Goal: Task Accomplishment & Management: Complete application form

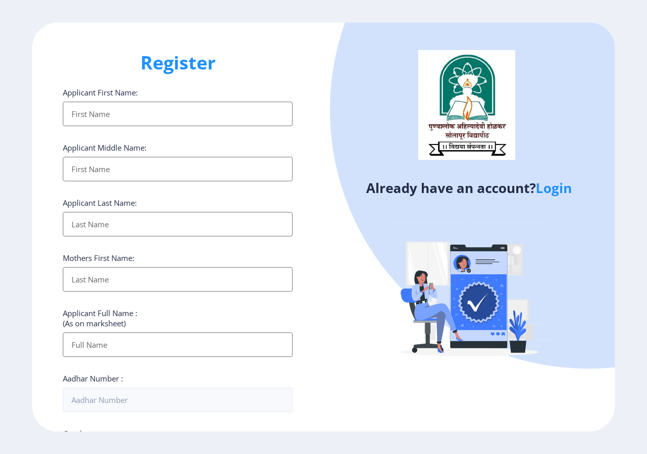
select select
click at [171, 109] on input "Applicant First Name:" at bounding box center [178, 114] width 230 height 25
type input "[PERSON_NAME] PORE"
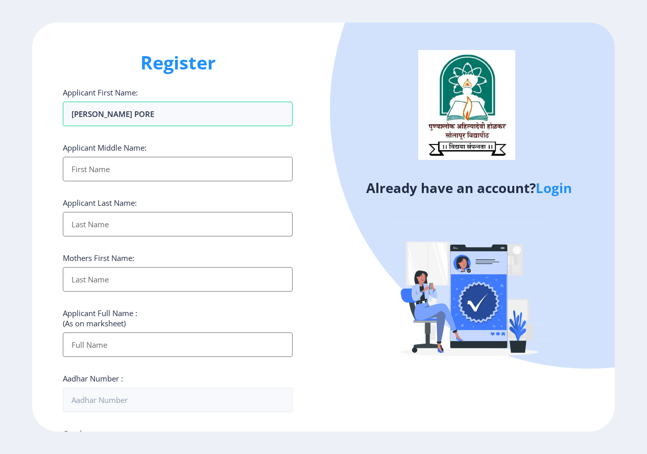
click at [187, 170] on input "Applicant First Name:" at bounding box center [178, 169] width 230 height 25
type input "[PERSON_NAME] PORE"
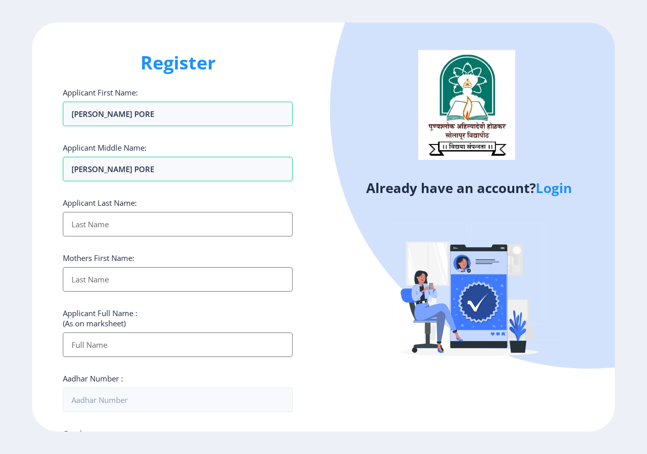
click at [169, 214] on input "Applicant First Name:" at bounding box center [178, 224] width 230 height 25
type input "[PERSON_NAME] PORE"
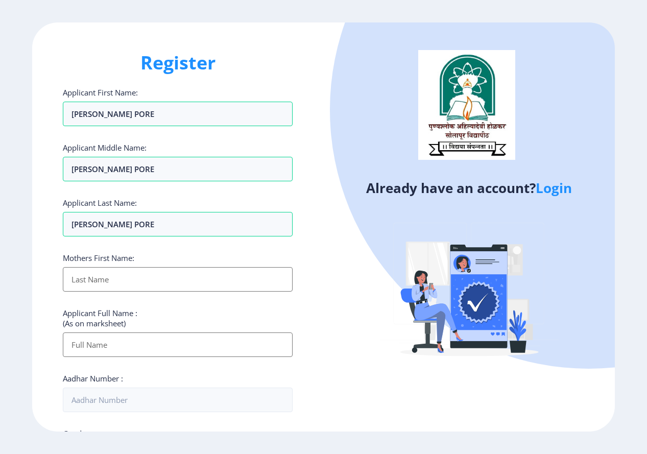
click at [147, 277] on input "Applicant First Name:" at bounding box center [178, 279] width 230 height 25
type input "[PERSON_NAME] PORE"
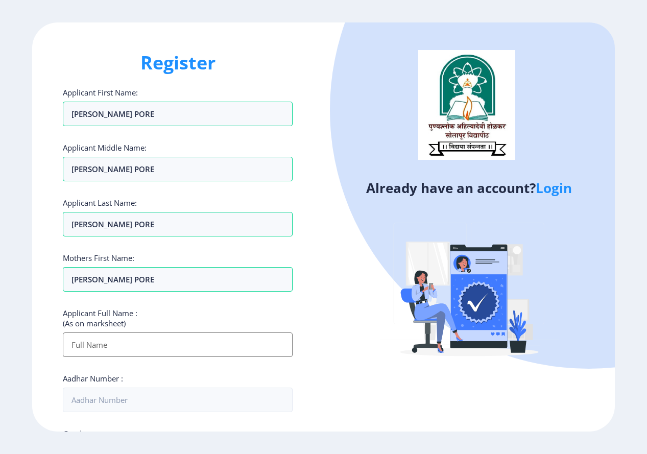
click at [148, 333] on input "Applicant First Name:" at bounding box center [178, 345] width 230 height 25
type input "[PERSON_NAME] PORE"
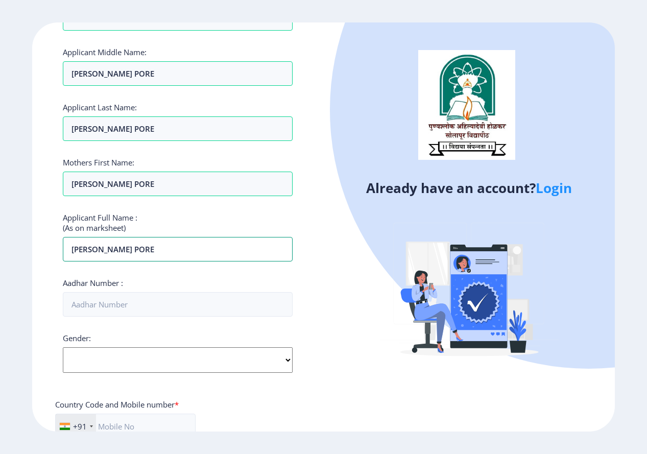
scroll to position [204, 0]
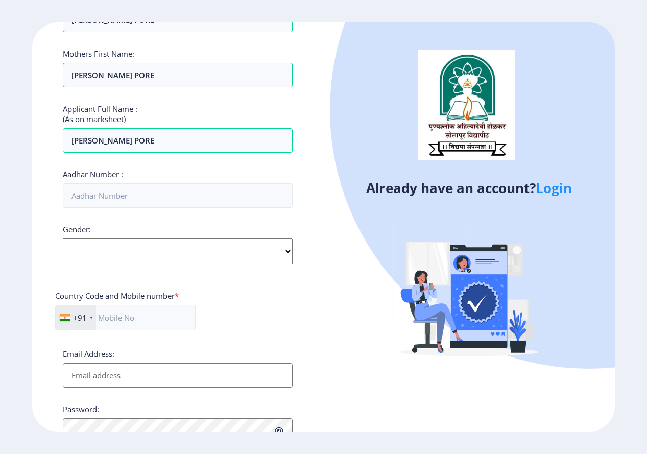
click at [165, 247] on select "Select Gender [DEMOGRAPHIC_DATA] [DEMOGRAPHIC_DATA] Other" at bounding box center [178, 252] width 230 height 26
select select "[DEMOGRAPHIC_DATA]"
click at [63, 239] on select "Select Gender [DEMOGRAPHIC_DATA] [DEMOGRAPHIC_DATA] Other" at bounding box center [178, 252] width 230 height 26
click at [149, 309] on input "text" at bounding box center [125, 318] width 140 height 26
click at [149, 317] on input "text" at bounding box center [125, 318] width 140 height 26
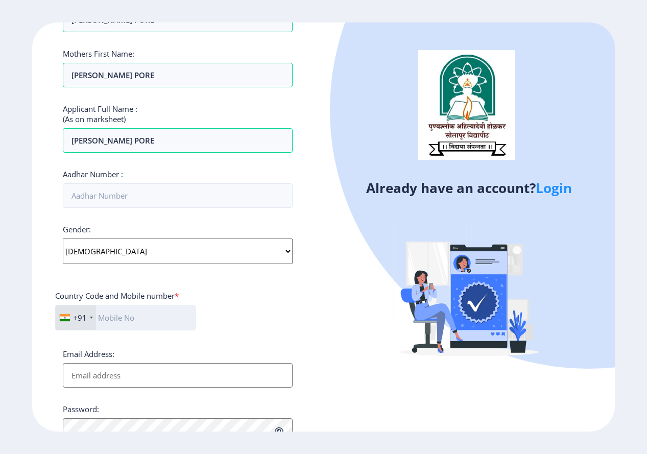
click at [149, 317] on input "text" at bounding box center [125, 318] width 140 height 26
type input "8983772850"
click at [285, 263] on select "Select Gender [DEMOGRAPHIC_DATA] [DEMOGRAPHIC_DATA] Other" at bounding box center [178, 252] width 230 height 26
click at [63, 239] on select "Select Gender [DEMOGRAPHIC_DATA] [DEMOGRAPHIC_DATA] Other" at bounding box center [178, 252] width 230 height 26
click at [261, 328] on div "+91 [GEOGRAPHIC_DATA] ([GEOGRAPHIC_DATA]) +91 [GEOGRAPHIC_DATA] (‫[GEOGRAPHIC_D…" at bounding box center [177, 322] width 245 height 34
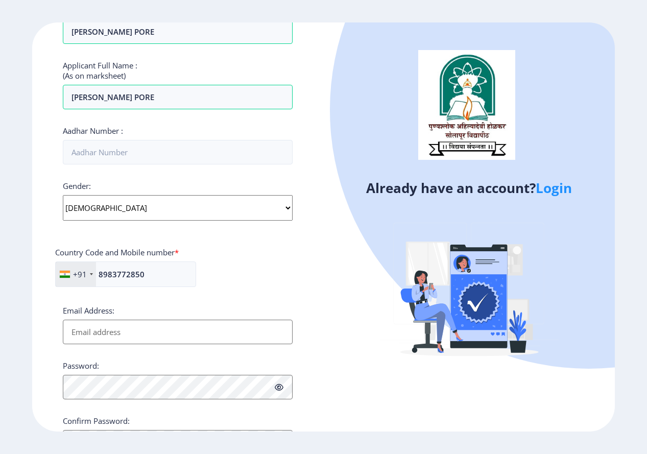
scroll to position [302, 0]
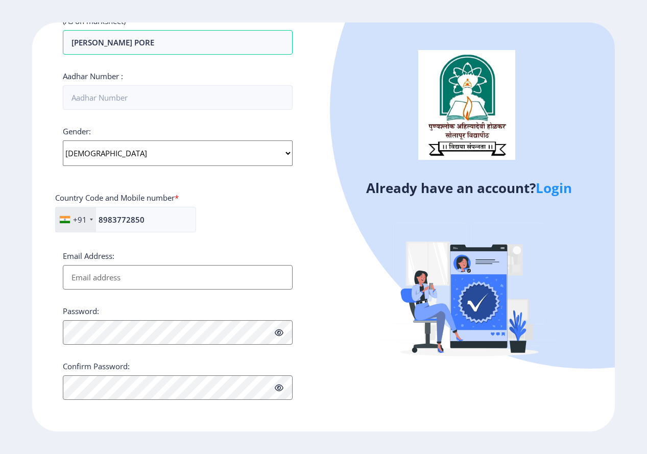
click at [152, 276] on input "Email Address:" at bounding box center [178, 277] width 230 height 25
type input "[EMAIL_ADDRESS][DOMAIN_NAME]"
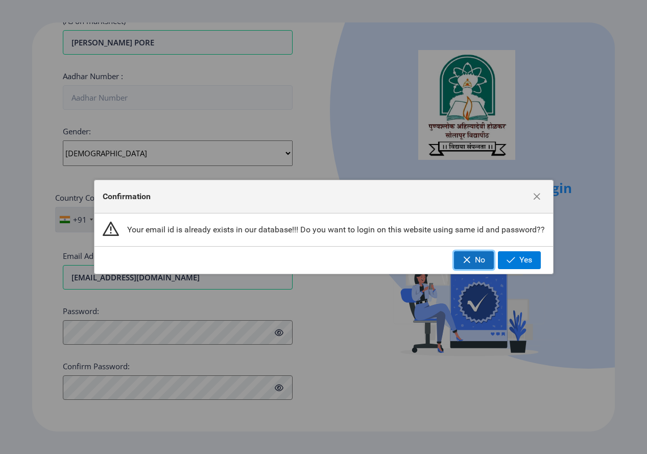
click at [480, 262] on span "No" at bounding box center [480, 259] width 10 height 9
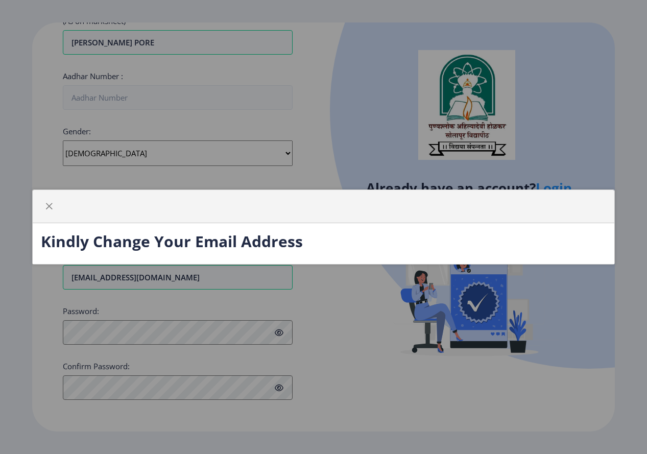
click at [240, 278] on div "Kindly Change Your Email Address" at bounding box center [323, 227] width 647 height 454
click at [424, 296] on div "Kindly Change Your Email Address" at bounding box center [323, 227] width 647 height 454
click at [49, 206] on span "button" at bounding box center [49, 206] width 8 height 8
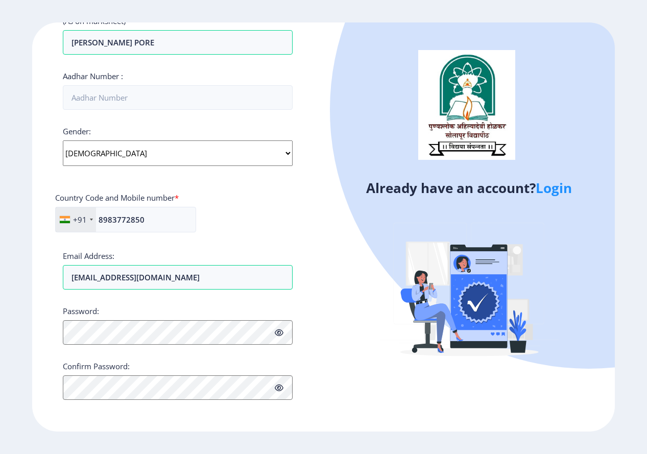
click at [212, 298] on div "Applicant First Name: [PERSON_NAME] PORE Applicant Middle Name: [PERSON_NAME] P…" at bounding box center [178, 92] width 230 height 615
click at [278, 334] on icon at bounding box center [279, 333] width 9 height 8
click at [279, 389] on icon at bounding box center [279, 388] width 9 height 8
drag, startPoint x: 646, startPoint y: 369, endPoint x: 648, endPoint y: 383, distance: 14.4
click at [647, 383] on html "Register Applicant First Name: [PERSON_NAME] PORE Applicant Middle Name: [PERSO…" at bounding box center [323, 227] width 647 height 454
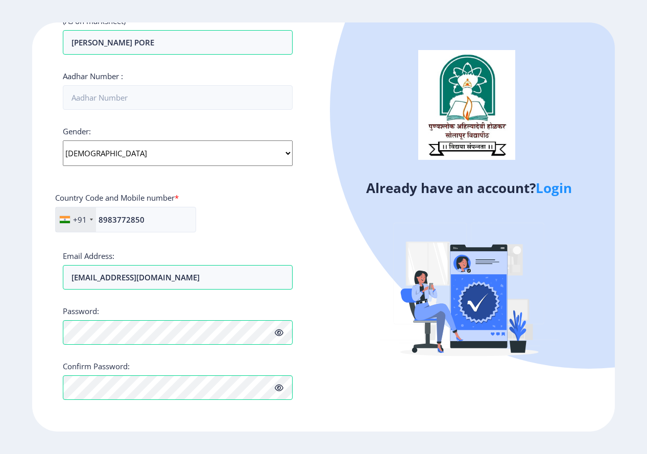
click at [278, 390] on icon at bounding box center [279, 388] width 9 height 8
click at [133, 83] on div "Aadhar Number :" at bounding box center [178, 90] width 230 height 39
click at [134, 98] on input "Aadhar Number :" at bounding box center [178, 97] width 230 height 25
type input "764813838535"
click at [365, 248] on div "Already have an account? Login" at bounding box center [468, 226] width 291 height 409
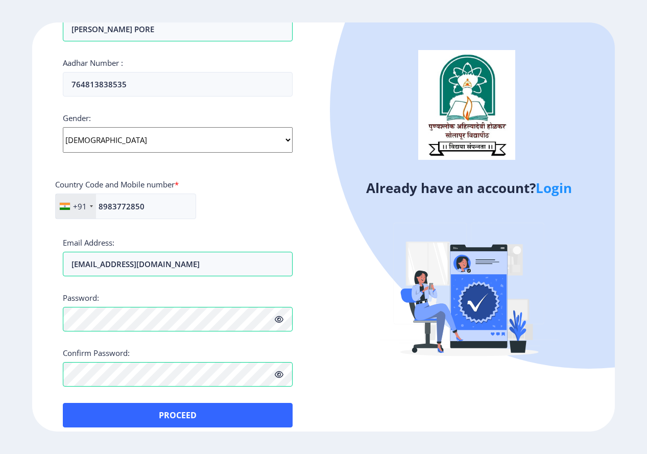
scroll to position [327, 0]
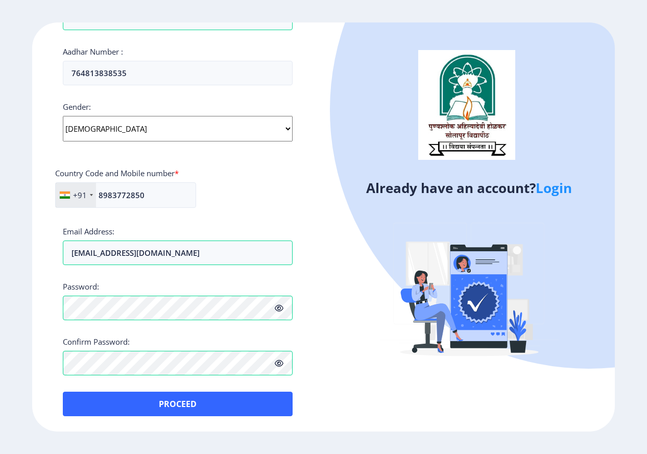
click at [280, 363] on icon at bounding box center [279, 364] width 9 height 8
click at [281, 312] on icon at bounding box center [279, 308] width 9 height 8
click at [280, 308] on icon at bounding box center [279, 308] width 9 height 8
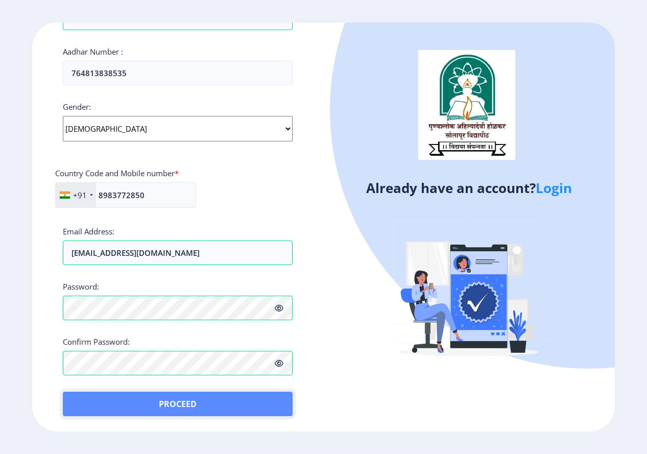
click at [266, 413] on button "Proceed" at bounding box center [178, 404] width 230 height 25
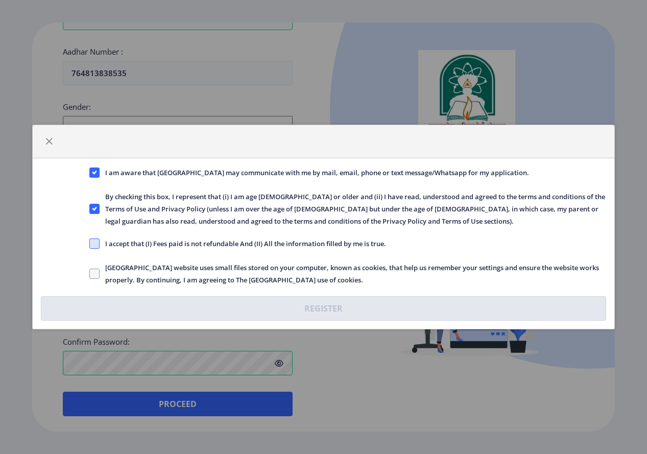
click at [96, 246] on span at bounding box center [94, 244] width 10 height 10
click at [90, 244] on input "I accept that (I) Fees paid is not refundable And (II) All the information fill…" at bounding box center [89, 244] width 1 height 1
checkbox input "true"
click at [98, 275] on span at bounding box center [94, 274] width 10 height 10
click at [90, 274] on input "[GEOGRAPHIC_DATA] website uses small files stored on your computer, known as co…" at bounding box center [89, 274] width 1 height 1
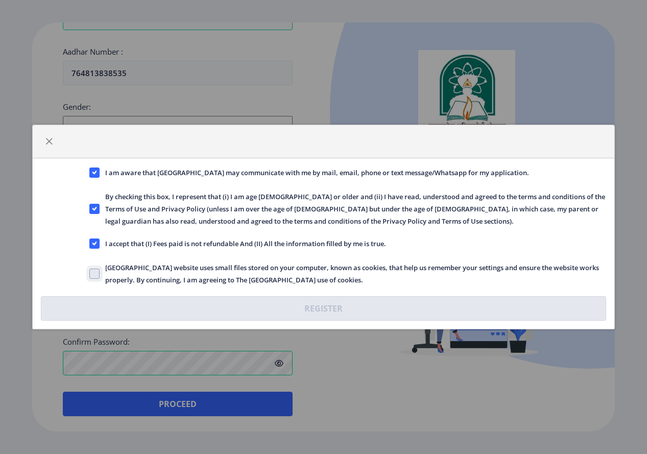
checkbox input "true"
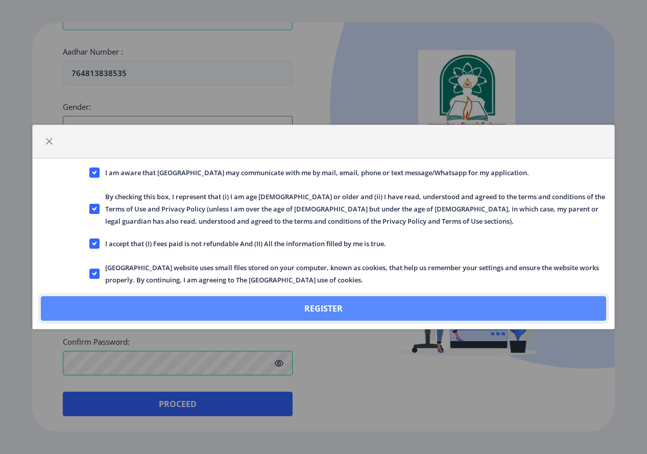
click at [391, 312] on button "Register" at bounding box center [323, 308] width 565 height 25
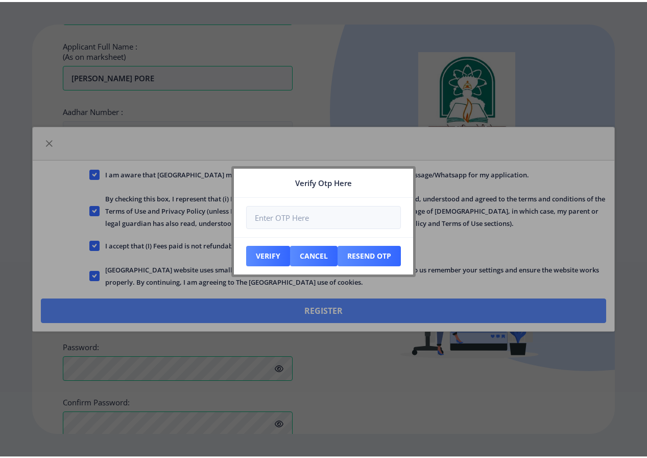
scroll to position [385, 0]
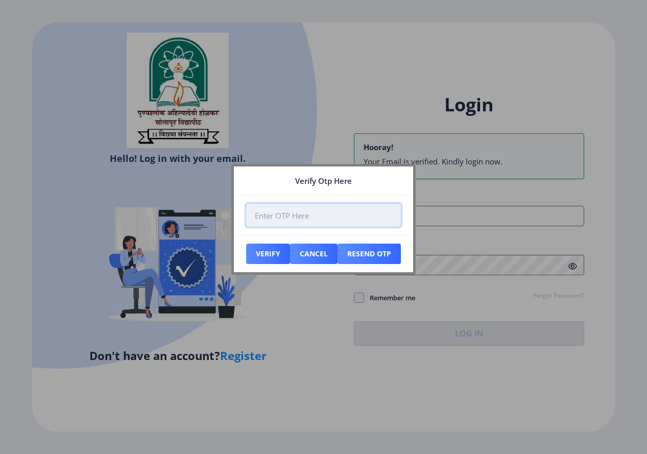
click at [330, 217] on input "number" at bounding box center [323, 215] width 155 height 23
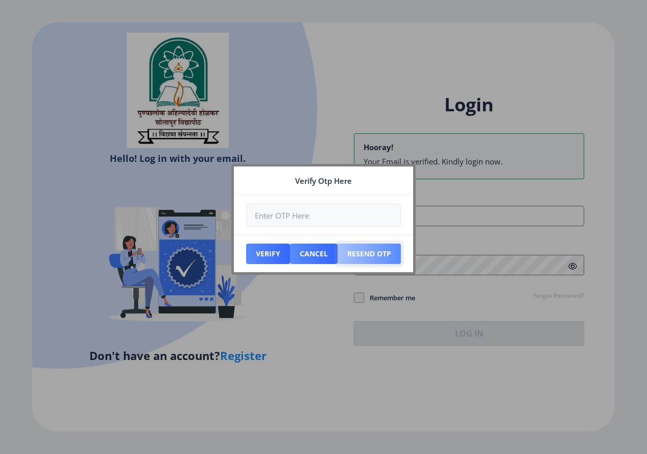
click at [361, 255] on button "Resend Otp" at bounding box center [369, 254] width 63 height 20
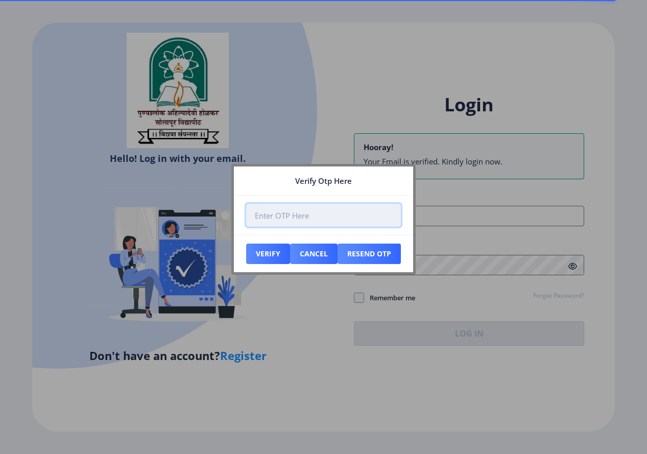
click at [305, 213] on input "number" at bounding box center [323, 215] width 155 height 23
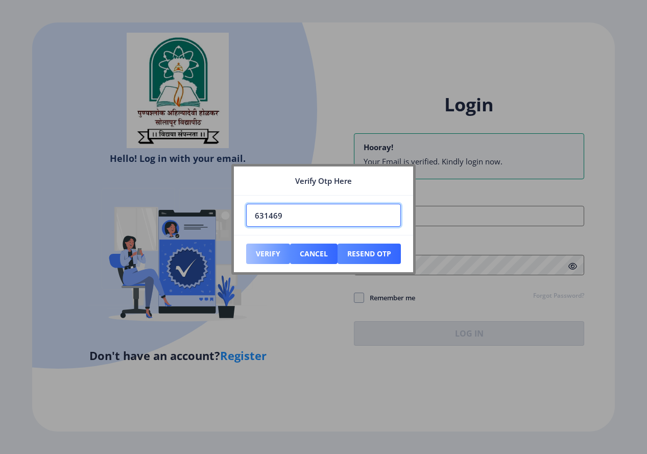
type input "631469"
click at [267, 251] on button "Verify" at bounding box center [268, 254] width 44 height 20
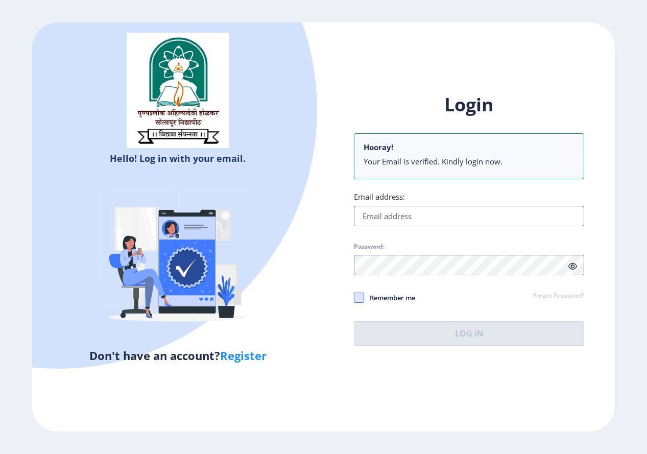
click at [361, 299] on span at bounding box center [359, 298] width 10 height 10
click at [355, 298] on input "Remember me" at bounding box center [354, 297] width 1 height 1
checkbox input "true"
click at [382, 219] on input "Email address:" at bounding box center [469, 216] width 230 height 20
type input "[EMAIL_ADDRESS][DOMAIN_NAME]"
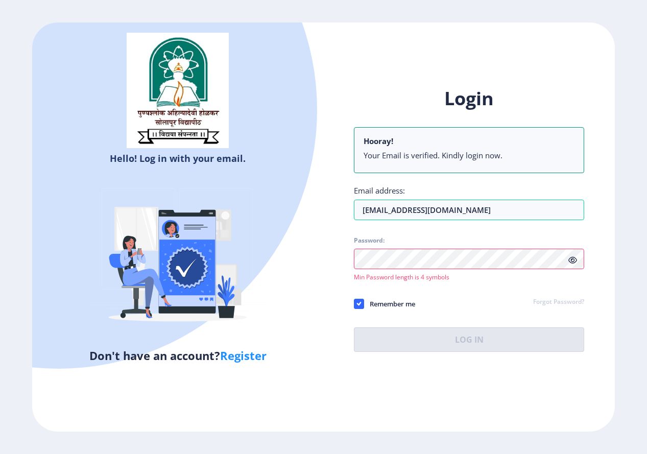
click at [572, 259] on icon at bounding box center [573, 260] width 9 height 8
drag, startPoint x: 472, startPoint y: 231, endPoint x: 462, endPoint y: 245, distance: 17.2
click at [471, 231] on div "Login Hooray! Your Email is verified. Kindly login now. Email address: [EMAIL_A…" at bounding box center [469, 219] width 230 height 266
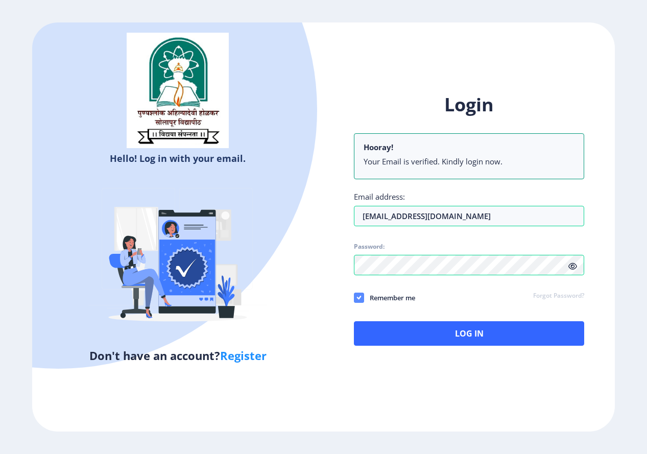
click at [359, 299] on icon at bounding box center [359, 298] width 5 height 10
click at [355, 298] on input "Remember me" at bounding box center [354, 297] width 1 height 1
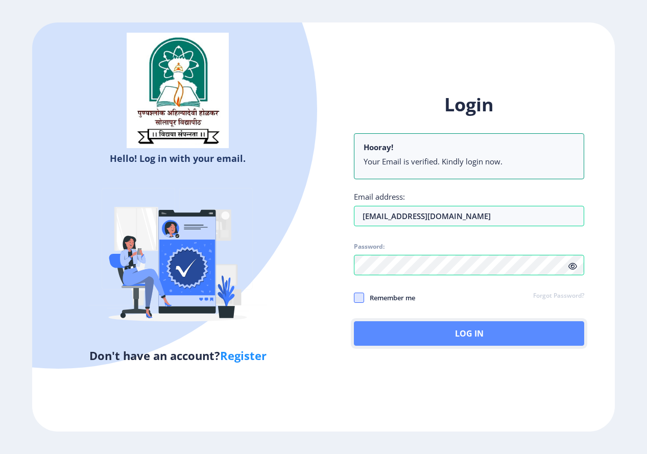
click at [439, 342] on button "Log In" at bounding box center [469, 333] width 230 height 25
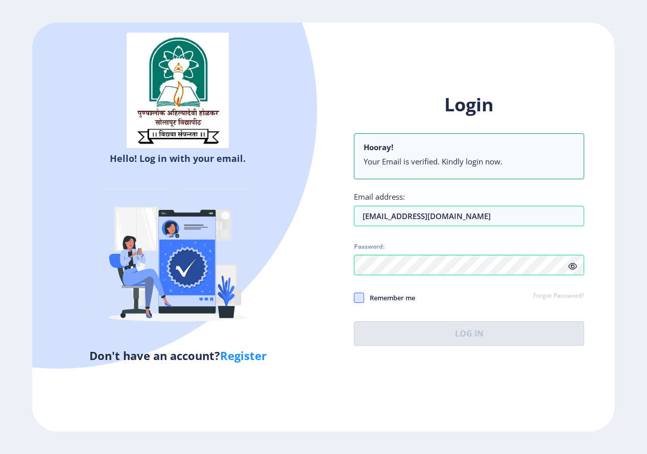
click at [359, 302] on span at bounding box center [359, 298] width 10 height 10
click at [355, 298] on input "Remember me" at bounding box center [354, 297] width 1 height 1
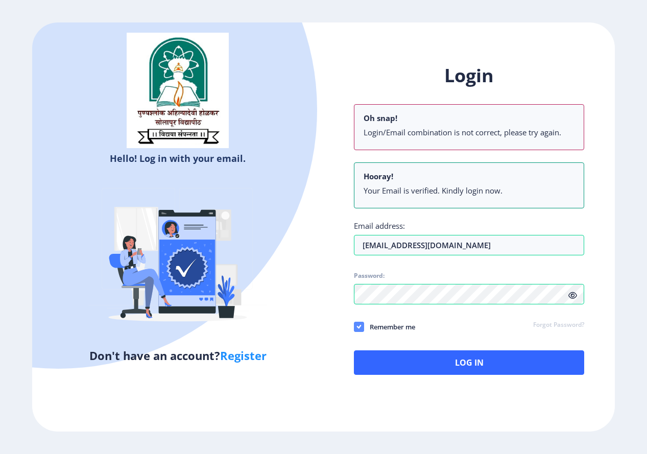
click at [359, 326] on use at bounding box center [359, 327] width 5 height 4
click at [355, 326] on input "Remember me" at bounding box center [354, 326] width 1 height 1
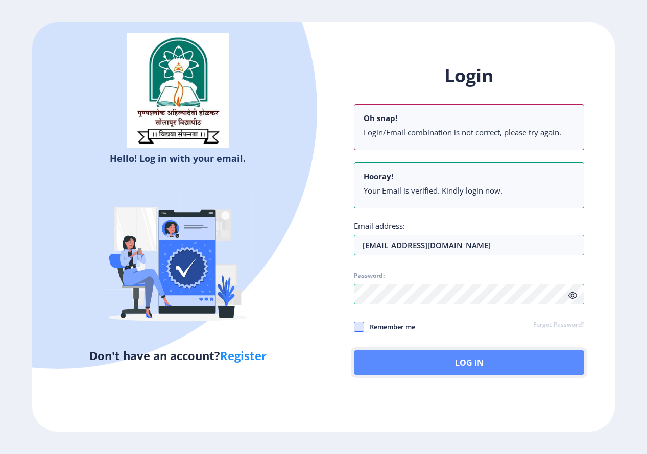
click at [506, 366] on button "Log In" at bounding box center [469, 362] width 230 height 25
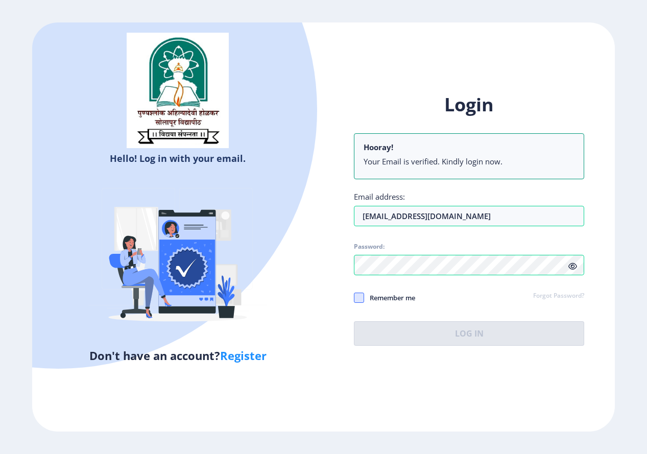
click at [353, 301] on div "Login Hooray! Your Email is verified. Kindly login now. Email address: [EMAIL_A…" at bounding box center [468, 227] width 291 height 300
click at [360, 301] on span at bounding box center [359, 298] width 10 height 10
click at [355, 298] on input "Remember me" at bounding box center [354, 297] width 1 height 1
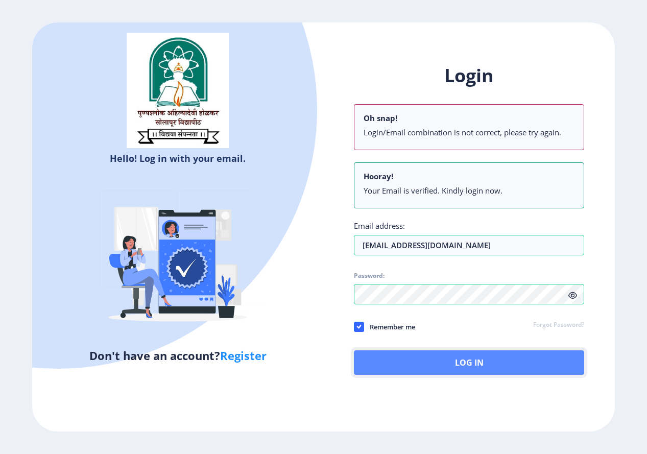
click at [432, 369] on button "Log In" at bounding box center [469, 362] width 230 height 25
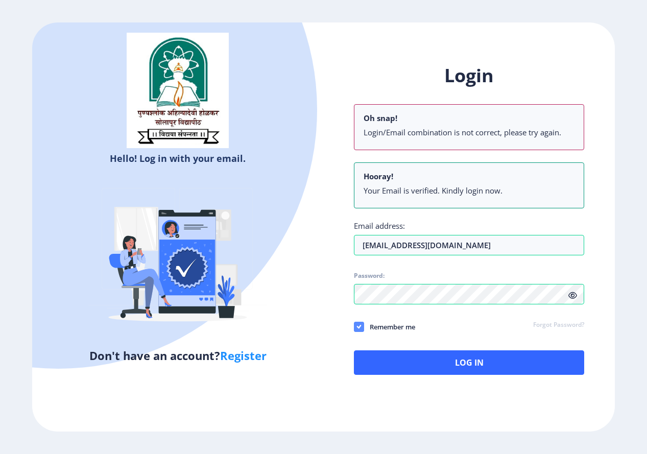
click at [361, 297] on div "Login Oh snap! Login/Email combination is not correct, please try again. Hooray…" at bounding box center [469, 219] width 230 height 312
click at [359, 326] on icon at bounding box center [359, 327] width 5 height 10
click at [355, 326] on input "Remember me" at bounding box center [354, 326] width 1 height 1
click at [571, 293] on icon at bounding box center [573, 296] width 9 height 8
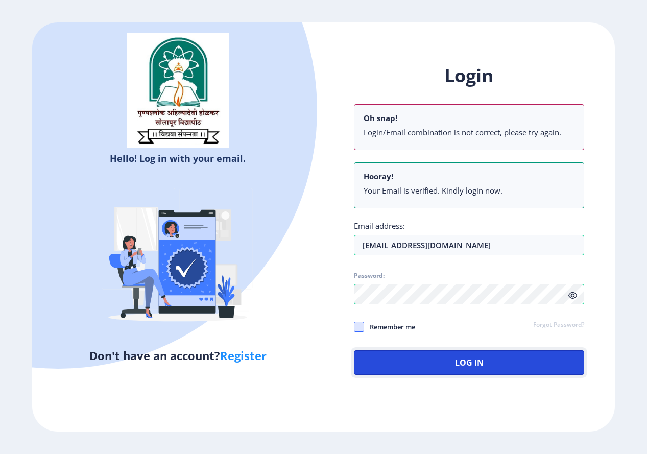
click at [532, 357] on button "Log In" at bounding box center [469, 362] width 230 height 25
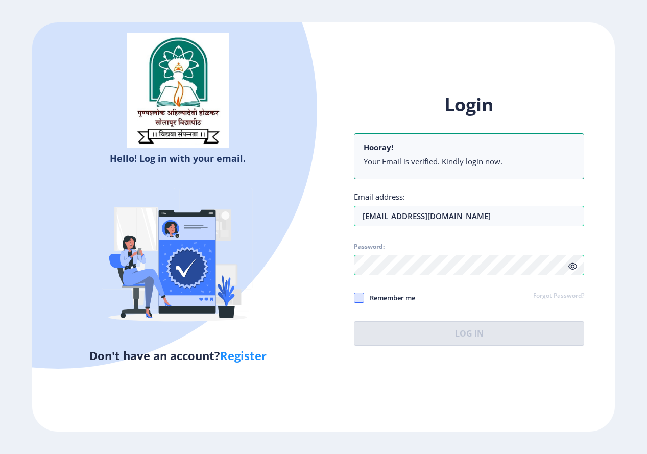
click at [362, 299] on span at bounding box center [359, 298] width 10 height 10
click at [355, 298] on input "Remember me" at bounding box center [354, 297] width 1 height 1
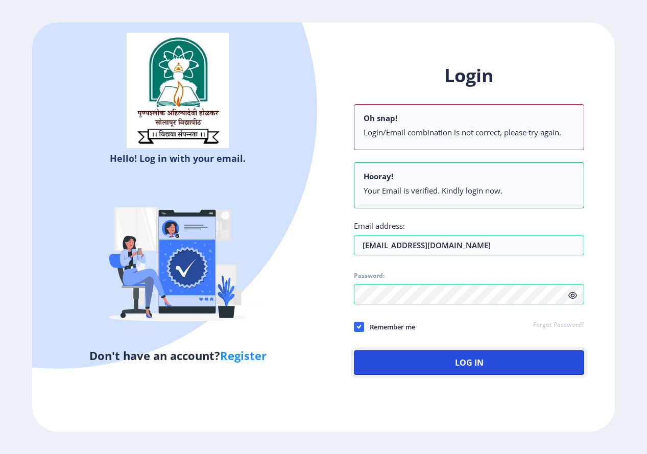
click at [488, 369] on button "Log In" at bounding box center [469, 362] width 230 height 25
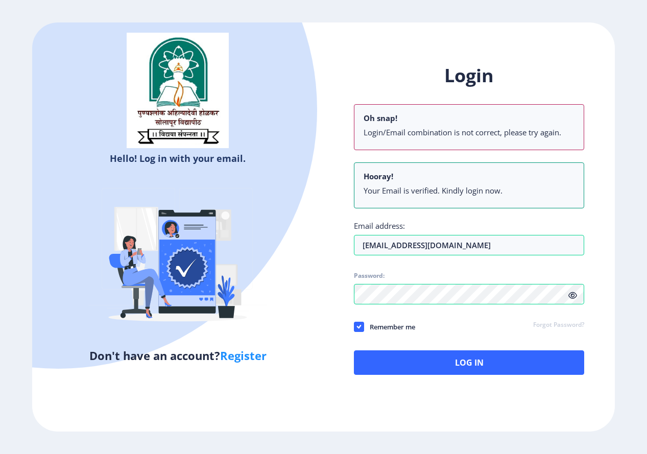
click at [487, 369] on div "Login Oh snap! Login/Email combination is not correct, please try again. Hooray…" at bounding box center [468, 227] width 291 height 359
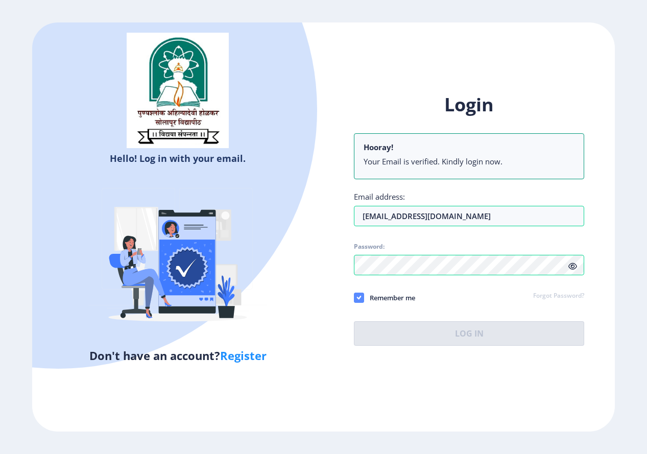
click at [359, 299] on use at bounding box center [359, 298] width 5 height 4
click at [355, 298] on input "Remember me" at bounding box center [354, 297] width 1 height 1
checkbox input "false"
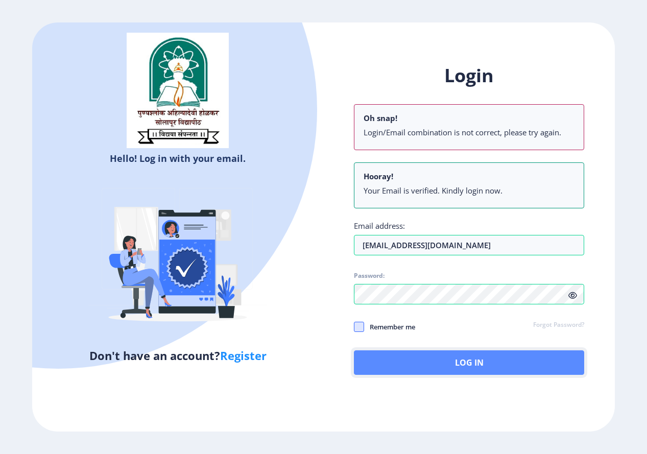
click at [427, 362] on button "Log In" at bounding box center [469, 362] width 230 height 25
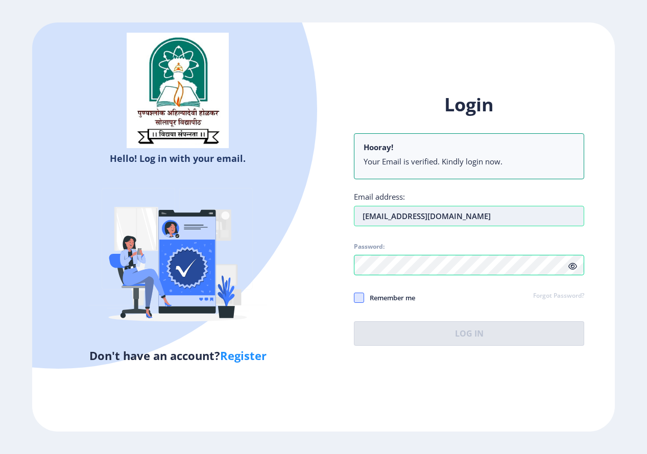
click at [372, 217] on input "[EMAIL_ADDRESS][DOMAIN_NAME]" at bounding box center [469, 216] width 230 height 20
click at [476, 217] on input "[EMAIL_ADDRESS][DOMAIN_NAME]" at bounding box center [469, 216] width 230 height 20
drag, startPoint x: 476, startPoint y: 217, endPoint x: 254, endPoint y: 187, distance: 223.7
click at [255, 188] on div "Hello! Log in with your email. Don't have an account? Register Login Hooray! Yo…" at bounding box center [323, 226] width 582 height 409
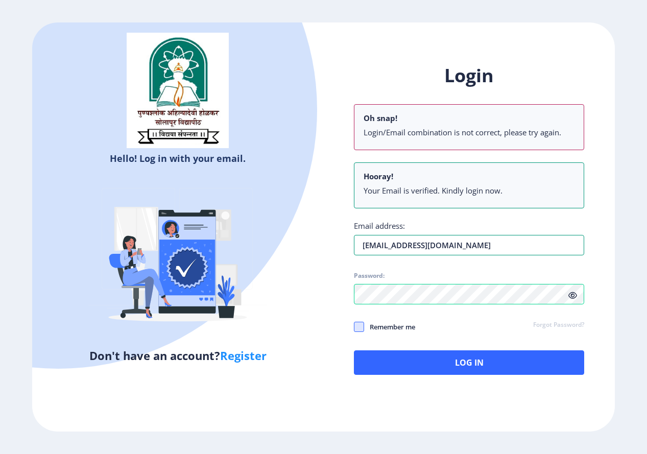
type input "[EMAIL_ADDRESS][DOMAIN_NAME]"
click at [572, 295] on icon at bounding box center [573, 296] width 9 height 8
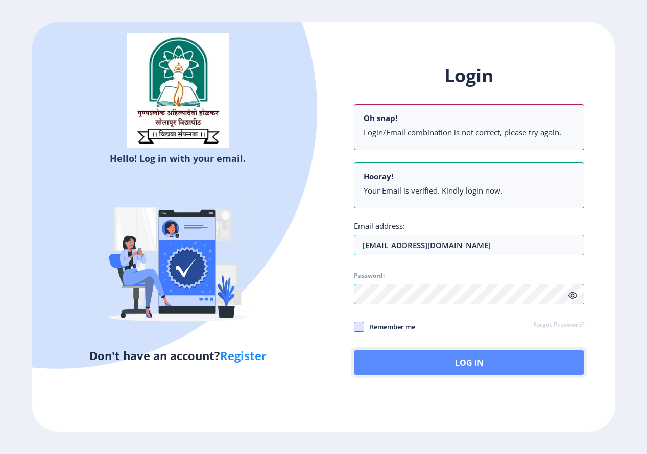
click at [554, 356] on button "Log In" at bounding box center [469, 362] width 230 height 25
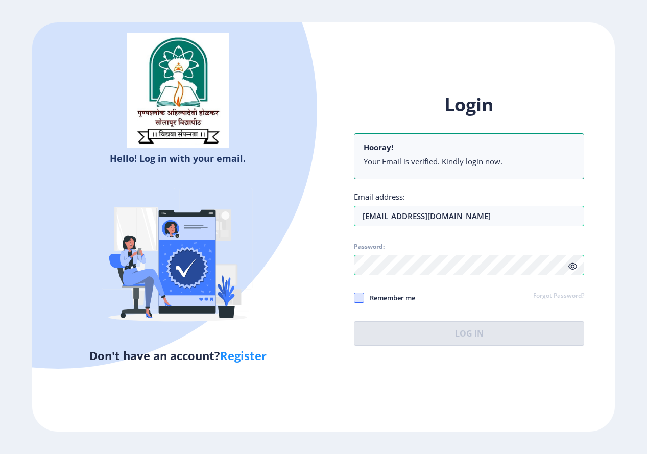
click at [558, 293] on link "Forgot Password?" at bounding box center [558, 296] width 51 height 9
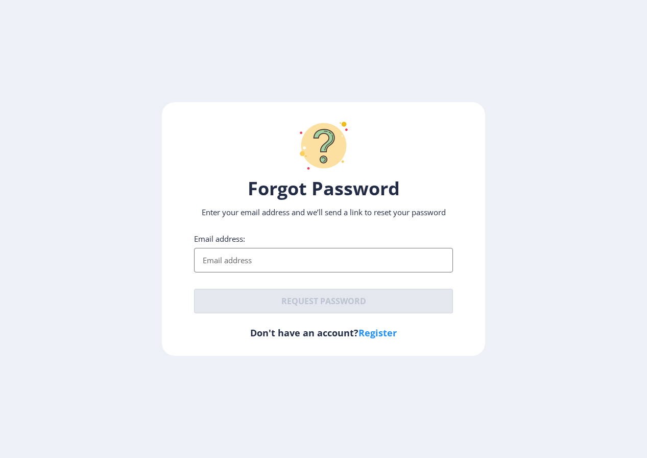
click at [390, 337] on link "Register" at bounding box center [378, 332] width 38 height 12
select select
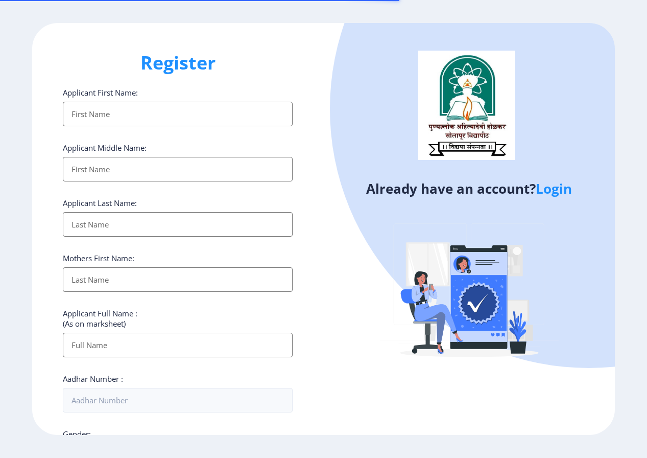
click at [121, 109] on input "Applicant First Name:" at bounding box center [178, 114] width 230 height 25
type input "[PERSON_NAME]"
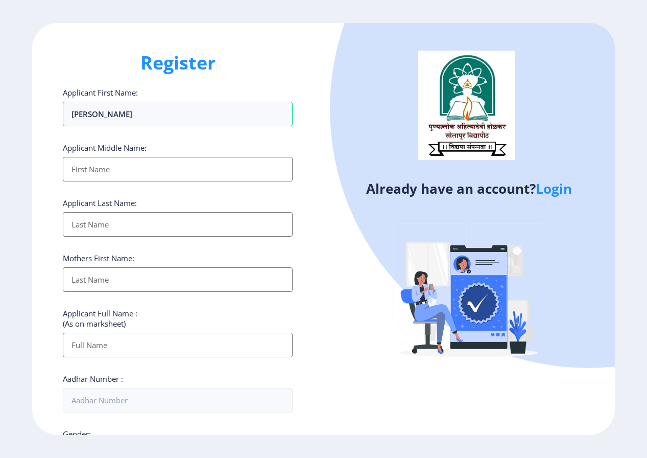
click at [133, 161] on input "Applicant First Name:" at bounding box center [178, 169] width 230 height 25
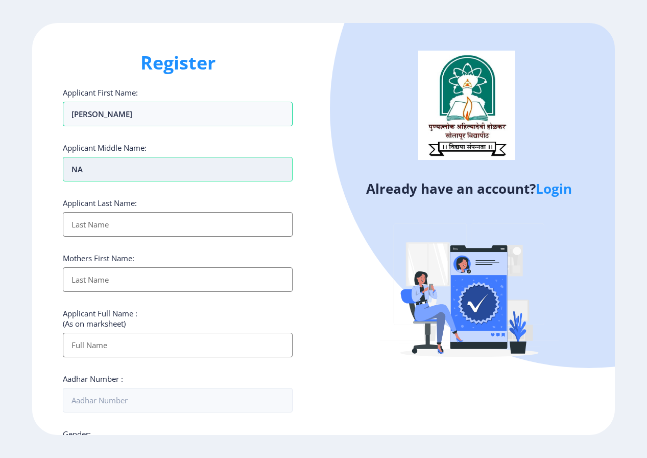
type input "N"
type input "[PERSON_NAME]"
click at [178, 213] on input "Applicant First Name:" at bounding box center [178, 224] width 230 height 25
type input "PORE"
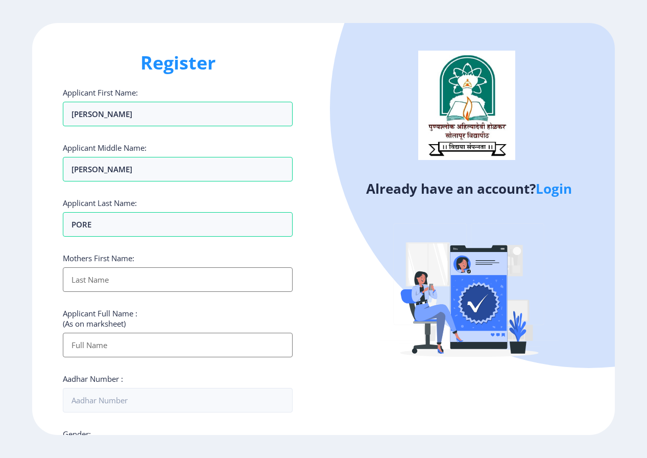
click at [152, 268] on input "Applicant First Name:" at bounding box center [178, 279] width 230 height 25
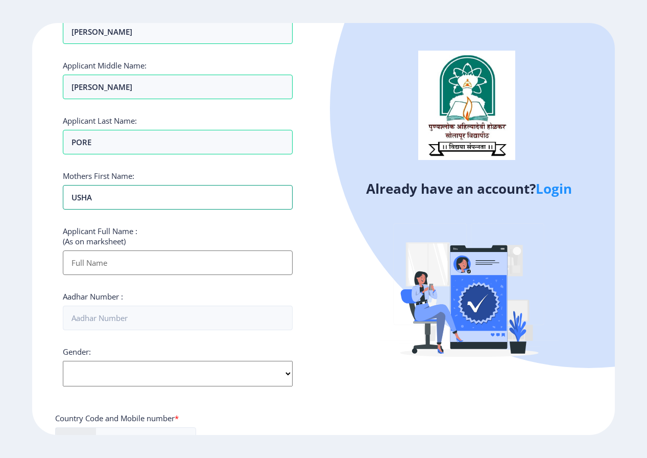
scroll to position [153, 0]
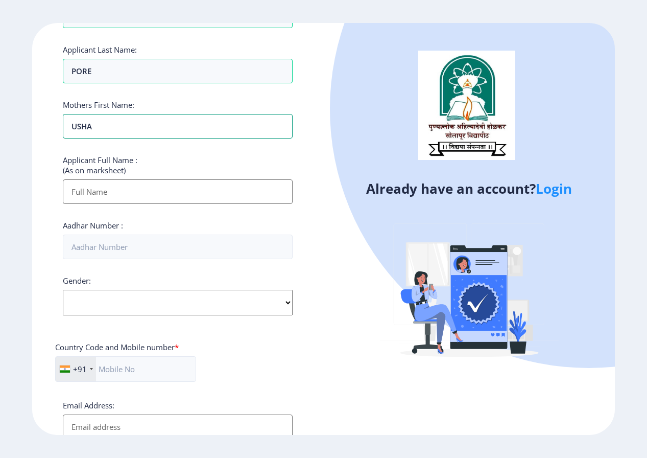
type input "USHA"
click at [140, 194] on input "Applicant First Name:" at bounding box center [178, 191] width 230 height 25
type input "[PERSON_NAME] PORE"
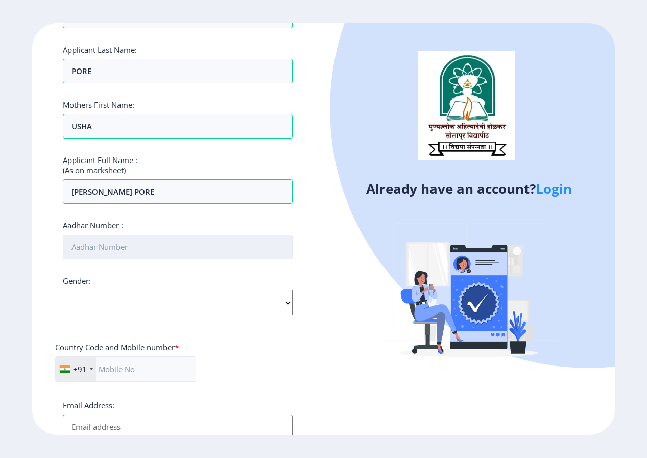
click at [145, 249] on input "Aadhar Number :" at bounding box center [178, 246] width 230 height 25
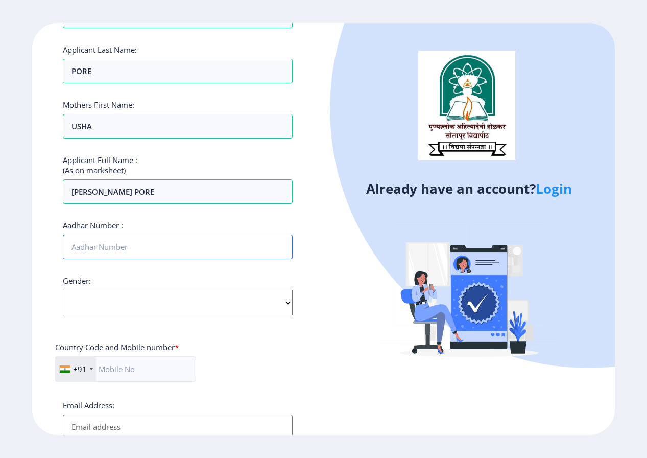
type input "764813838535"
click at [135, 297] on select "Select Gender [DEMOGRAPHIC_DATA] [DEMOGRAPHIC_DATA] Other" at bounding box center [178, 303] width 230 height 26
select select "[DEMOGRAPHIC_DATA]"
click at [63, 290] on select "Select Gender [DEMOGRAPHIC_DATA] [DEMOGRAPHIC_DATA] Other" at bounding box center [178, 303] width 230 height 26
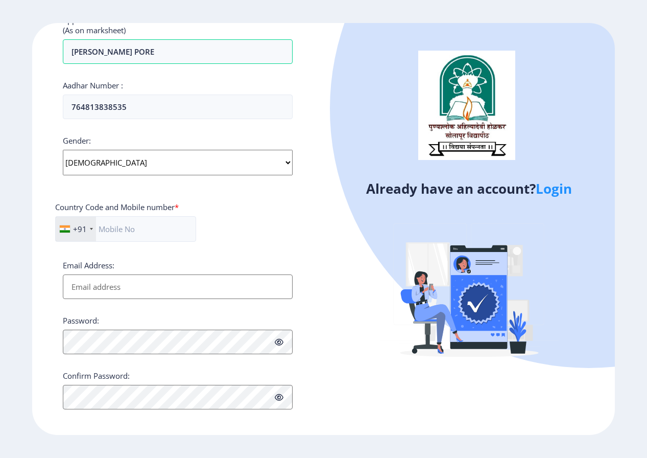
scroll to position [299, 0]
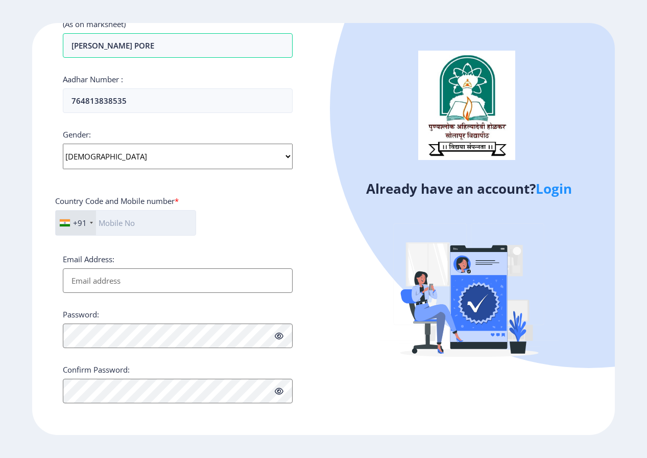
click at [145, 225] on input "text" at bounding box center [125, 223] width 141 height 26
type input "8983772850"
click at [122, 272] on input "Email Address:" at bounding box center [178, 280] width 230 height 25
type input "[EMAIL_ADDRESS][DOMAIN_NAME]"
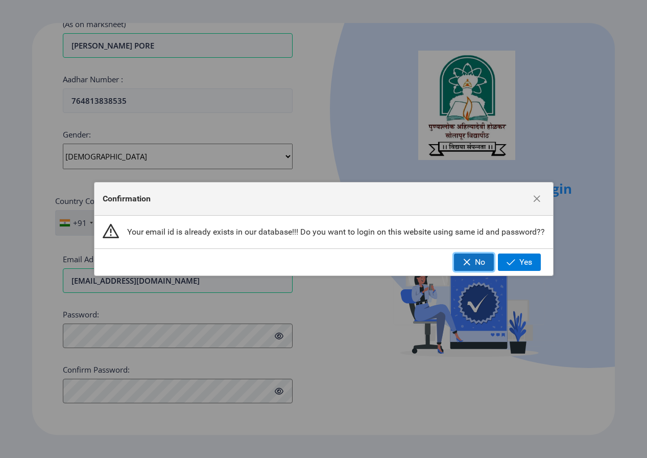
click at [472, 259] on button "No" at bounding box center [474, 261] width 40 height 17
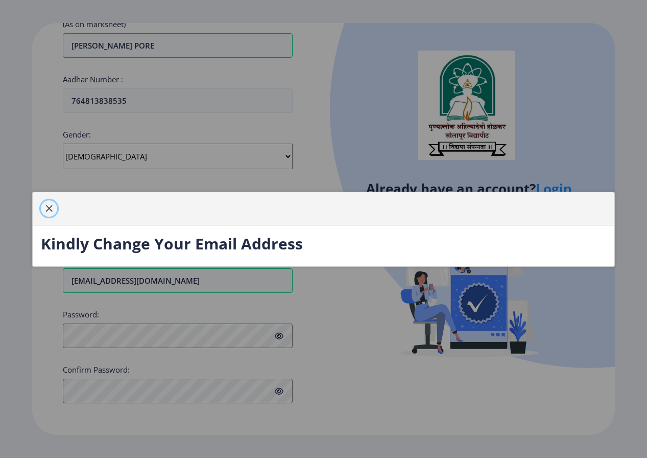
click at [53, 208] on span "button" at bounding box center [49, 208] width 8 height 8
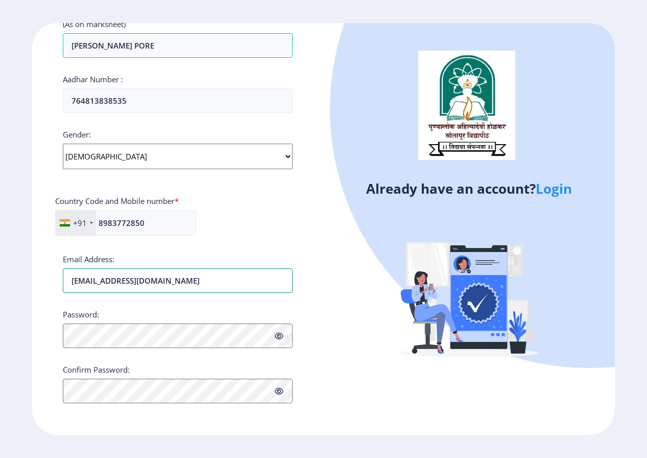
drag, startPoint x: 193, startPoint y: 282, endPoint x: -3, endPoint y: 246, distance: 198.6
click at [0, 246] on html "Register Applicant First Name: [PERSON_NAME] Applicant Middle Name: [PERSON_NAM…" at bounding box center [323, 229] width 647 height 458
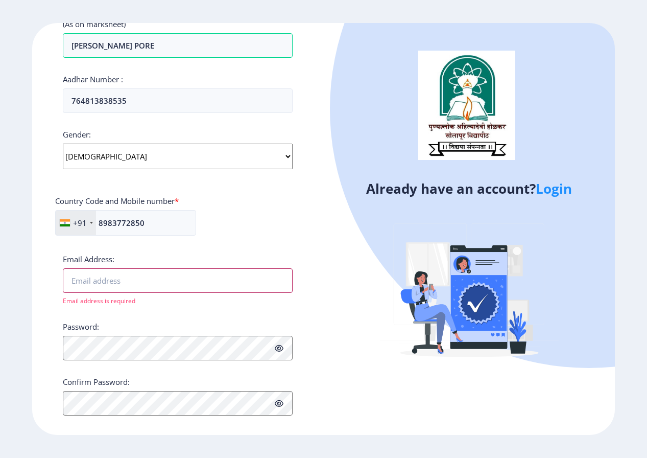
type input "H"
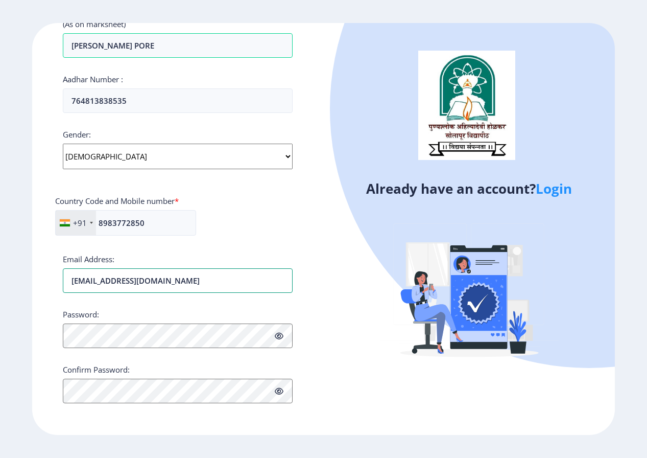
type input "[EMAIL_ADDRESS][DOMAIN_NAME]"
click at [276, 338] on icon at bounding box center [279, 336] width 9 height 8
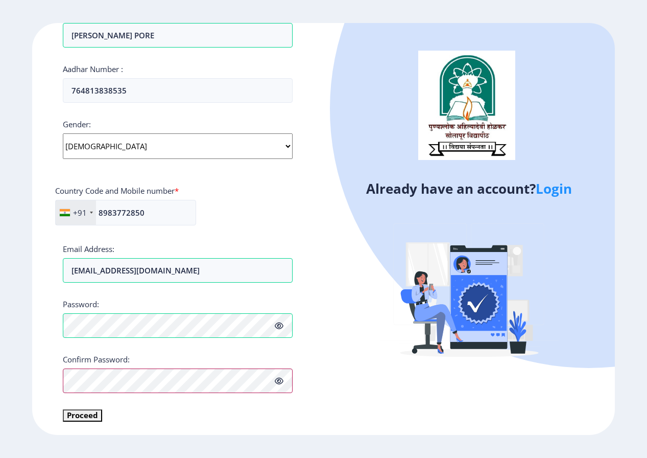
scroll to position [312, 0]
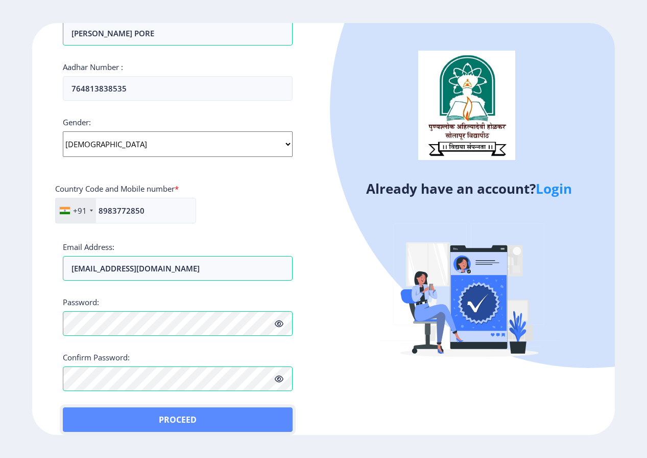
click at [89, 414] on button "Proceed" at bounding box center [178, 419] width 230 height 25
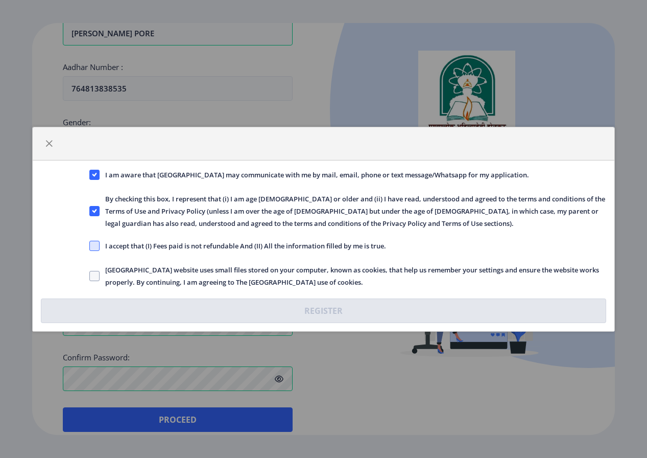
click at [90, 247] on span at bounding box center [94, 246] width 10 height 10
click at [90, 246] on input "I accept that (I) Fees paid is not refundable And (II) All the information fill…" at bounding box center [89, 245] width 1 height 1
checkbox input "true"
click at [95, 273] on span at bounding box center [94, 276] width 10 height 10
click at [90, 275] on input "[GEOGRAPHIC_DATA] website uses small files stored on your computer, known as co…" at bounding box center [89, 275] width 1 height 1
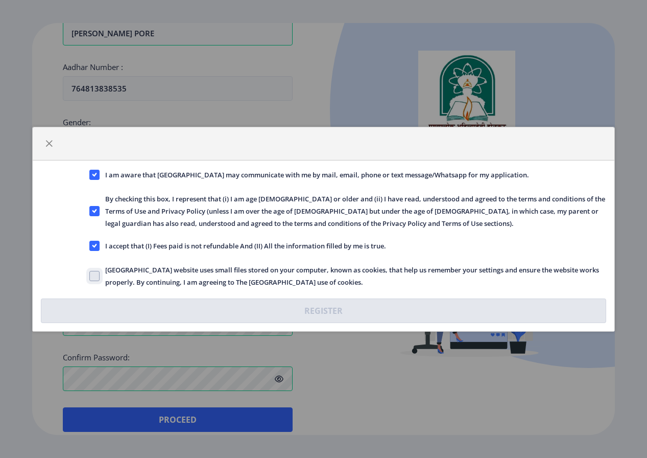
checkbox input "true"
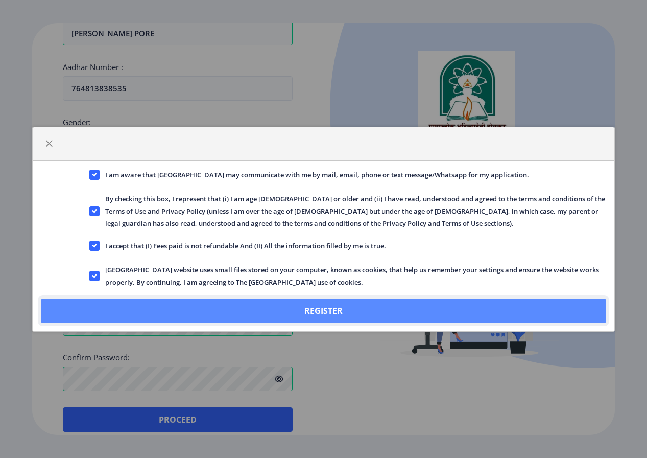
click at [321, 313] on button "Register" at bounding box center [323, 310] width 565 height 25
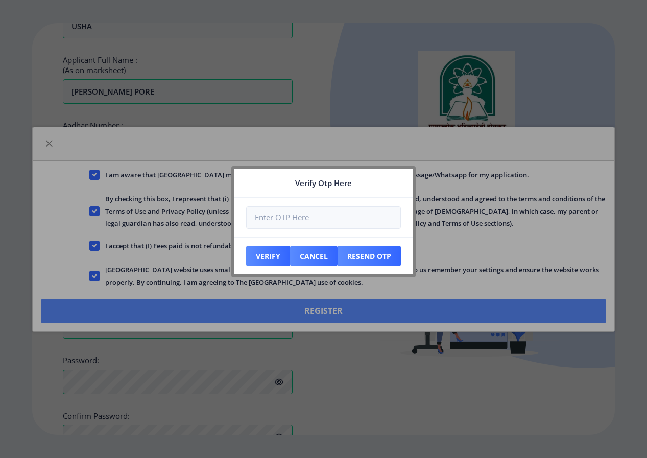
scroll to position [370, 0]
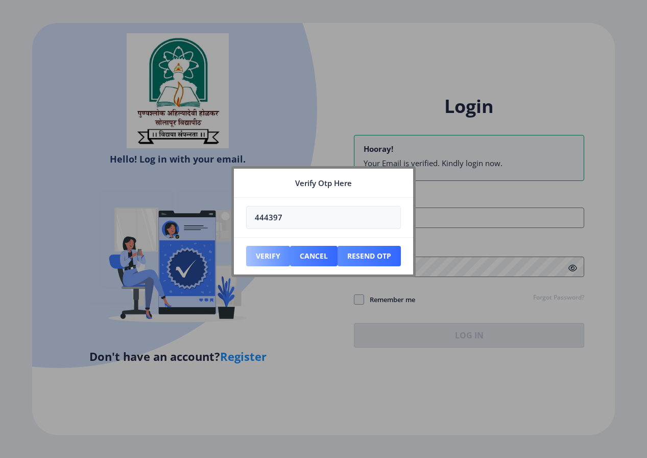
type input "444397"
click at [275, 257] on button "Verify" at bounding box center [268, 256] width 44 height 20
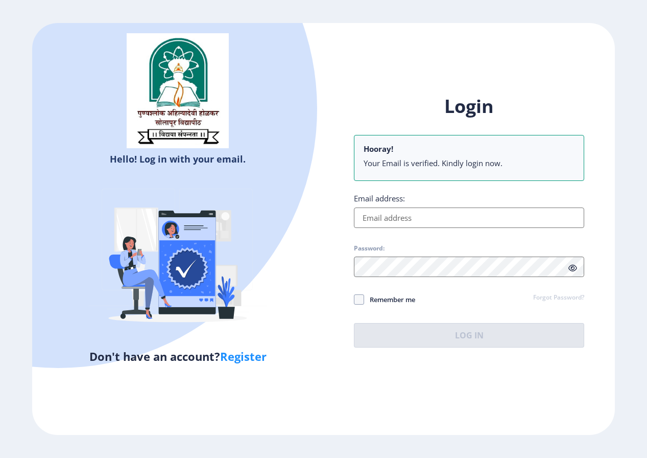
click at [453, 214] on input "Email address:" at bounding box center [469, 217] width 230 height 20
type input "[EMAIL_ADDRESS][DOMAIN_NAME]"
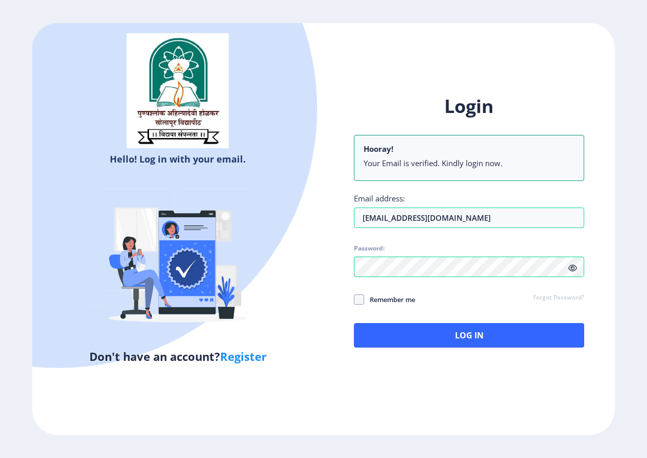
click at [573, 268] on icon at bounding box center [573, 268] width 9 height 8
click at [362, 301] on span at bounding box center [359, 299] width 10 height 10
click at [355, 299] on input "Remember me" at bounding box center [354, 299] width 1 height 1
checkbox input "true"
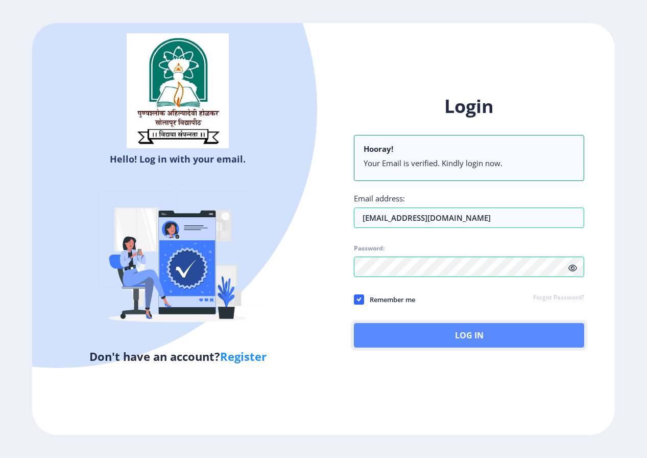
click at [406, 330] on button "Log In" at bounding box center [469, 335] width 230 height 25
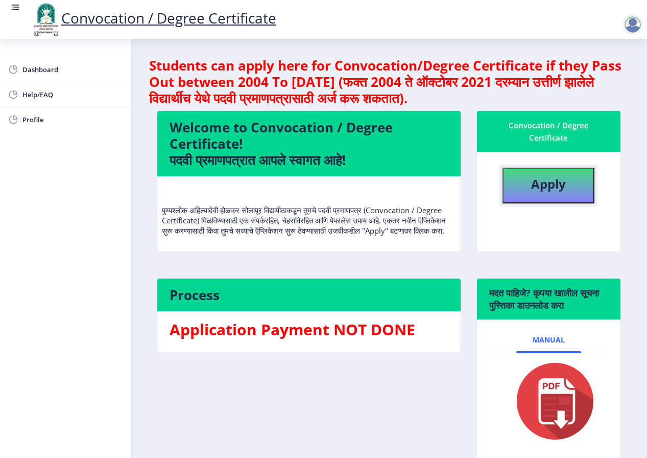
click at [559, 185] on b "Apply" at bounding box center [548, 183] width 35 height 17
select select
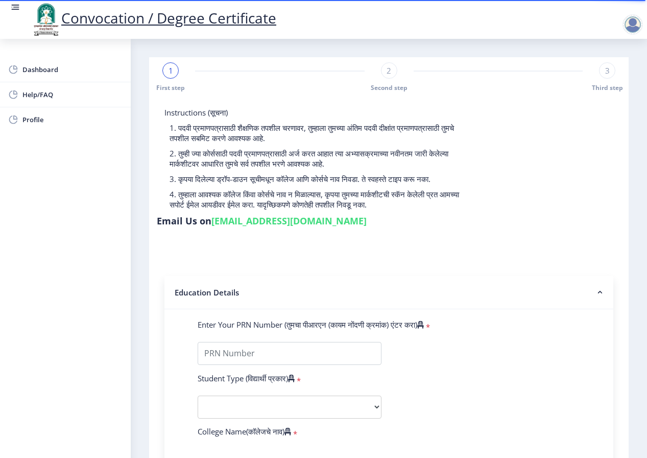
scroll to position [102, 0]
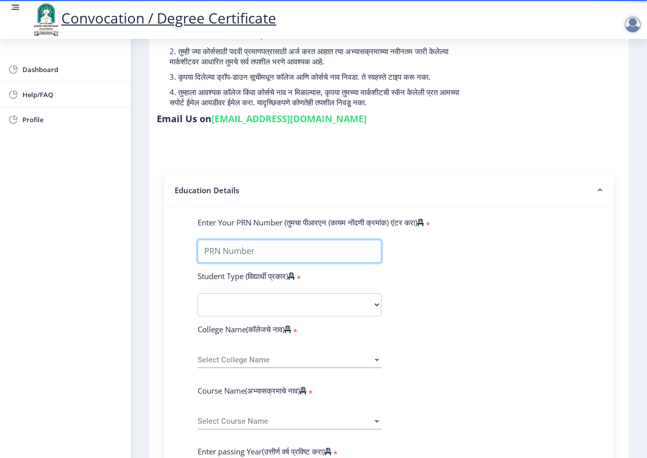
click at [273, 253] on input "Enter Your PRN Number (तुमचा पीआरएन (कायम नोंदणी क्रमांक) एंटर करा)" at bounding box center [290, 251] width 184 height 23
type input "2008032500115264"
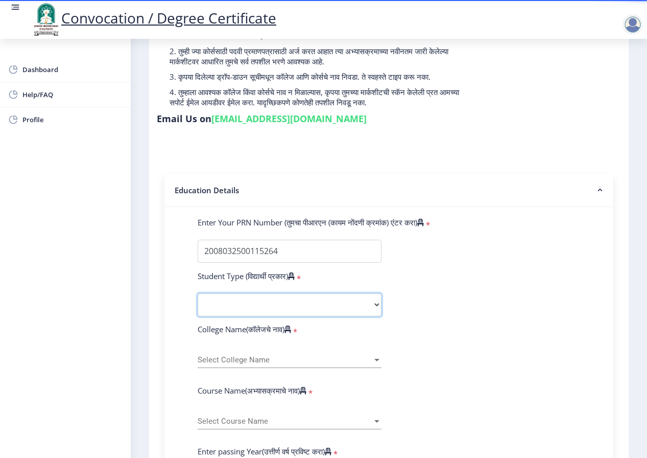
click at [364, 296] on select "Select Student Type Regular External" at bounding box center [290, 304] width 184 height 23
select select "Regular"
click at [198, 293] on select "Select Student Type Regular External" at bounding box center [290, 304] width 184 height 23
click at [262, 359] on span "Select College Name" at bounding box center [285, 360] width 175 height 9
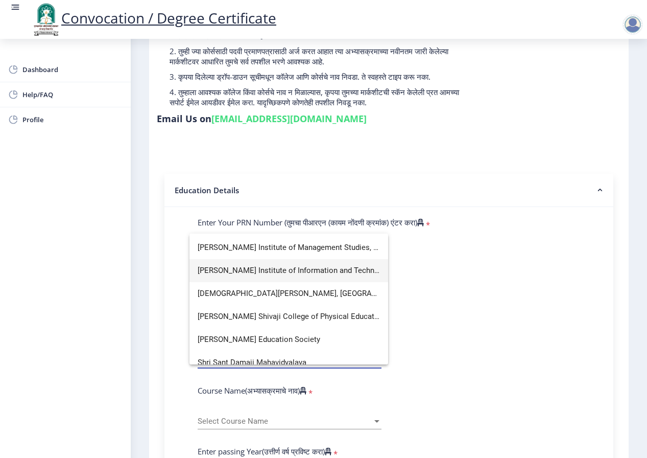
scroll to position [2554, 0]
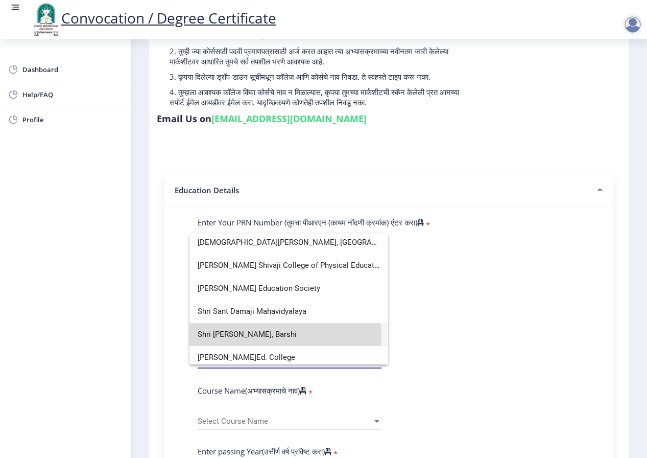
click at [283, 336] on span "Shri [PERSON_NAME], Barshi" at bounding box center [289, 334] width 182 height 23
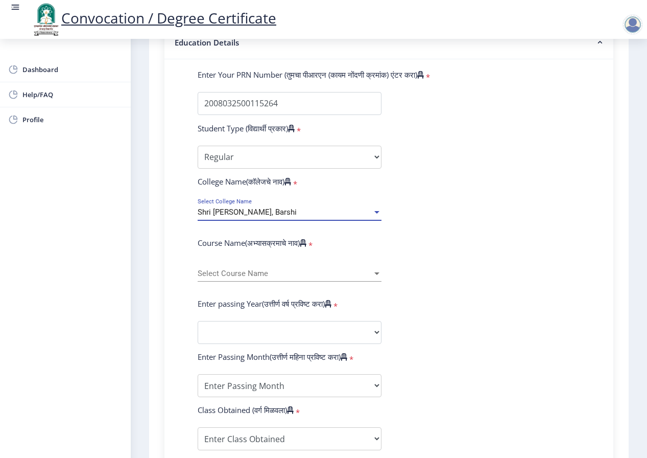
scroll to position [255, 0]
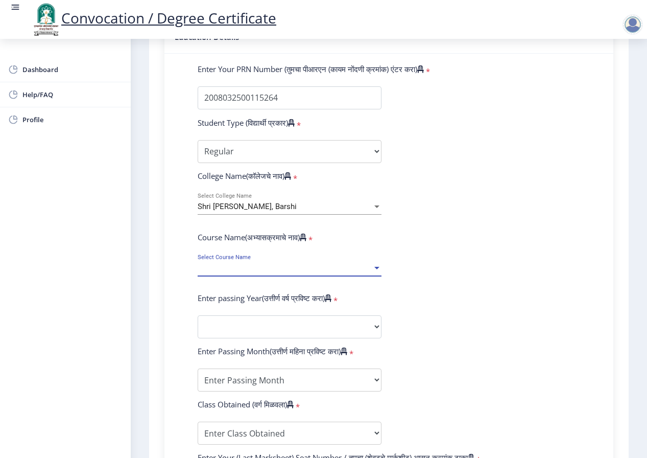
click at [355, 265] on span "Select Course Name" at bounding box center [285, 268] width 175 height 9
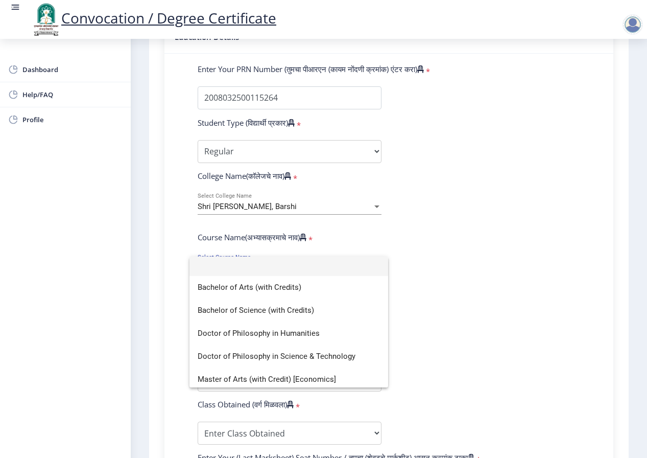
scroll to position [0, 0]
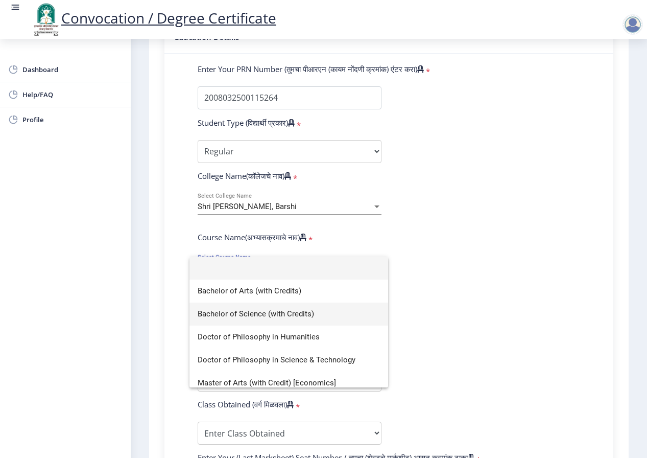
click at [264, 312] on span "Bachelor of Science (with Credits)" at bounding box center [289, 313] width 182 height 23
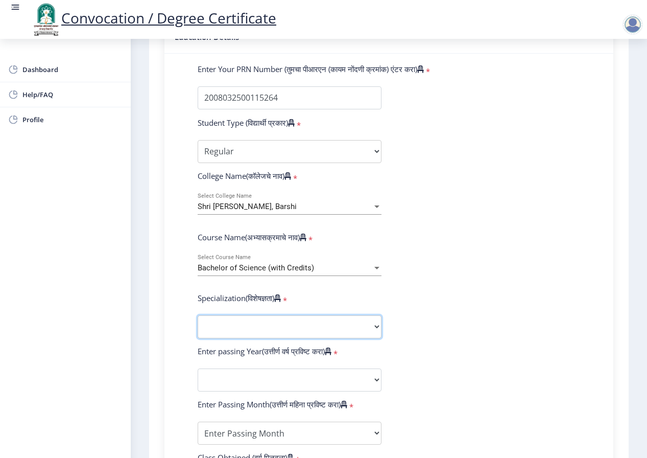
click at [252, 318] on select "Specialization Botany Chemistry Computer Science Electronics Geology Mathematic…" at bounding box center [290, 326] width 184 height 23
select select "Microbiology"
click at [198, 315] on select "Specialization Botany Chemistry Computer Science Electronics Geology Mathematic…" at bounding box center [290, 326] width 184 height 23
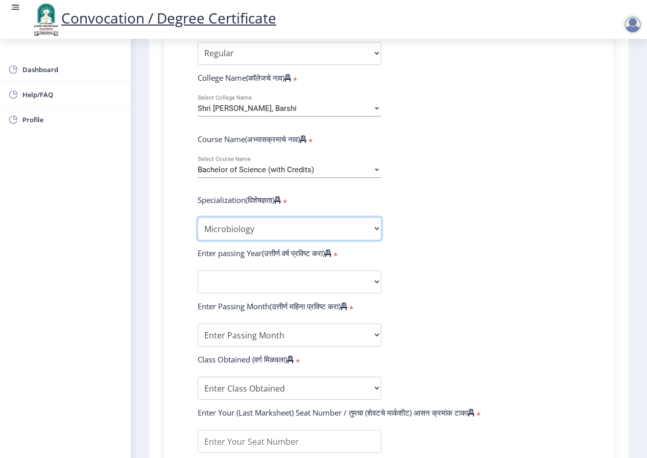
scroll to position [358, 0]
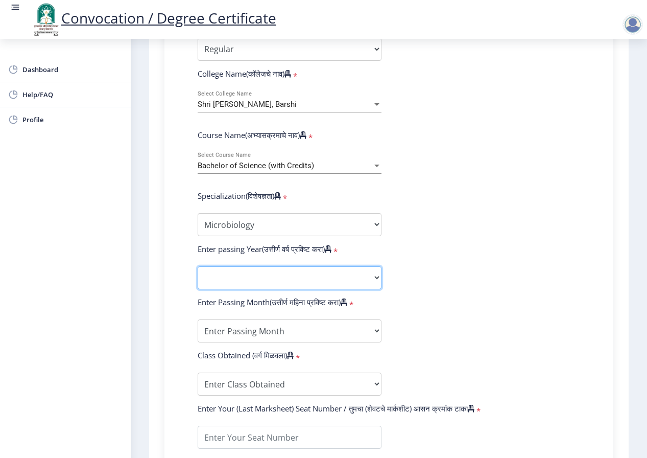
click at [349, 277] on select "2025 2024 2023 2022 2021 2020 2019 2018 2017 2016 2015 2014 2013 2012 2011 2010…" at bounding box center [290, 277] width 184 height 23
click at [450, 244] on form "Enter Your PRN Number (तुमचा पीआरएन (कायम नोंदणी क्रमांक) एंटर करा) * Student T…" at bounding box center [389, 259] width 398 height 595
click at [364, 278] on select "2025 2024 2023 2022 2021 2020 2019 2018 2017 2016 2015 2014 2013 2012 2011 2010…" at bounding box center [290, 277] width 184 height 23
select select "2012"
click at [198, 266] on select "2025 2024 2023 2022 2021 2020 2019 2018 2017 2016 2015 2014 2013 2012 2011 2010…" at bounding box center [290, 277] width 184 height 23
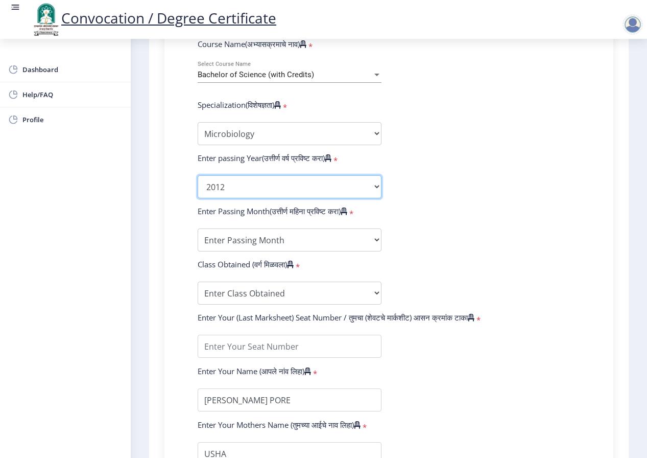
scroll to position [460, 0]
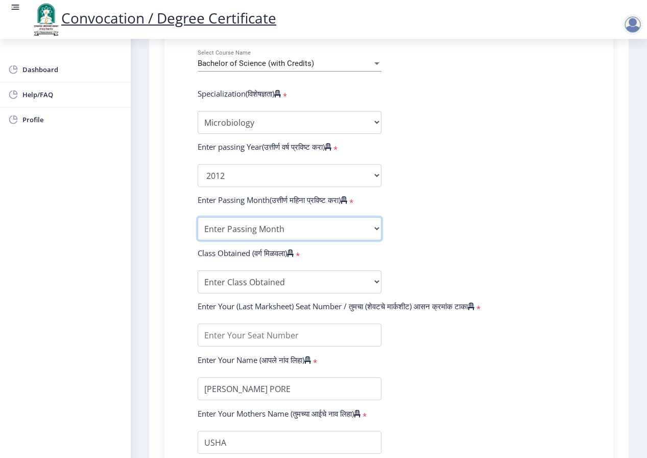
click at [370, 226] on select "Enter Passing Month March April May October November December" at bounding box center [290, 228] width 184 height 23
select select "October"
click at [198, 217] on select "Enter Passing Month March April May October November December" at bounding box center [290, 228] width 184 height 23
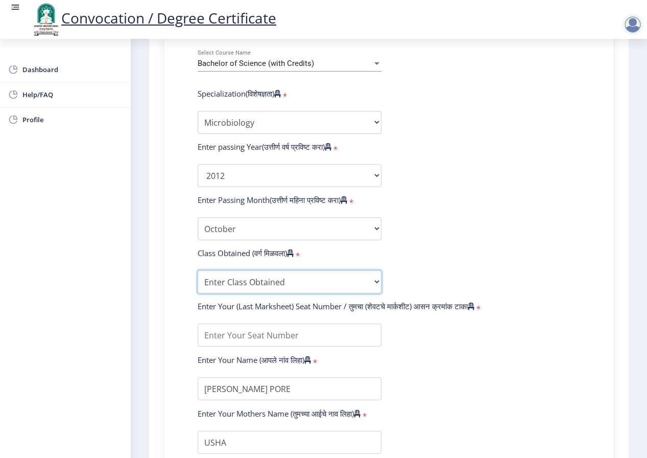
click at [363, 281] on select "Enter Class Obtained FIRST CLASS WITH DISTINCTION FIRST CLASS HIGHER SECOND CLA…" at bounding box center [290, 281] width 184 height 23
select select "SECOND CLASS"
click at [198, 270] on select "Enter Class Obtained FIRST CLASS WITH DISTINCTION FIRST CLASS HIGHER SECOND CLA…" at bounding box center [290, 281] width 184 height 23
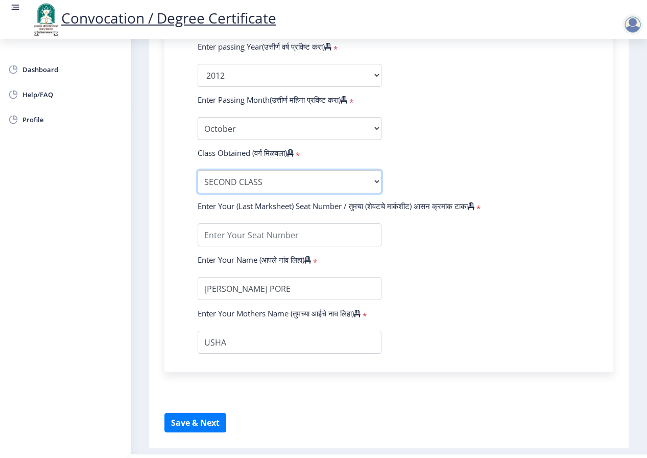
scroll to position [562, 0]
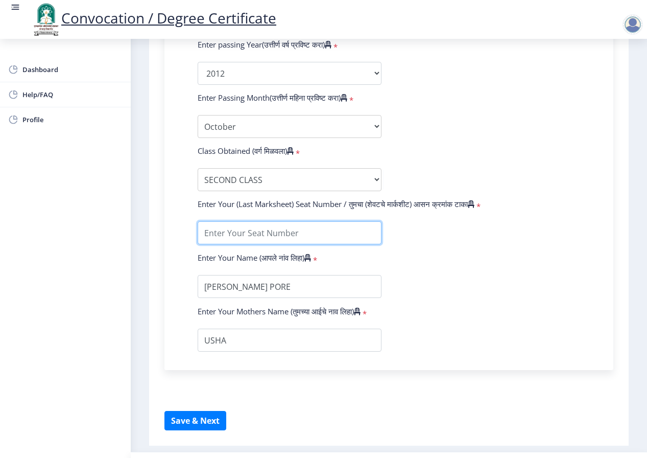
click at [334, 237] on input "textarea" at bounding box center [290, 232] width 184 height 23
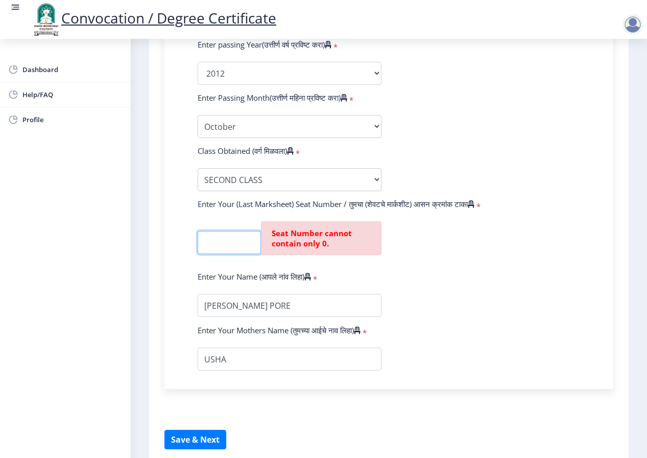
scroll to position [0, 0]
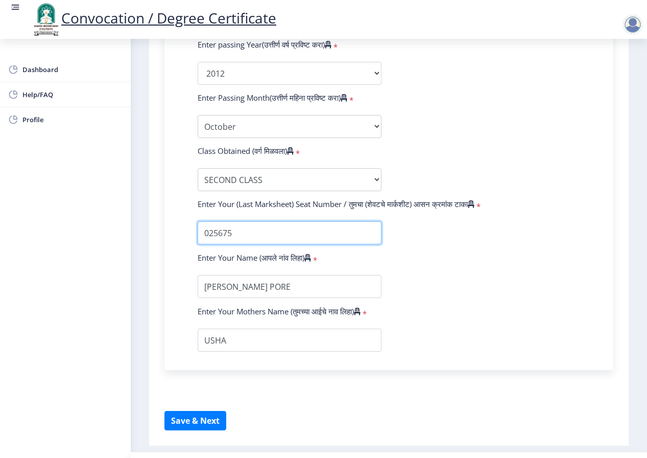
type input "025675"
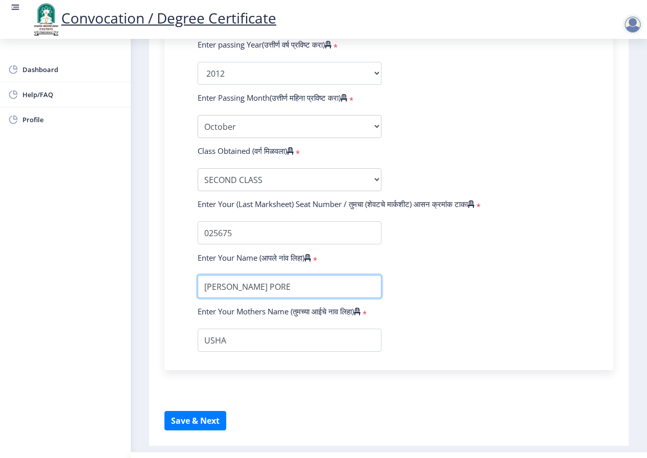
click at [346, 289] on input "textarea" at bounding box center [290, 286] width 184 height 23
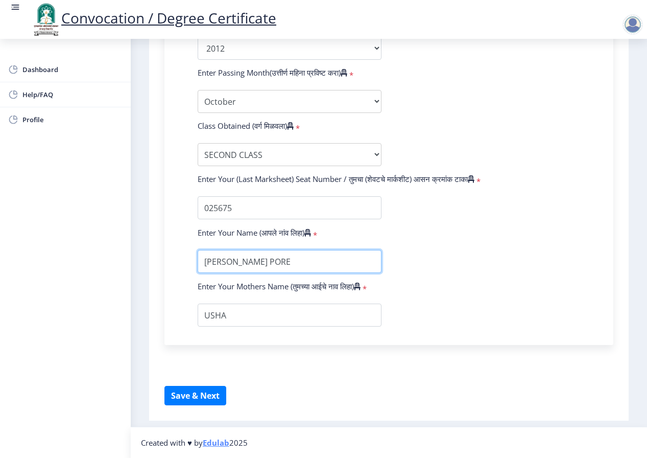
scroll to position [597, 0]
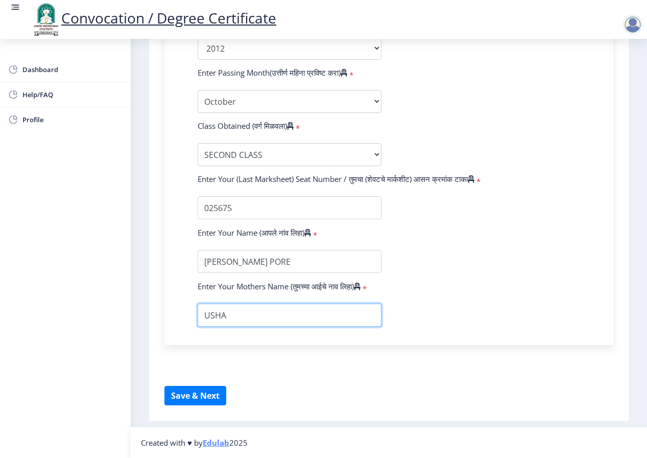
click at [248, 314] on input "textarea" at bounding box center [290, 314] width 184 height 23
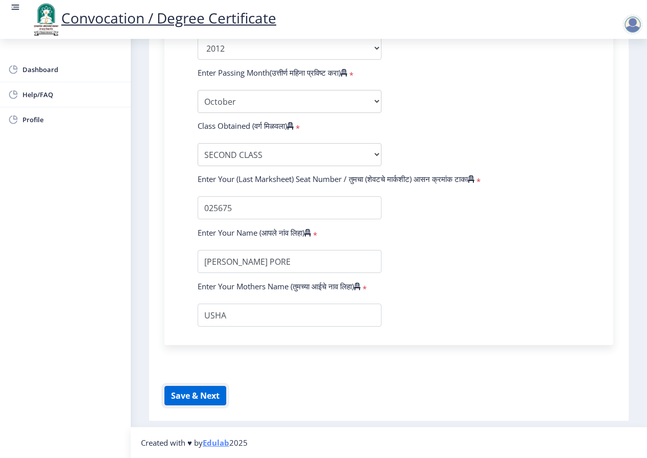
click at [209, 393] on button "Save & Next" at bounding box center [195, 395] width 62 height 19
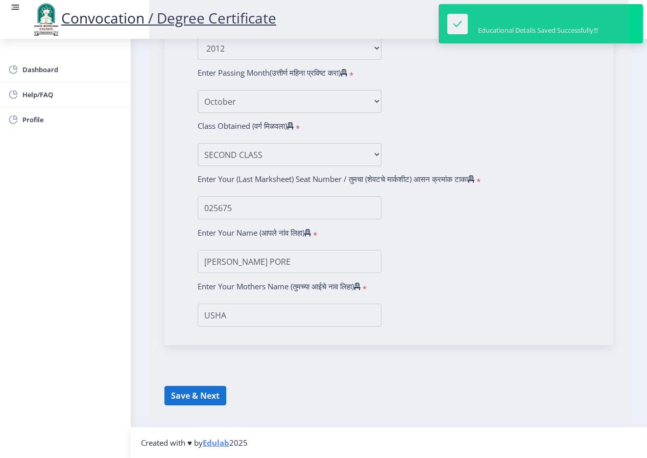
select select
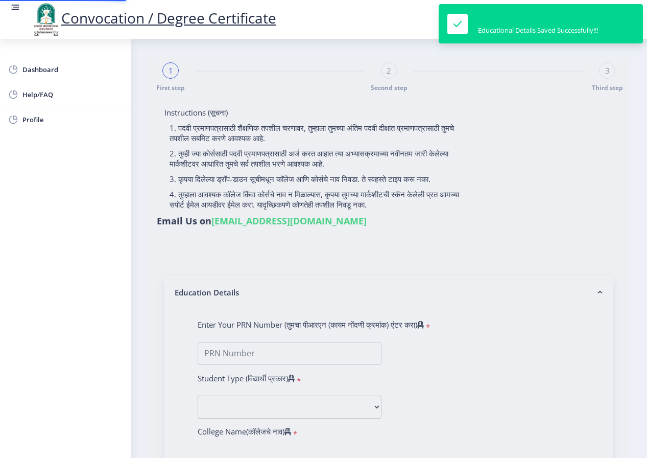
type input "2008032500115264"
select select "Regular"
select select "2012"
select select "October"
select select "SECOND CLASS"
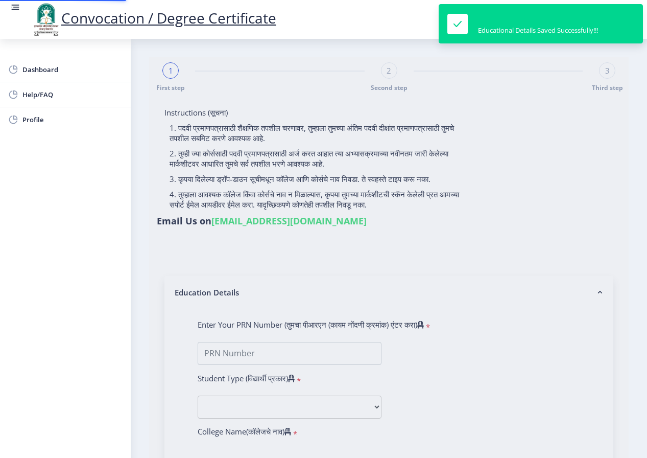
type input "025675"
select select "Microbiology"
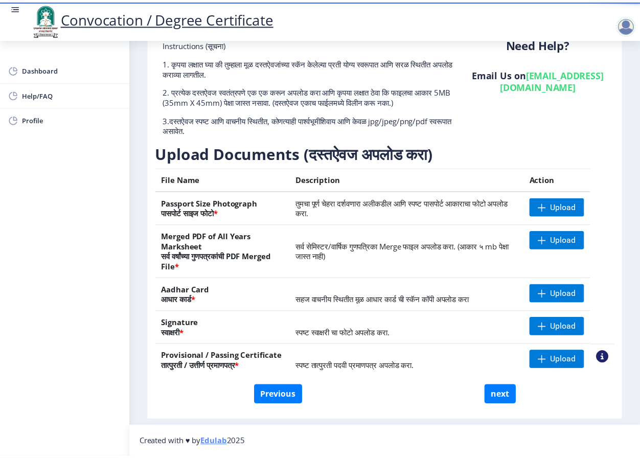
scroll to position [79, 0]
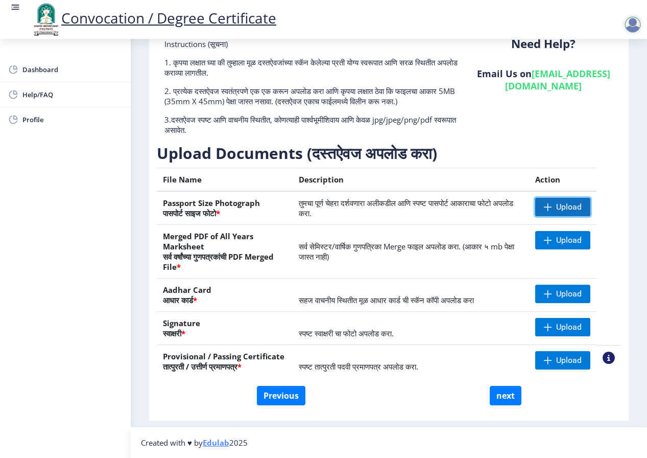
click at [570, 201] on span "Upload" at bounding box center [562, 207] width 55 height 18
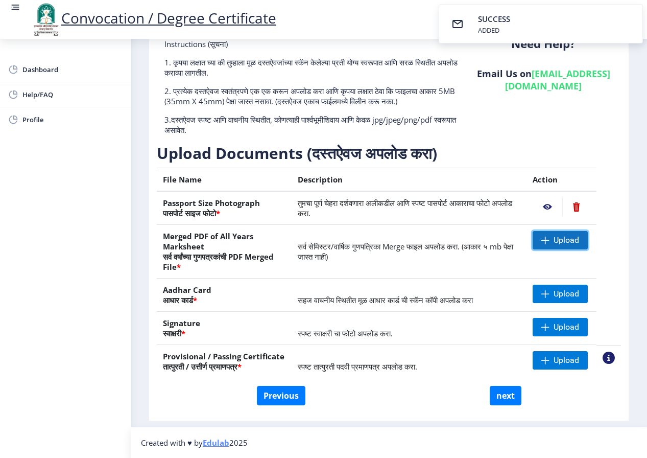
click at [549, 241] on span "Upload" at bounding box center [560, 240] width 55 height 18
click at [560, 294] on span "Upload" at bounding box center [567, 294] width 26 height 10
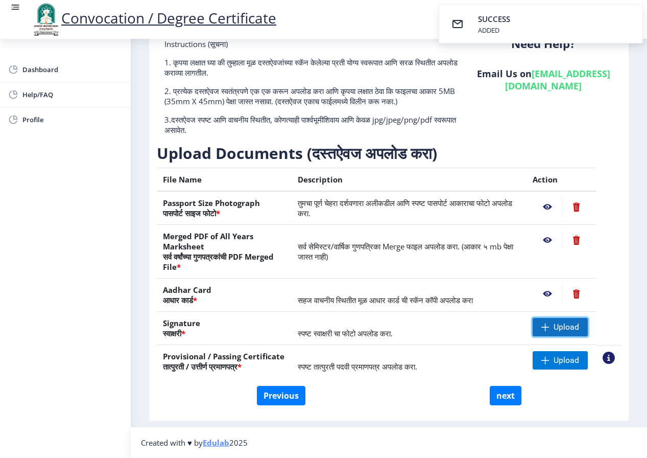
click at [562, 329] on span "Upload" at bounding box center [567, 327] width 26 height 10
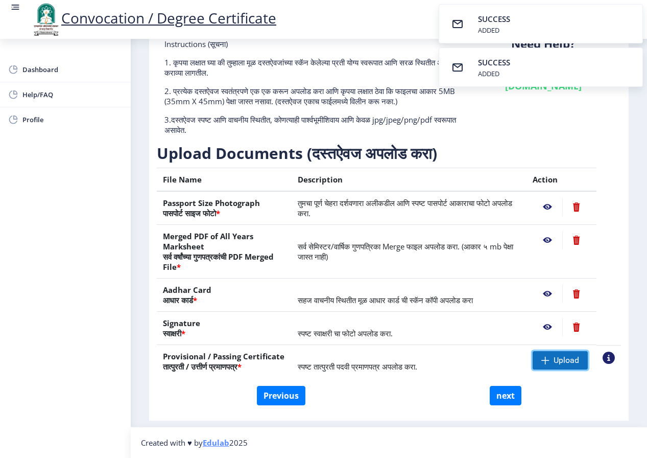
click at [566, 362] on span "Upload" at bounding box center [567, 360] width 26 height 10
click at [545, 358] on nb-action at bounding box center [548, 360] width 30 height 18
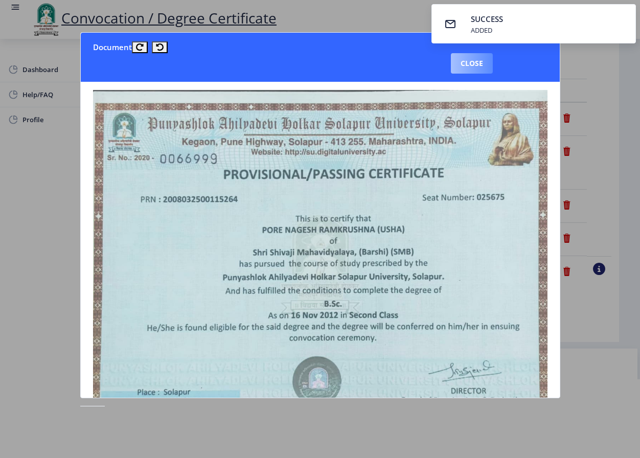
click at [475, 58] on button "Close" at bounding box center [472, 63] width 42 height 20
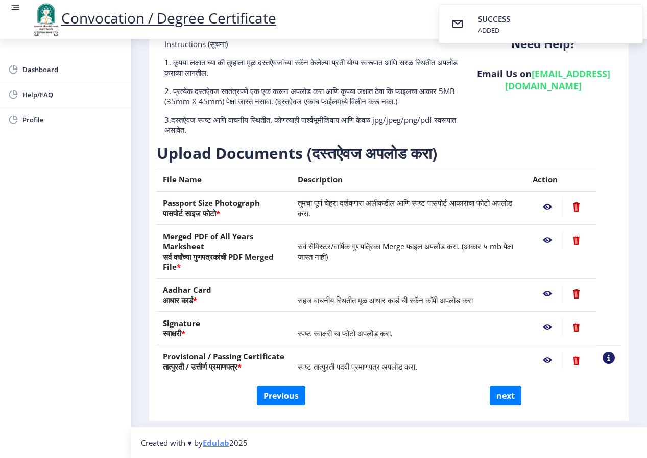
click at [544, 326] on nb-action at bounding box center [548, 327] width 30 height 18
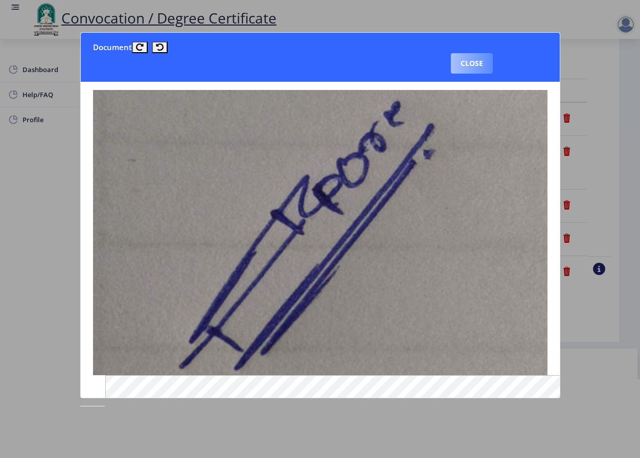
click at [471, 62] on button "Close" at bounding box center [472, 63] width 42 height 20
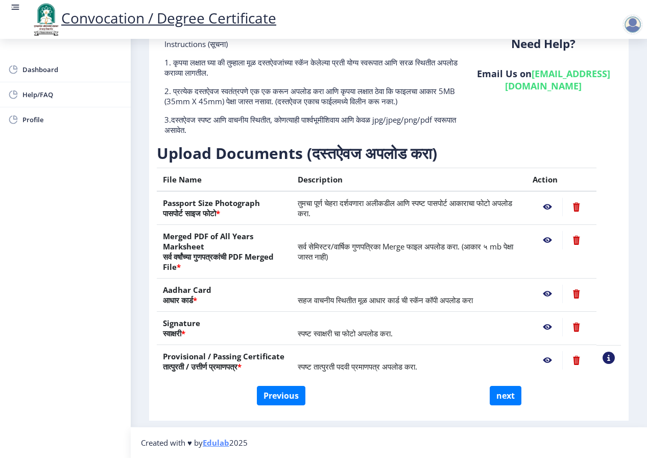
click at [541, 290] on nb-action at bounding box center [548, 294] width 30 height 18
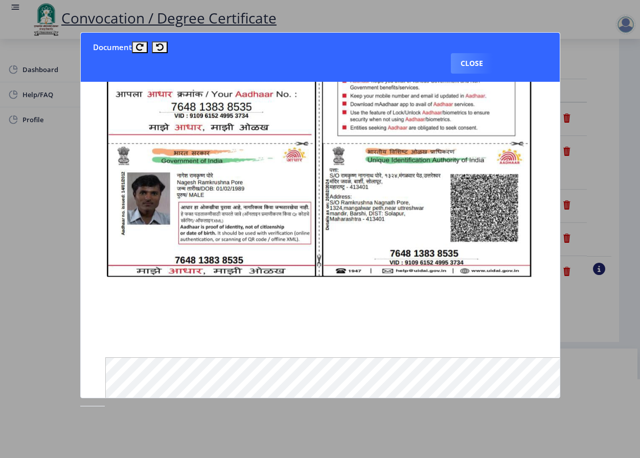
scroll to position [409, 0]
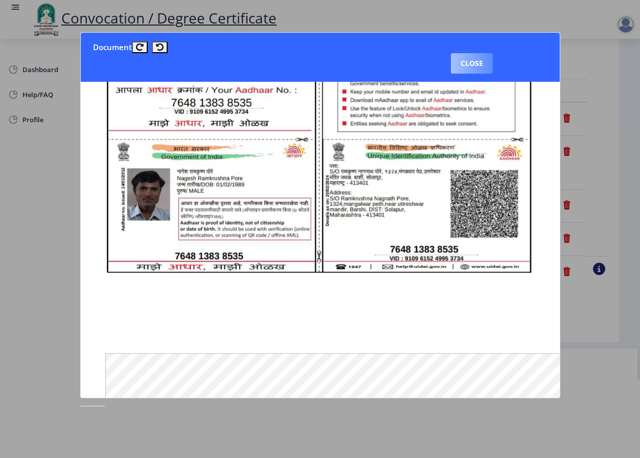
click at [464, 61] on button "Close" at bounding box center [472, 63] width 42 height 20
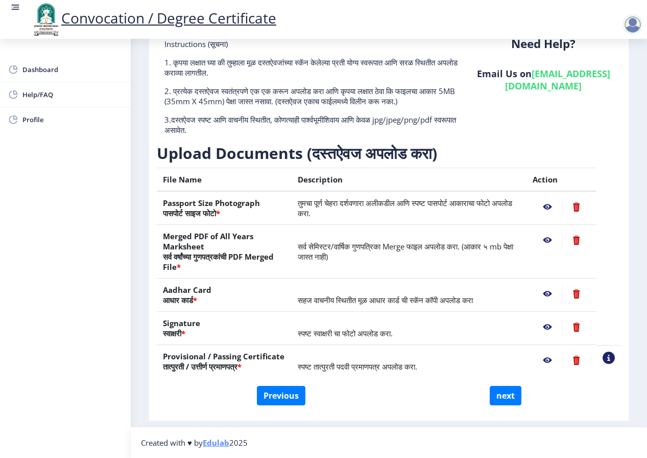
click at [543, 240] on nb-action at bounding box center [548, 240] width 30 height 18
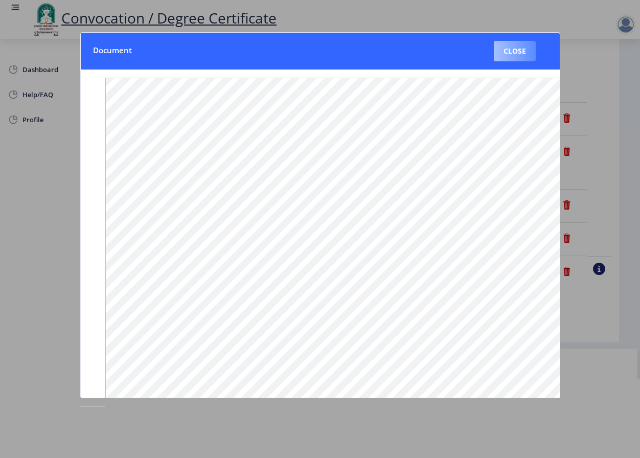
click at [512, 49] on button "Close" at bounding box center [514, 51] width 42 height 20
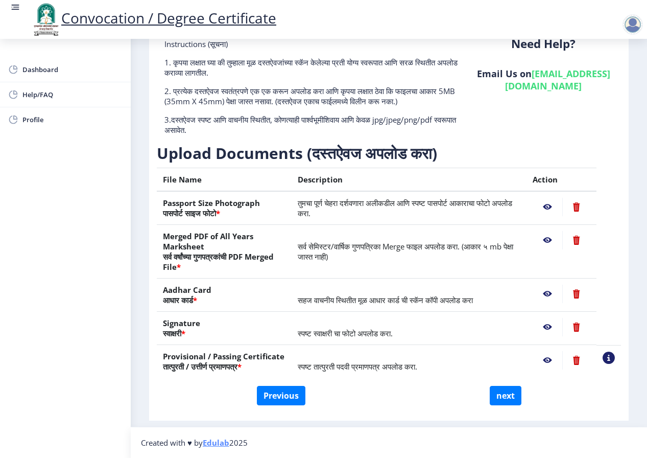
click at [544, 207] on nb-action at bounding box center [548, 207] width 30 height 18
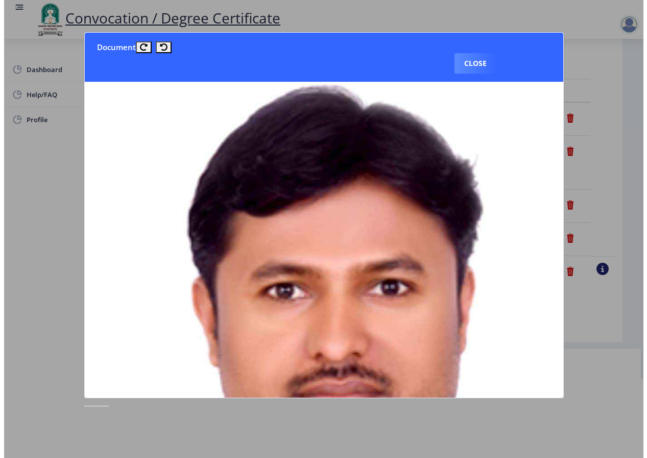
scroll to position [0, 0]
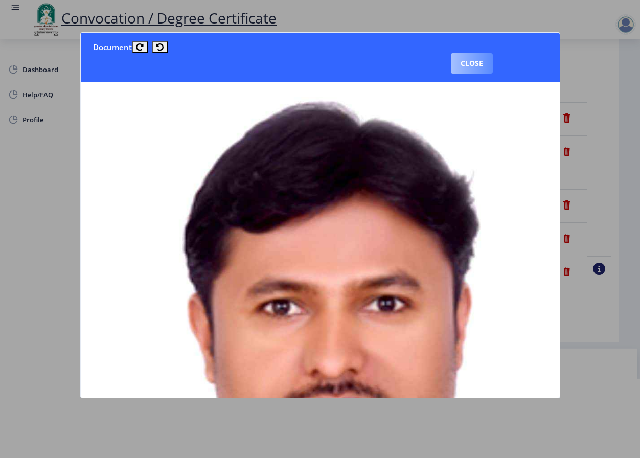
click at [471, 67] on button "Close" at bounding box center [472, 63] width 42 height 20
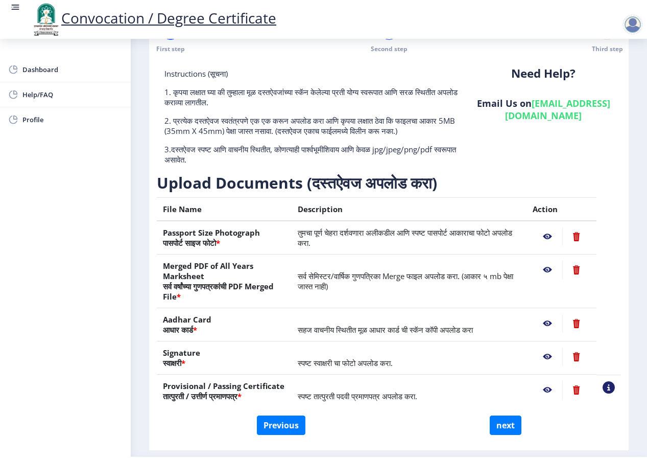
scroll to position [79, 0]
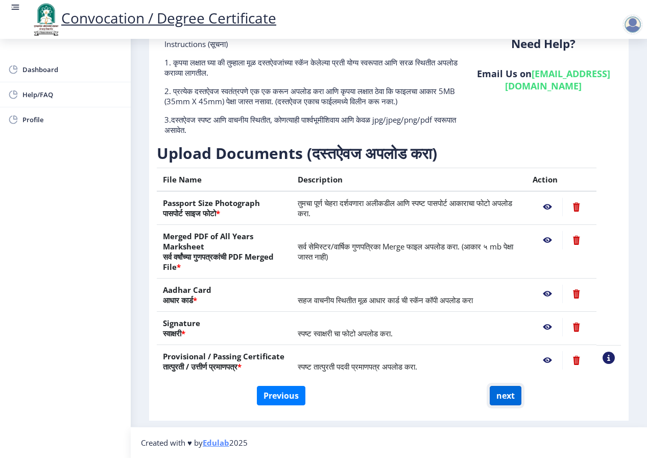
click at [507, 394] on button "next" at bounding box center [506, 395] width 32 height 19
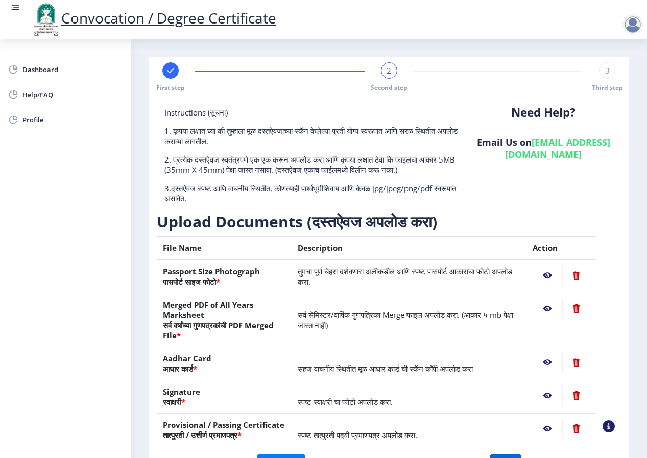
select select
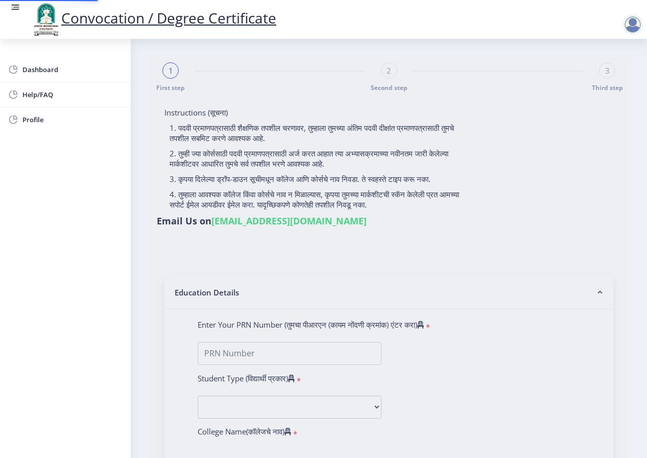
select select
type input "2008032500115264"
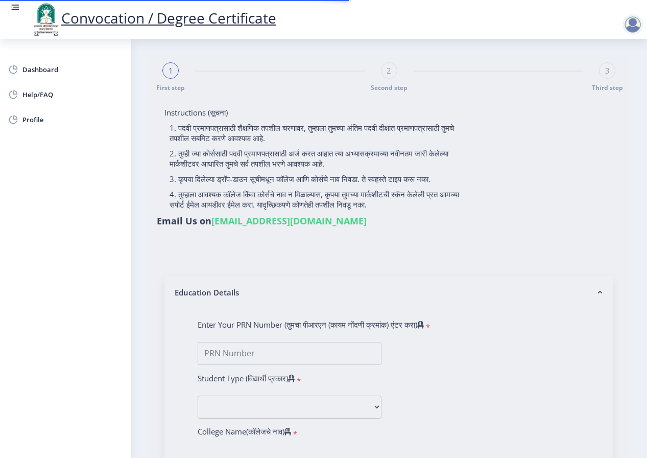
select select "Regular"
select select "2012"
select select "October"
select select "SECOND CLASS"
type input "025675"
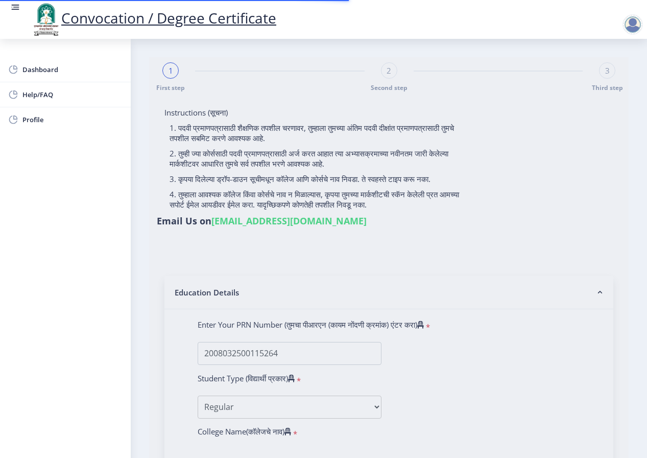
select select "Microbiology"
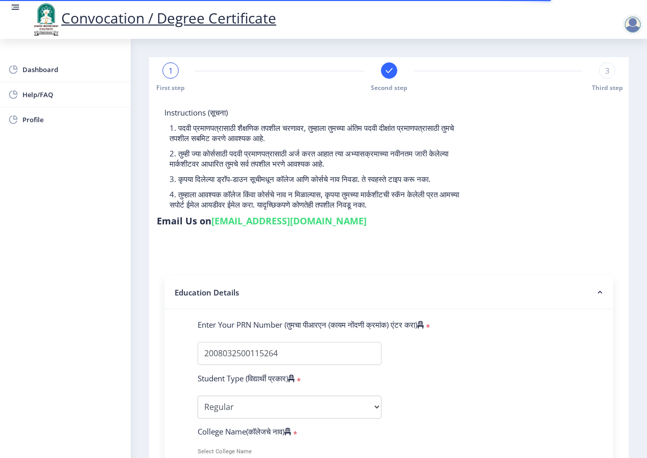
select select
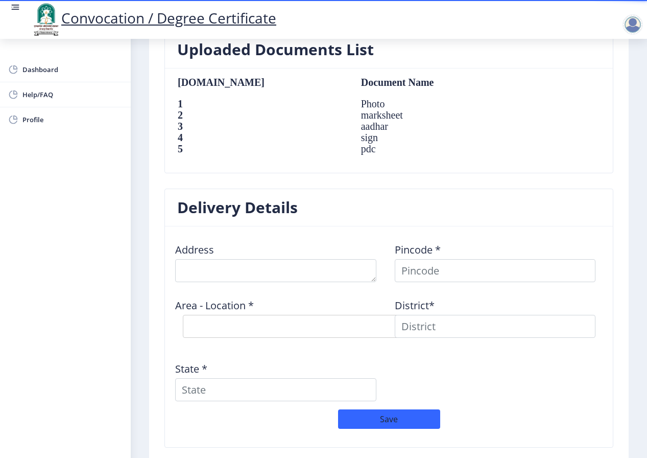
scroll to position [743, 0]
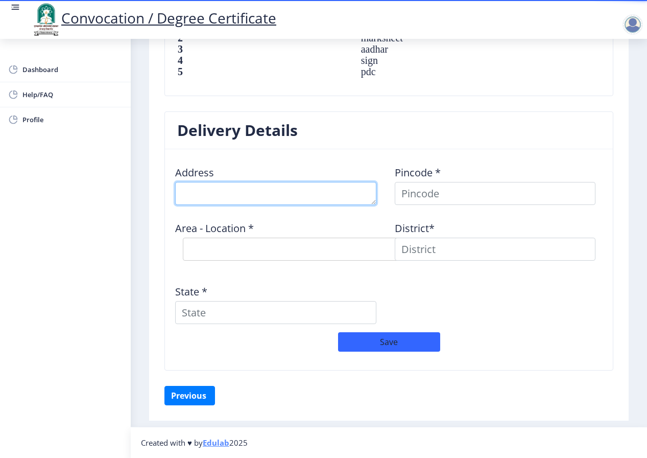
click at [238, 196] on textarea at bounding box center [275, 193] width 201 height 23
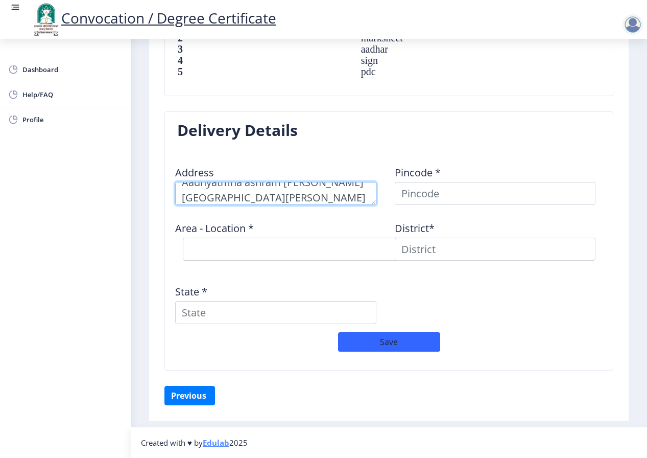
scroll to position [26, 0]
type textarea "Aadhyatmha ashram [PERSON_NAME][GEOGRAPHIC_DATA][PERSON_NAME] barshi . Tal- bar…"
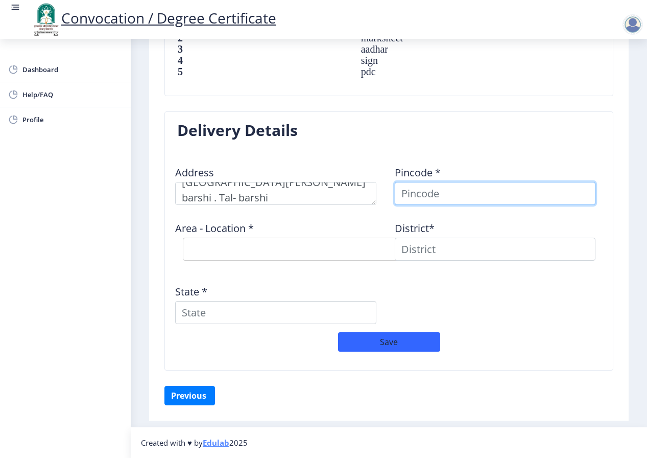
click at [421, 202] on input at bounding box center [495, 193] width 201 height 23
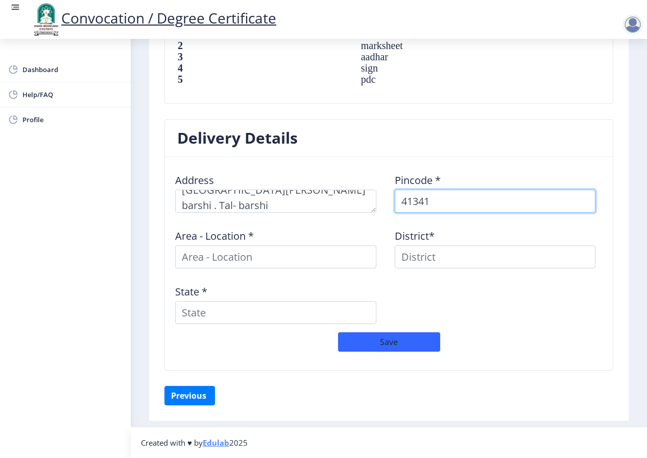
type input "413411"
select select
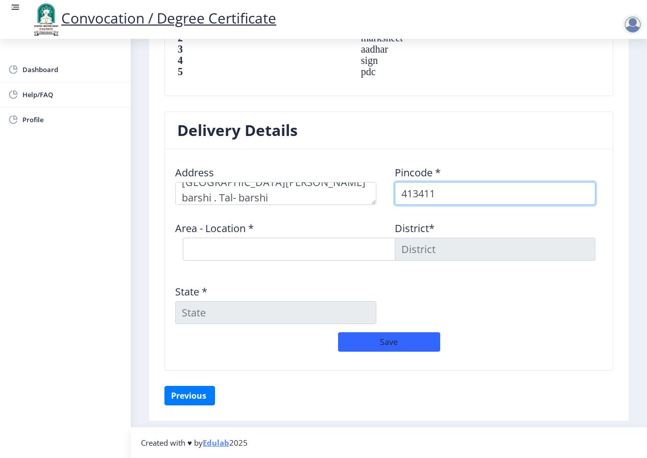
type input "413411"
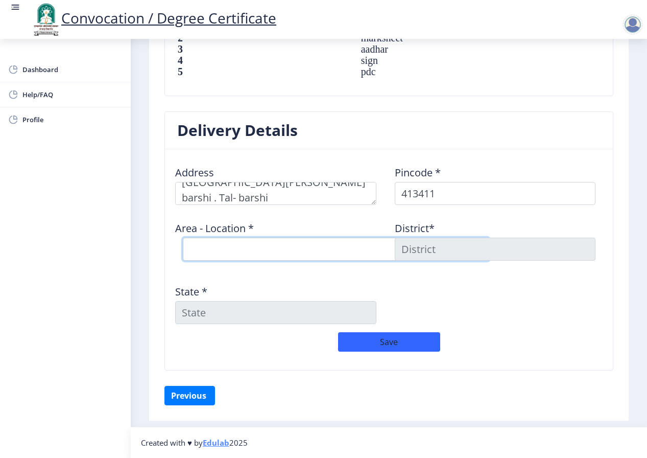
click at [245, 253] on select "Select Area Location K.V.Nagar Barshi S.O" at bounding box center [336, 249] width 306 height 23
click at [220, 250] on select "Select Area Location K.V.Nagar Barshi S.O" at bounding box center [336, 249] width 306 height 23
select select "1: Object"
click at [183, 238] on select "Select Area Location K.V.Nagar Barshi S.O" at bounding box center [336, 249] width 306 height 23
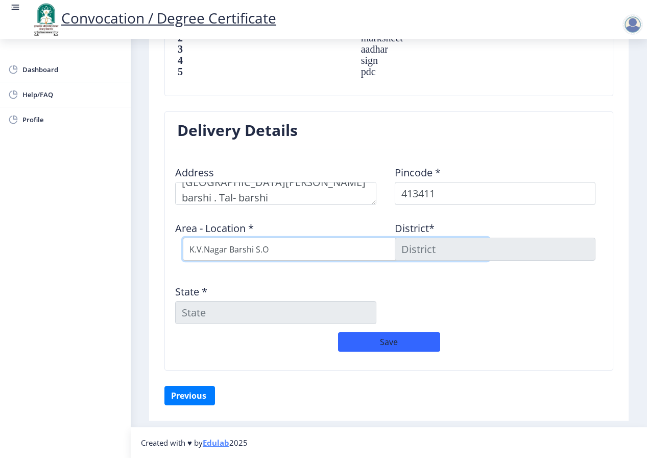
type input "SOLAPUR"
type input "[GEOGRAPHIC_DATA]"
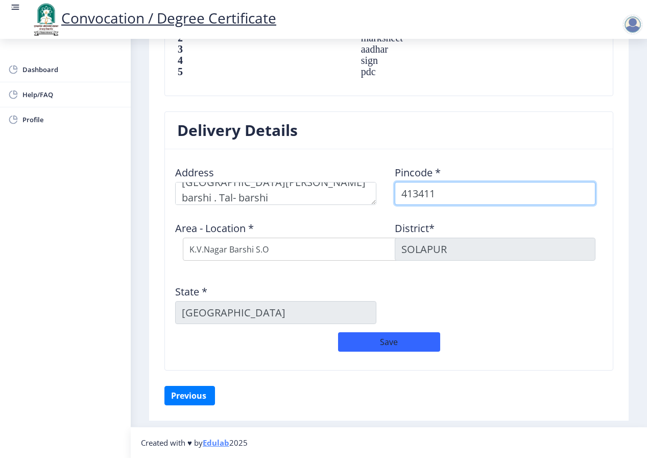
click at [456, 190] on input "413411" at bounding box center [495, 193] width 201 height 23
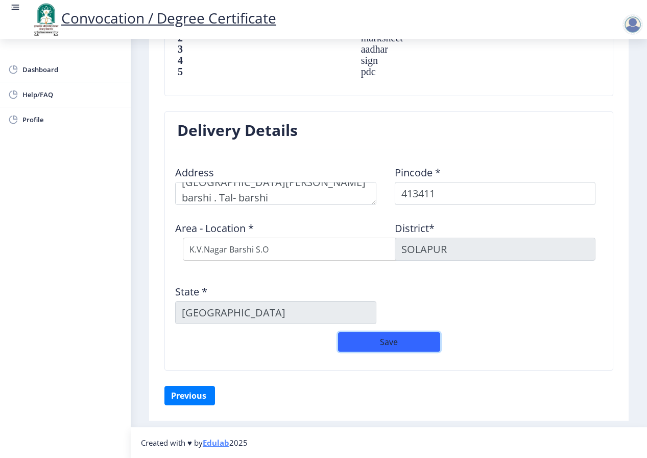
click at [392, 342] on button "Save" at bounding box center [389, 341] width 102 height 19
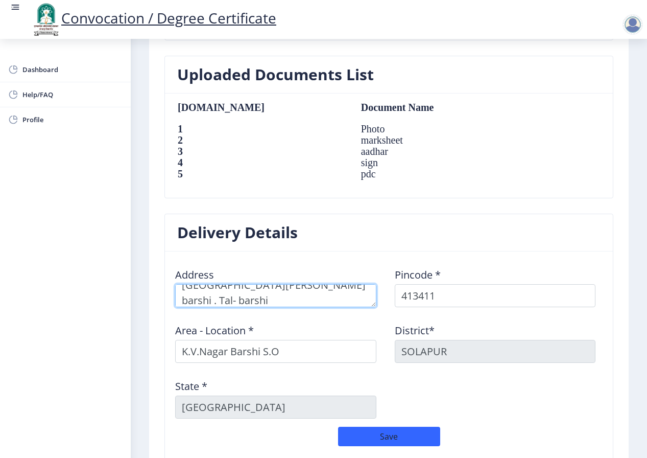
scroll to position [30, 0]
click at [185, 296] on textarea at bounding box center [275, 295] width 201 height 23
click at [193, 298] on textarea at bounding box center [275, 295] width 201 height 23
click at [289, 295] on textarea at bounding box center [275, 295] width 201 height 23
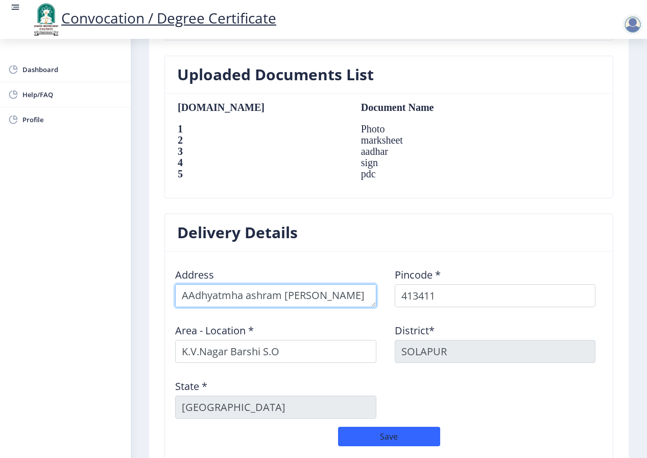
click at [193, 294] on textarea at bounding box center [275, 295] width 201 height 23
click at [250, 299] on textarea at bounding box center [275, 295] width 201 height 23
click at [198, 293] on textarea at bounding box center [275, 295] width 201 height 23
click at [305, 295] on textarea at bounding box center [275, 295] width 201 height 23
click at [325, 298] on textarea at bounding box center [275, 295] width 201 height 23
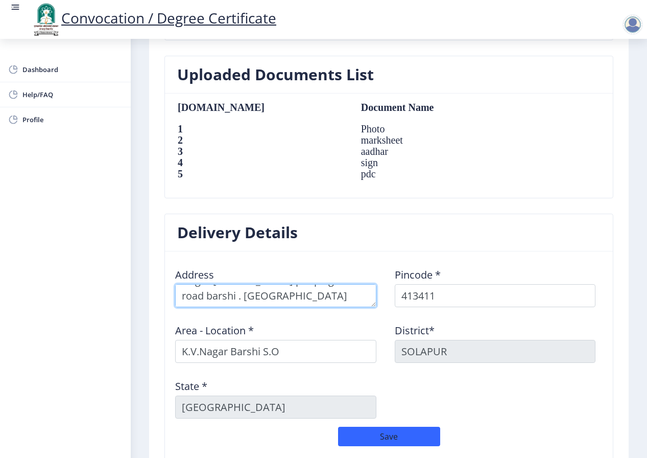
scroll to position [10, 0]
click at [187, 301] on textarea at bounding box center [275, 295] width 201 height 23
click at [212, 300] on textarea at bounding box center [275, 295] width 201 height 23
click at [265, 298] on textarea at bounding box center [275, 295] width 201 height 23
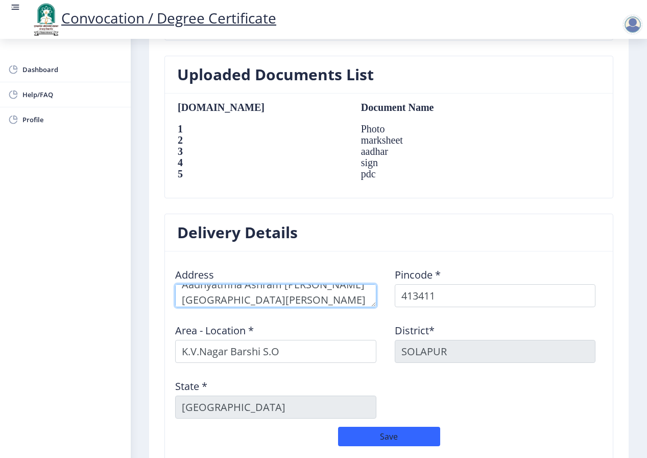
click at [292, 301] on textarea at bounding box center [275, 295] width 201 height 23
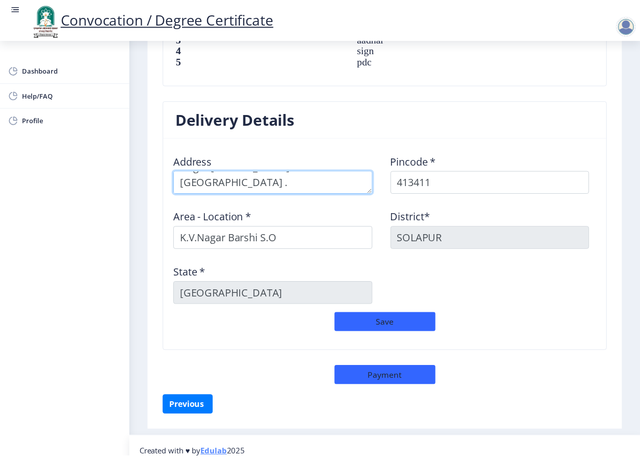
scroll to position [765, 0]
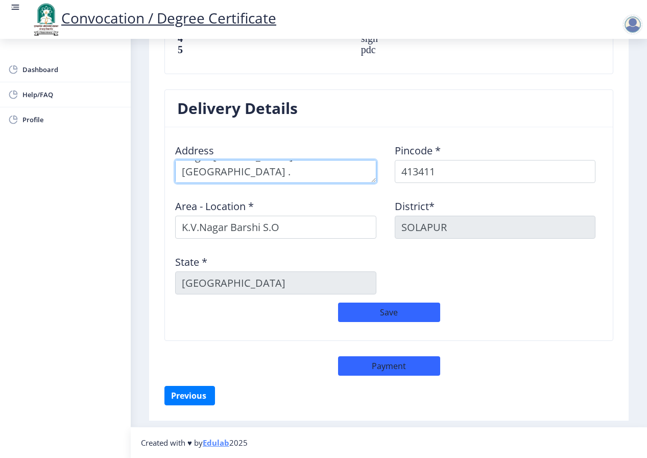
type textarea "Aadhyatmha Ashram [PERSON_NAME] Nagar [PERSON_NAME] [GEOGRAPHIC_DATA] . [GEOGRA…"
click at [397, 312] on button "Save" at bounding box center [389, 311] width 102 height 19
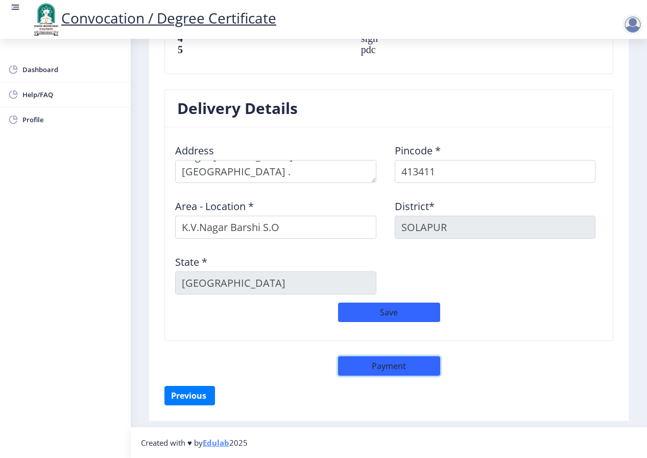
click at [388, 366] on button "Payment" at bounding box center [389, 365] width 102 height 19
select select "sealed"
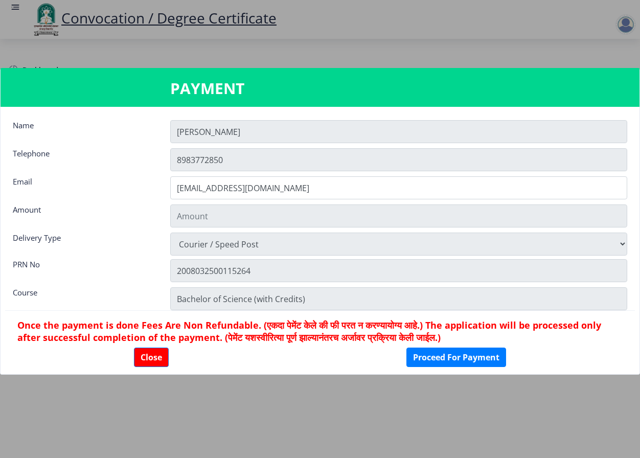
type input "1885"
click at [221, 131] on input "[PERSON_NAME]" at bounding box center [398, 131] width 457 height 23
click at [231, 129] on input "[PERSON_NAME]" at bounding box center [398, 131] width 457 height 23
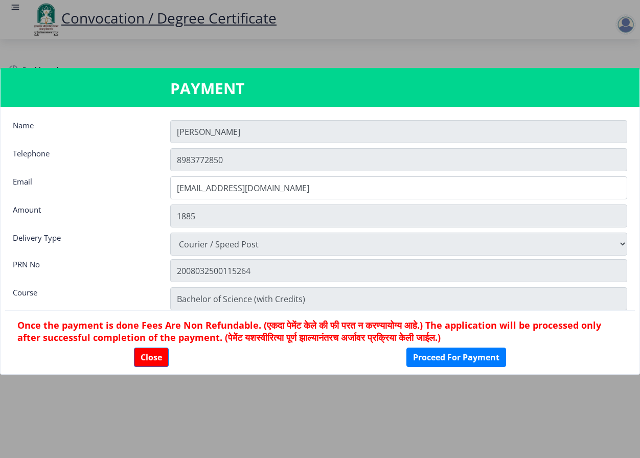
click at [231, 129] on input "[PERSON_NAME]" at bounding box center [398, 131] width 457 height 23
click at [232, 129] on input "[PERSON_NAME]" at bounding box center [398, 131] width 457 height 23
click at [250, 131] on input "[PERSON_NAME]" at bounding box center [398, 131] width 457 height 23
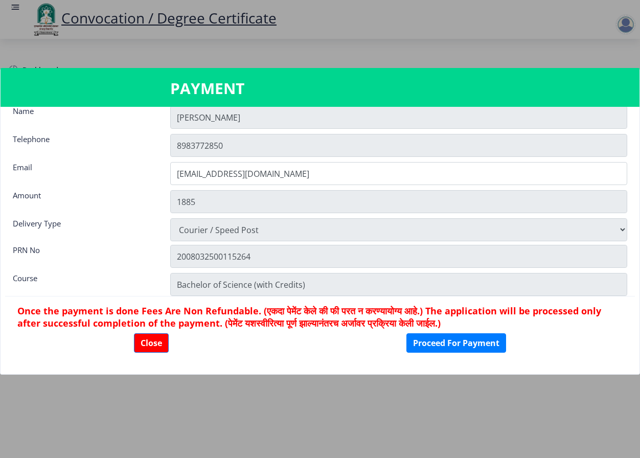
scroll to position [0, 0]
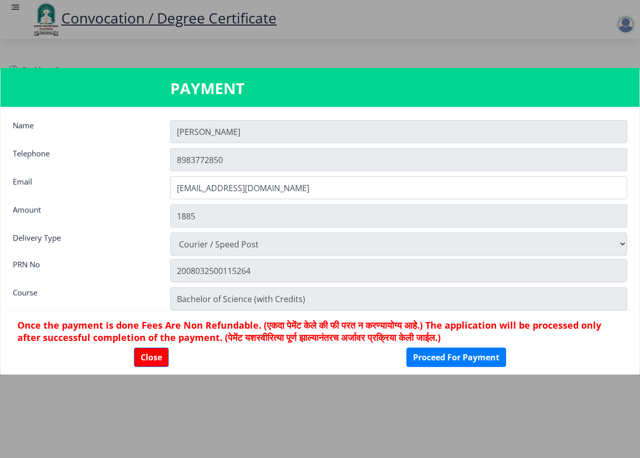
click at [224, 135] on input "[PERSON_NAME]" at bounding box center [398, 131] width 457 height 23
click at [471, 358] on button "Proceed For Payment" at bounding box center [456, 356] width 100 height 19
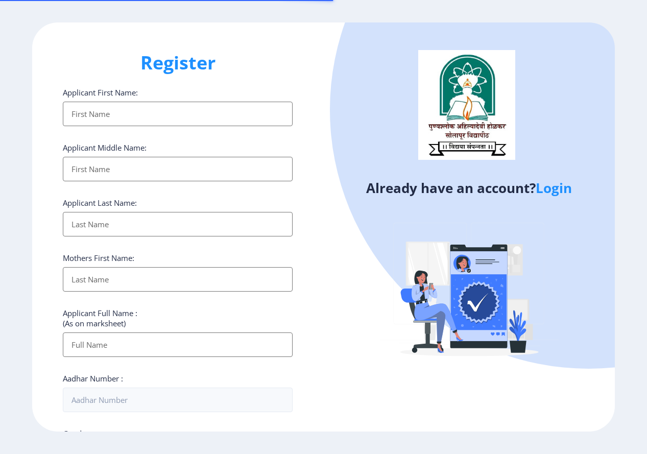
select select
click at [104, 111] on input "Applicant First Name:" at bounding box center [178, 114] width 230 height 25
click at [115, 110] on input "Applicant First Name:" at bounding box center [178, 114] width 230 height 25
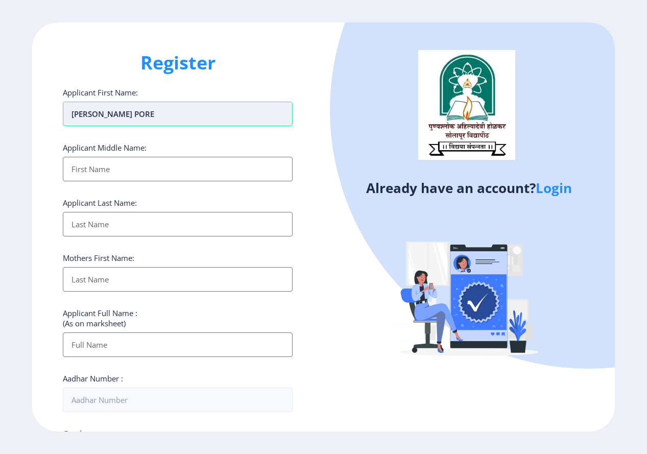
type input "[PERSON_NAME] PORE"
type input "RAMKRUSHNA"
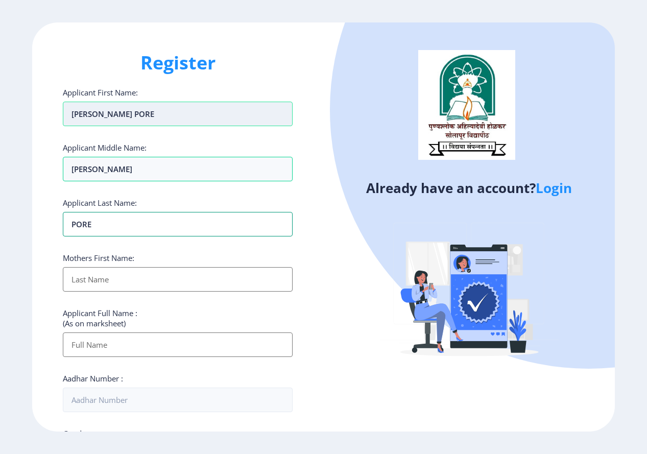
type input "PORE"
type input "USHA"
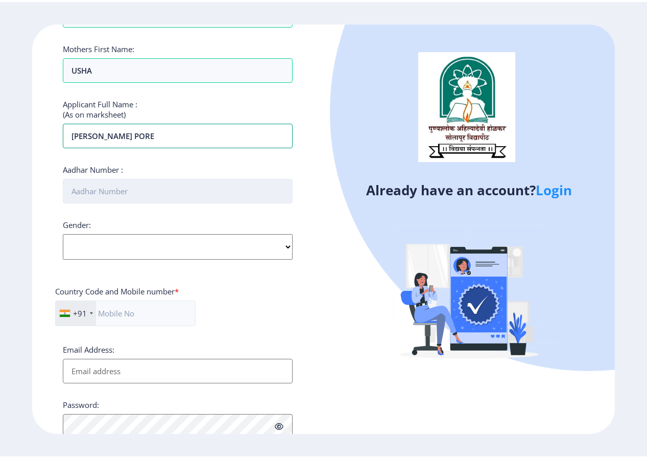
scroll to position [302, 0]
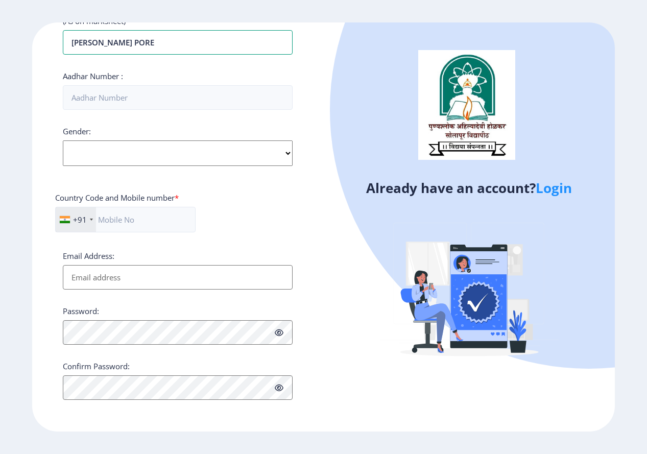
type input "[PERSON_NAME] PORE"
click at [185, 156] on select "Select Gender [DEMOGRAPHIC_DATA] [DEMOGRAPHIC_DATA] Other" at bounding box center [178, 153] width 230 height 26
select select "[DEMOGRAPHIC_DATA]"
click at [63, 140] on select "Select Gender [DEMOGRAPHIC_DATA] [DEMOGRAPHIC_DATA] Other" at bounding box center [178, 153] width 230 height 26
click at [142, 217] on input "text" at bounding box center [125, 220] width 140 height 26
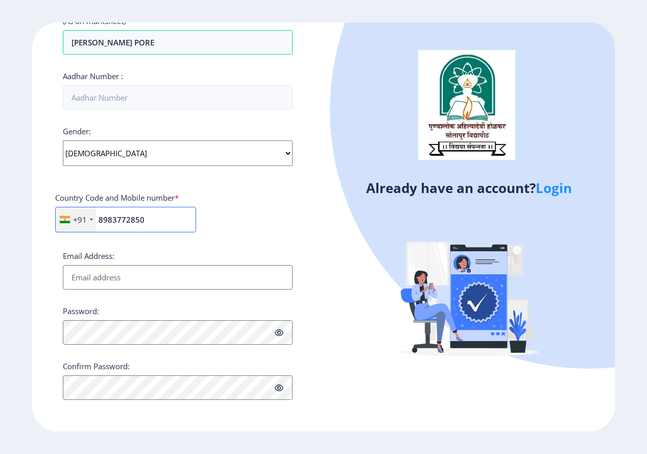
type input "8983772850"
click at [144, 266] on input "Email Address:" at bounding box center [178, 277] width 230 height 25
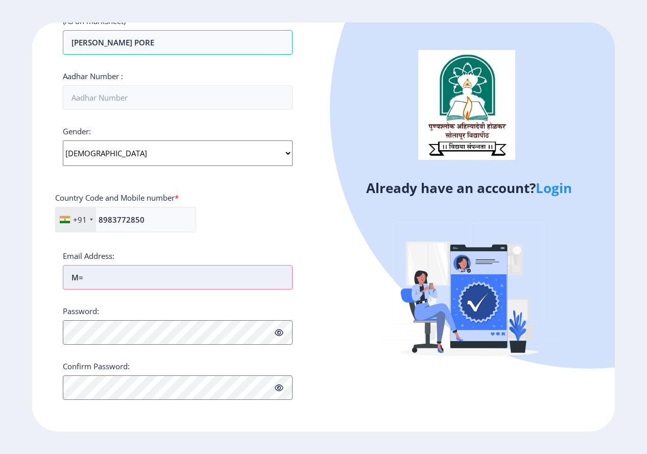
type input "M"
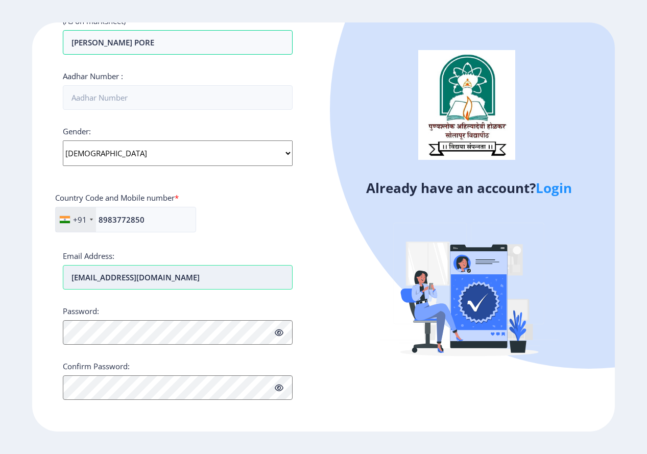
type input "[EMAIL_ADDRESS][DOMAIN_NAME]"
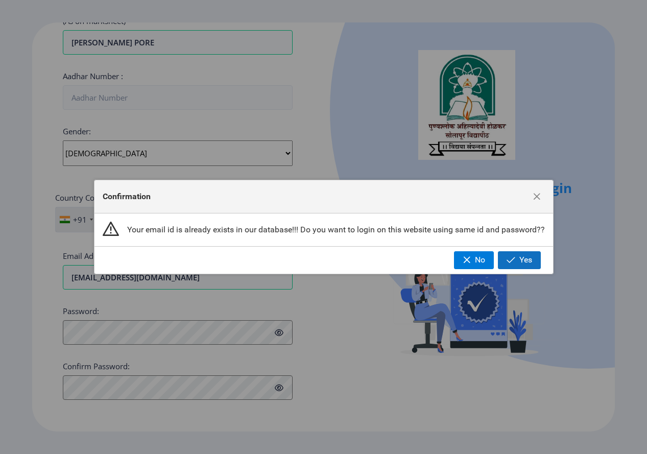
click at [533, 262] on button "Yes" at bounding box center [519, 259] width 43 height 17
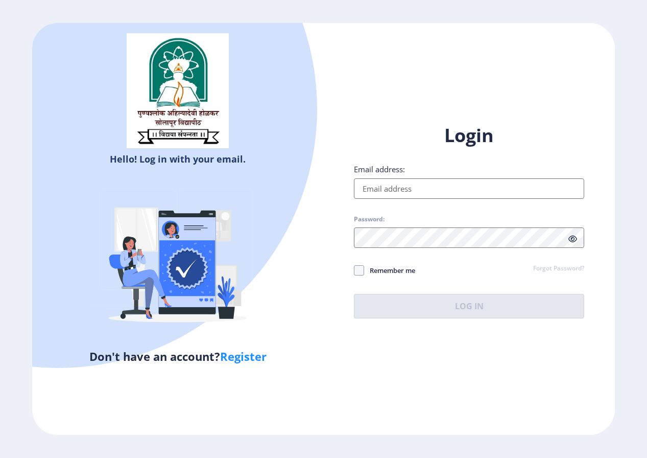
click at [420, 194] on input "Email address:" at bounding box center [469, 188] width 230 height 20
type input "[EMAIL_ADDRESS][DOMAIN_NAME]"
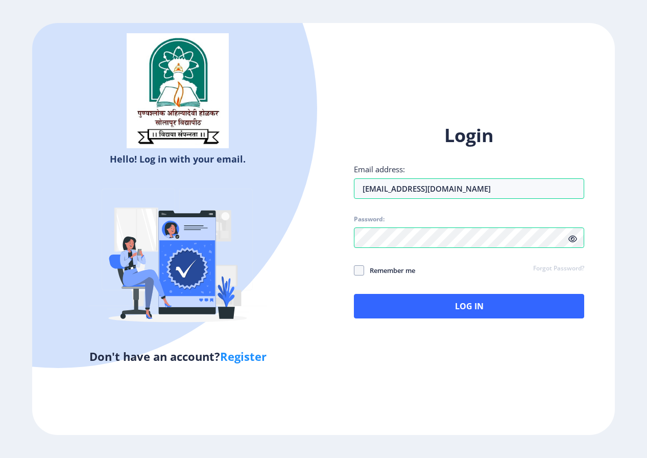
click at [573, 239] on icon at bounding box center [573, 239] width 9 height 8
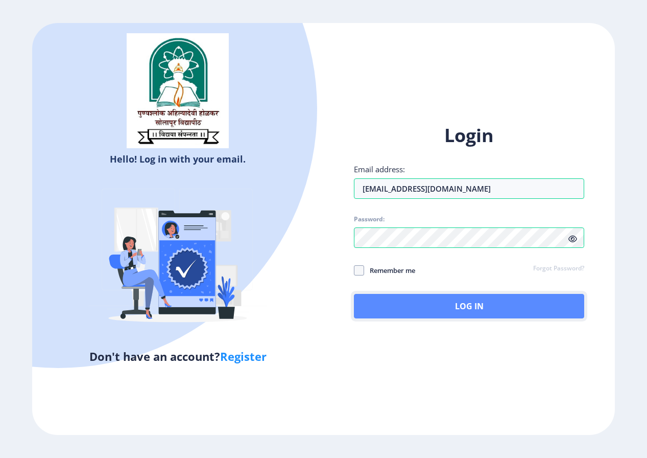
click at [459, 299] on button "Log In" at bounding box center [469, 306] width 230 height 25
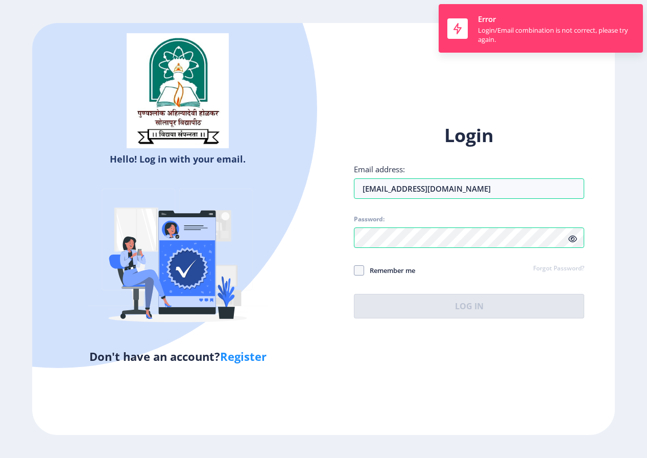
click at [353, 263] on div "Login Email address: mr.nageshpore@gmail.com Password: Remember me Forgot Passw…" at bounding box center [468, 229] width 291 height 242
click at [359, 269] on span at bounding box center [359, 270] width 10 height 10
click at [355, 270] on input "Remember me" at bounding box center [354, 270] width 1 height 1
checkbox input "true"
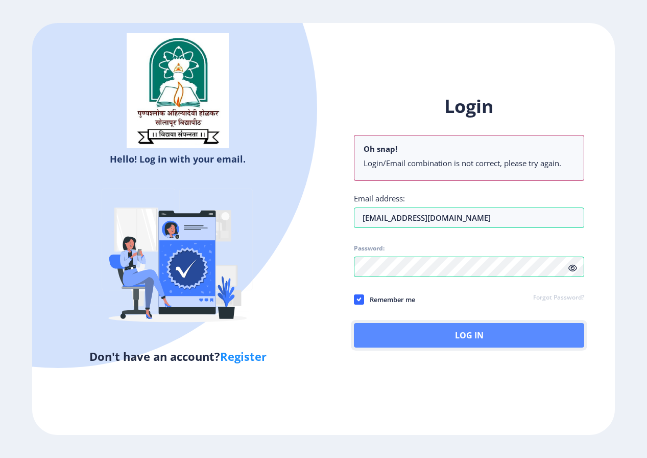
click at [442, 330] on button "Log In" at bounding box center [469, 335] width 230 height 25
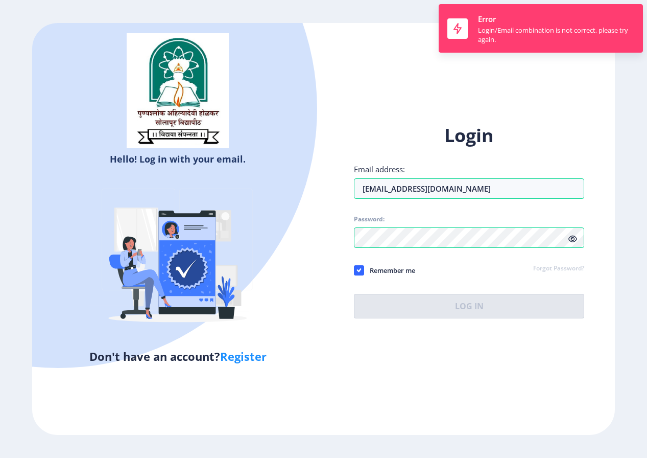
click at [448, 323] on div "Login Email address: mr.nageshpore@gmail.com Password: Remember me Forgot Passw…" at bounding box center [468, 229] width 291 height 242
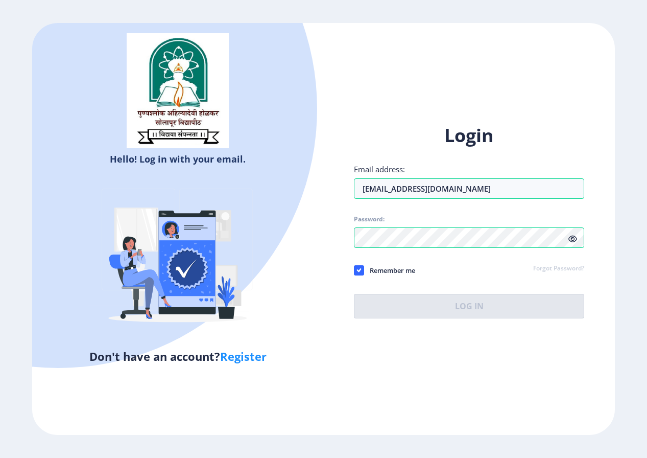
click at [559, 267] on link "Forgot Password?" at bounding box center [558, 268] width 51 height 9
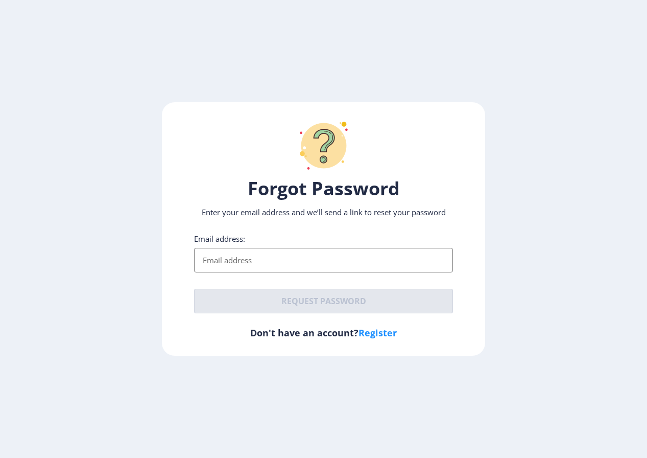
click at [359, 264] on input "Email address:" at bounding box center [323, 260] width 259 height 25
type input "[EMAIL_ADDRESS][DOMAIN_NAME]"
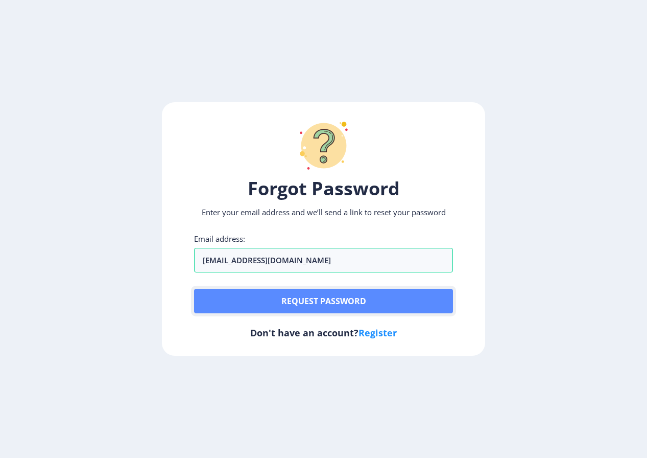
click at [330, 306] on button "Request password" at bounding box center [323, 301] width 259 height 25
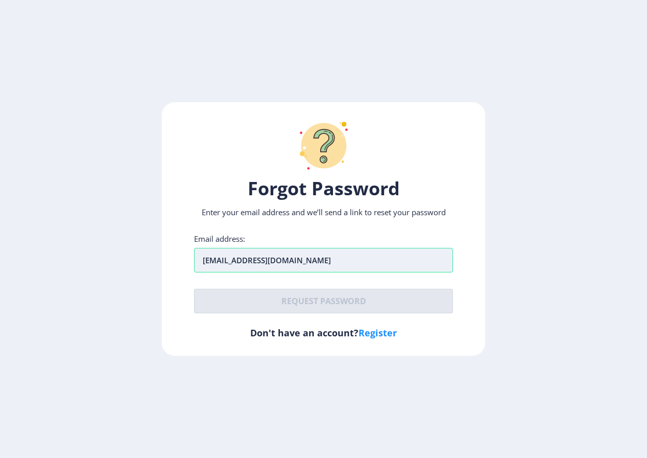
click at [336, 253] on input "[EMAIL_ADDRESS][DOMAIN_NAME]" at bounding box center [323, 260] width 259 height 25
click at [386, 336] on link "Register" at bounding box center [378, 332] width 38 height 12
select select
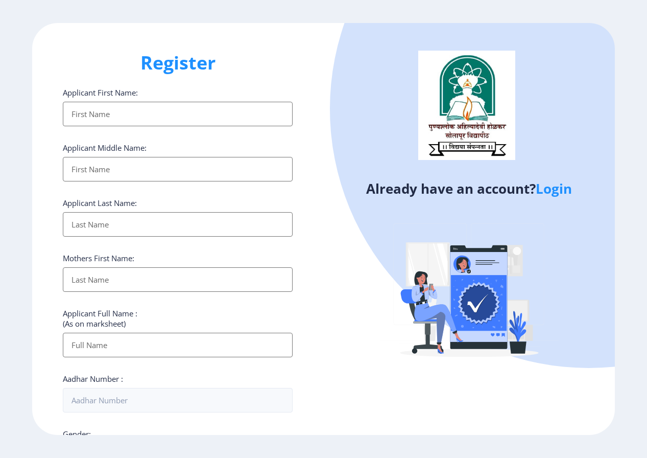
click at [565, 191] on link "Login" at bounding box center [554, 188] width 36 height 18
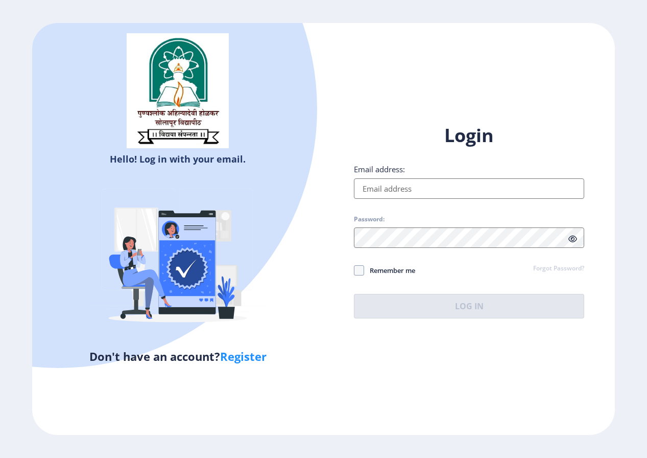
click at [535, 193] on input "Email address:" at bounding box center [469, 188] width 230 height 20
type input "[EMAIL_ADDRESS][DOMAIN_NAME]"
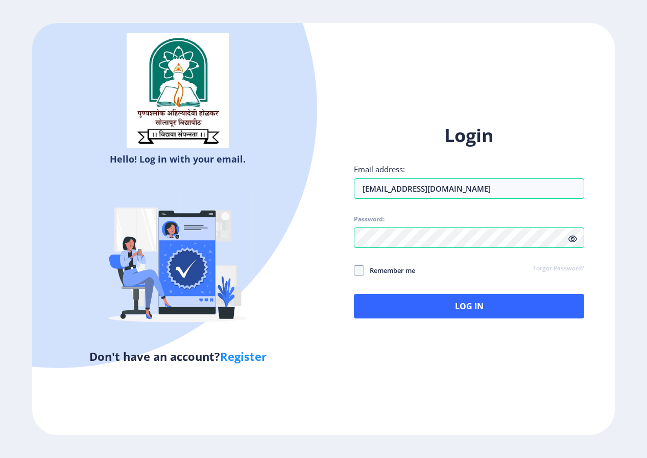
click at [574, 235] on icon at bounding box center [573, 239] width 9 height 8
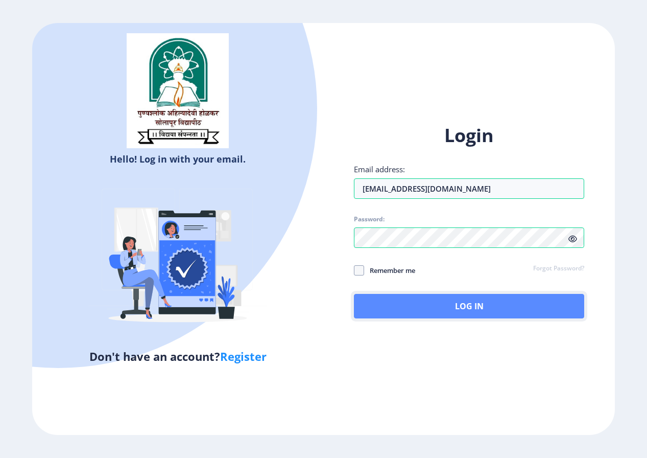
click at [401, 316] on button "Log In" at bounding box center [469, 306] width 230 height 25
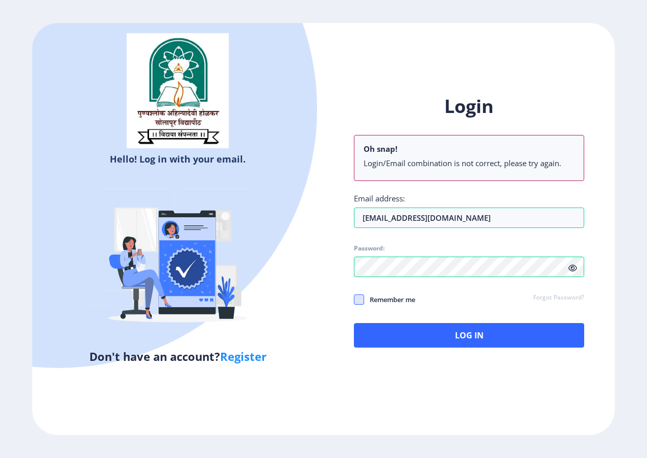
click at [364, 300] on span at bounding box center [359, 299] width 10 height 10
click at [355, 299] on input "Remember me" at bounding box center [354, 299] width 1 height 1
checkbox input "true"
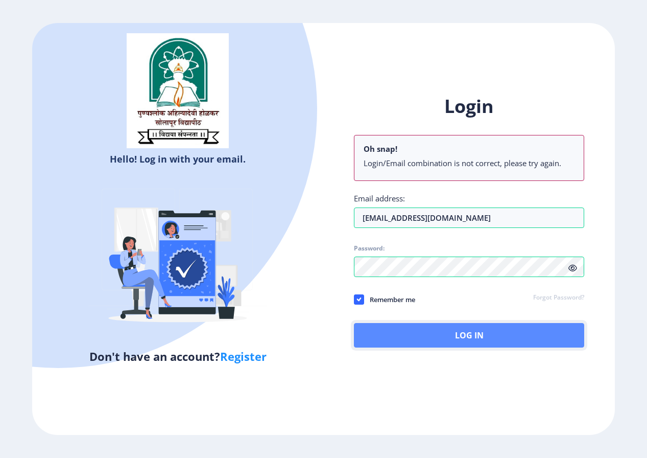
click at [388, 332] on button "Log In" at bounding box center [469, 335] width 230 height 25
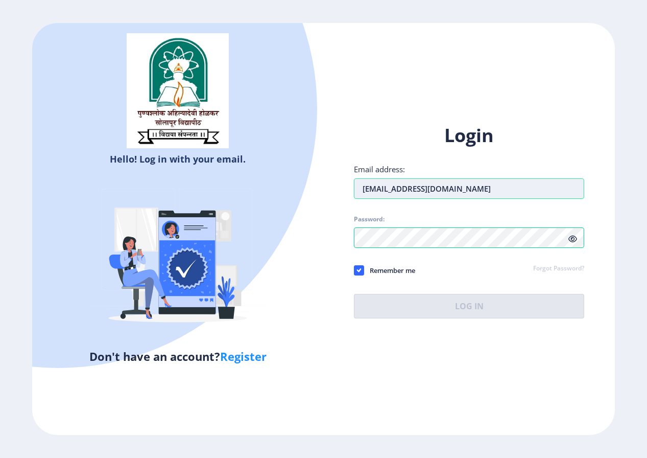
click at [374, 187] on input "[EMAIL_ADDRESS][DOMAIN_NAME]" at bounding box center [469, 188] width 230 height 20
click at [373, 188] on input "[EMAIL_ADDRESS][DOMAIN_NAME]" at bounding box center [469, 188] width 230 height 20
click at [481, 183] on input "[EMAIL_ADDRESS][DOMAIN_NAME]" at bounding box center [469, 188] width 230 height 20
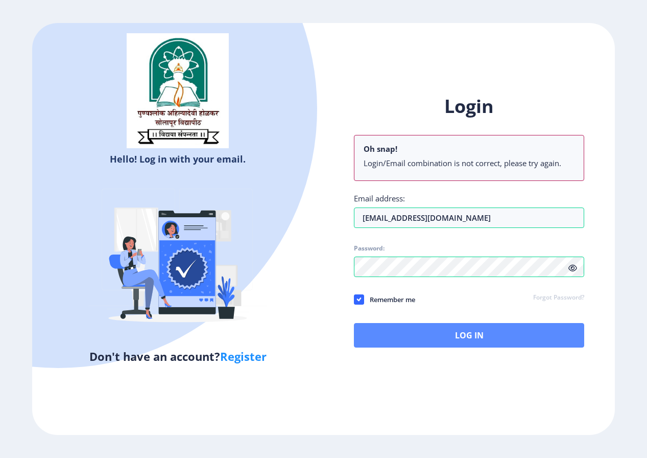
click at [549, 316] on div "Login Oh snap! Login/Email combination is not correct, please try again. Email …" at bounding box center [469, 220] width 230 height 253
click at [551, 323] on button "Log In" at bounding box center [469, 335] width 230 height 25
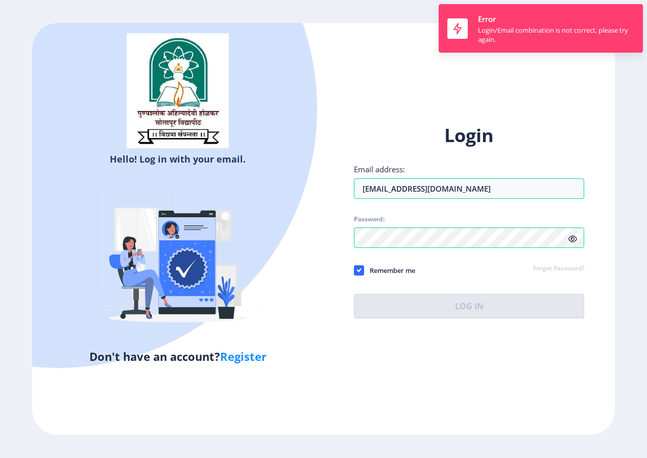
click at [532, 328] on div "Login Email address: mr.nageshpore@gmail.com Password: Remember me Forgot Passw…" at bounding box center [468, 229] width 291 height 242
click at [541, 319] on div "Login Email address: mr.nageshpore@gmail.com Password: Remember me Forgot Passw…" at bounding box center [468, 229] width 291 height 242
click at [233, 357] on link "Register" at bounding box center [243, 355] width 46 height 15
select select
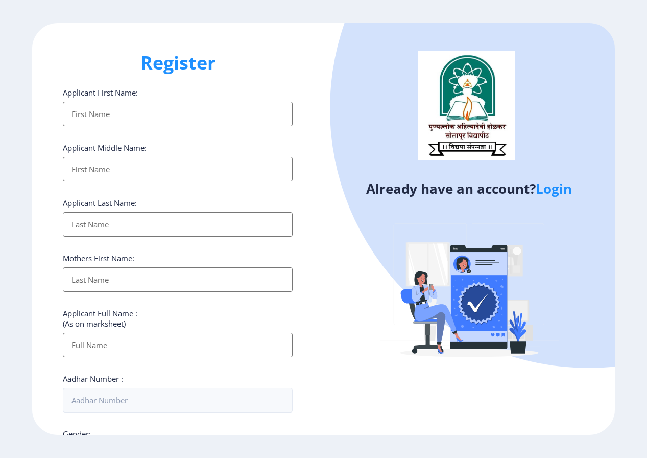
click at [114, 76] on div "Register Applicant First Name: Applicant Middle Name: Applicant Last Name: Moth…" at bounding box center [177, 229] width 291 height 412
click at [114, 109] on input "Applicant First Name:" at bounding box center [178, 114] width 230 height 25
type input "[PERSON_NAME] PORE"
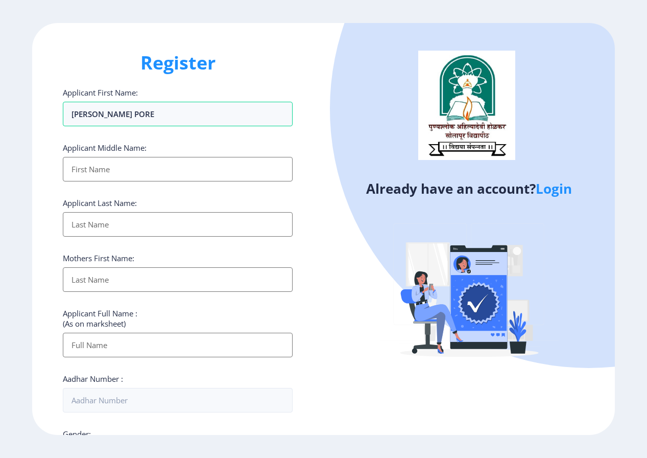
click at [138, 162] on input "Applicant First Name:" at bounding box center [178, 169] width 230 height 25
click at [145, 217] on input "Applicant First Name:" at bounding box center [178, 224] width 230 height 25
click at [137, 268] on div "Mothers First Name:" at bounding box center [178, 272] width 230 height 39
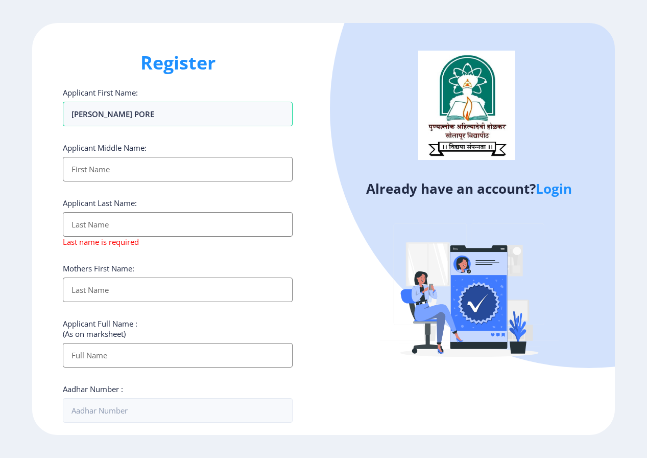
click at [137, 287] on input "Applicant First Name:" at bounding box center [178, 289] width 230 height 25
click at [160, 221] on input "Applicant First Name:" at bounding box center [178, 224] width 230 height 25
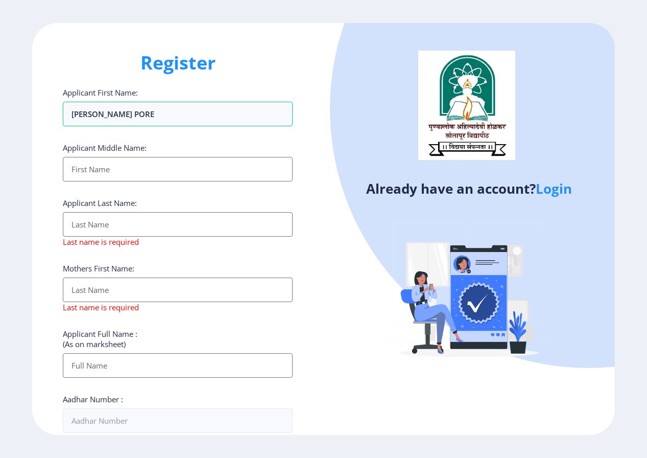
type input "[PERSON_NAME] PORE"
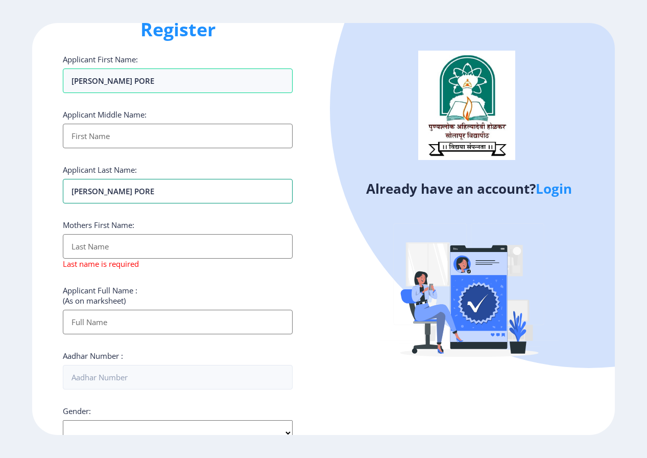
scroll to position [51, 0]
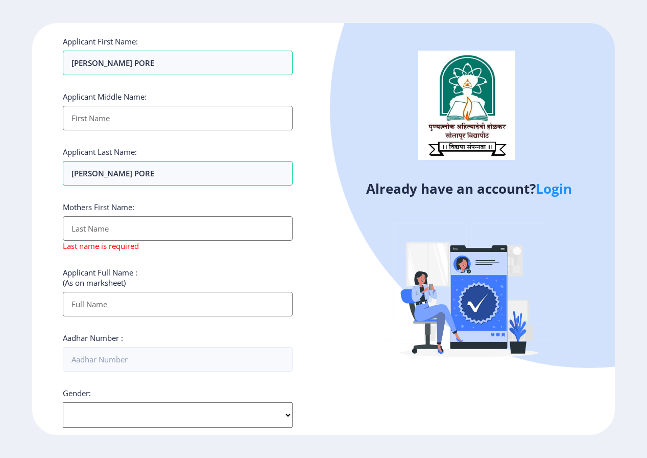
click at [168, 117] on input "Applicant First Name:" at bounding box center [178, 118] width 230 height 25
type input "[PERSON_NAME] PORE"
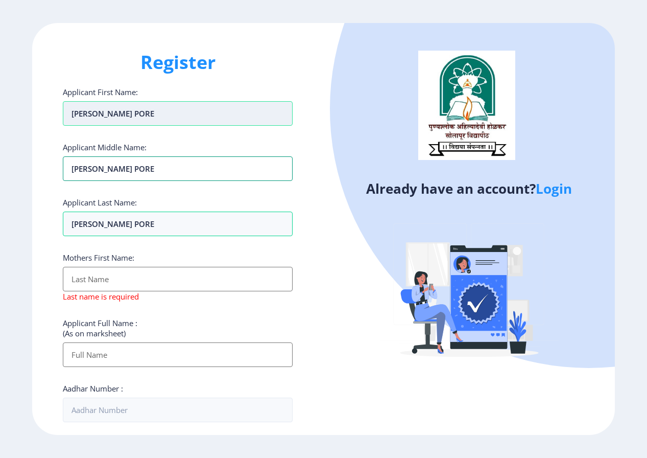
scroll to position [0, 0]
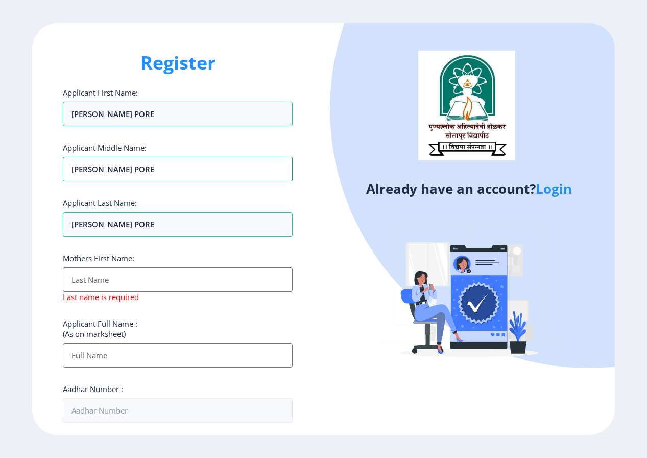
drag, startPoint x: 215, startPoint y: 171, endPoint x: -3, endPoint y: 154, distance: 218.3
click at [0, 154] on html "Register Applicant First Name: NAGESH RAMKRUSHNA PORE Applicant Middle Name: NA…" at bounding box center [323, 229] width 647 height 458
type input "r"
type input "RAMKRUSHNA"
drag, startPoint x: 160, startPoint y: 225, endPoint x: -3, endPoint y: 200, distance: 164.9
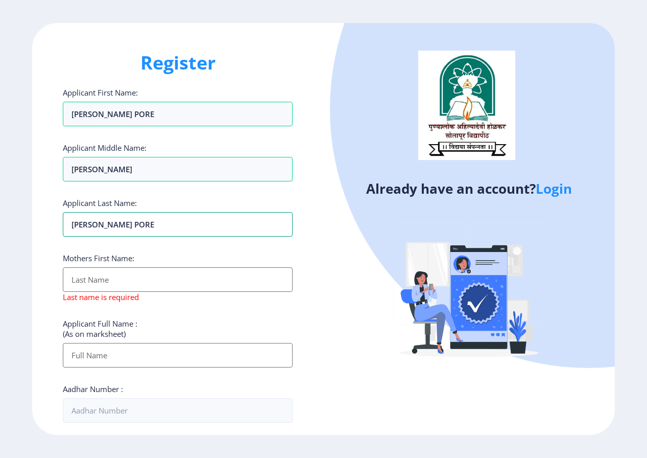
click at [0, 200] on html "Register Applicant First Name: NAGESH RAMKRUSHNA PORE Applicant Middle Name: RA…" at bounding box center [323, 229] width 647 height 458
type input "PORE"
click at [96, 271] on input "Applicant First Name:" at bounding box center [178, 279] width 230 height 25
click at [97, 273] on input "Applicant First Name:" at bounding box center [178, 279] width 230 height 25
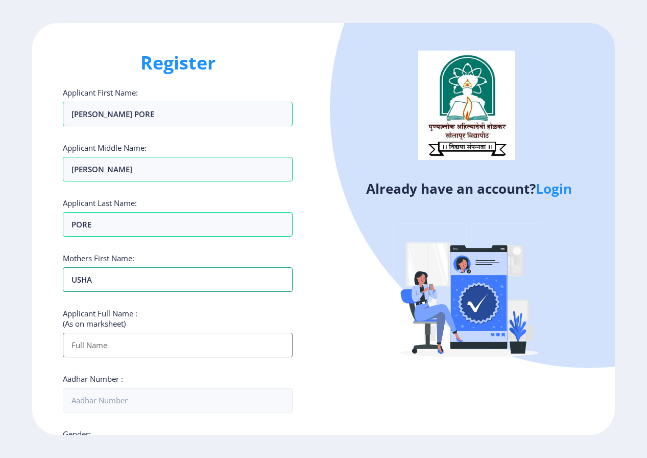
type input "USHA"
click at [236, 209] on div "Applicant Last Name: PORE" at bounding box center [178, 217] width 230 height 39
click at [212, 115] on input "[PERSON_NAME] PORE" at bounding box center [178, 114] width 230 height 25
type input "[PERSON_NAME]"
click at [303, 141] on div "Register Applicant First Name: NAGESH Applicant Middle Name: RAMKRUSHNA Applica…" at bounding box center [177, 229] width 291 height 412
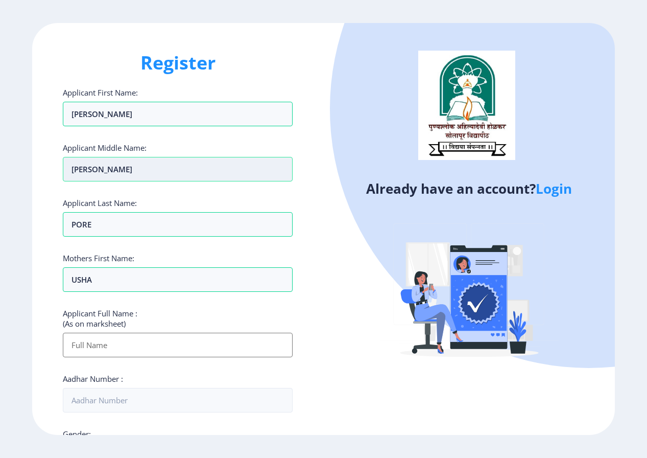
click at [134, 172] on input "RAMKRUSHNA" at bounding box center [178, 169] width 230 height 25
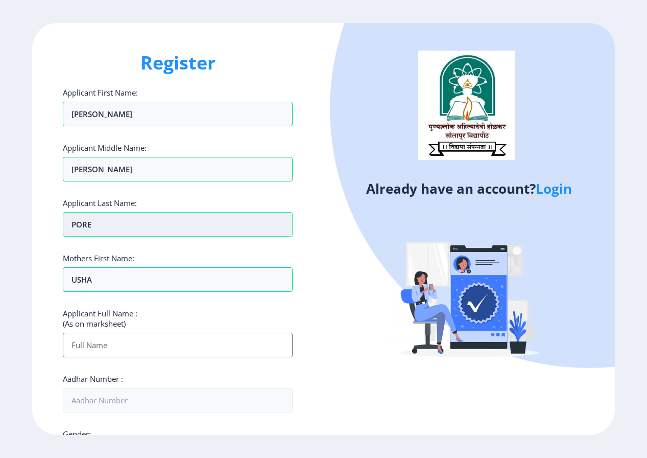
click at [138, 219] on input "PORE" at bounding box center [178, 224] width 230 height 25
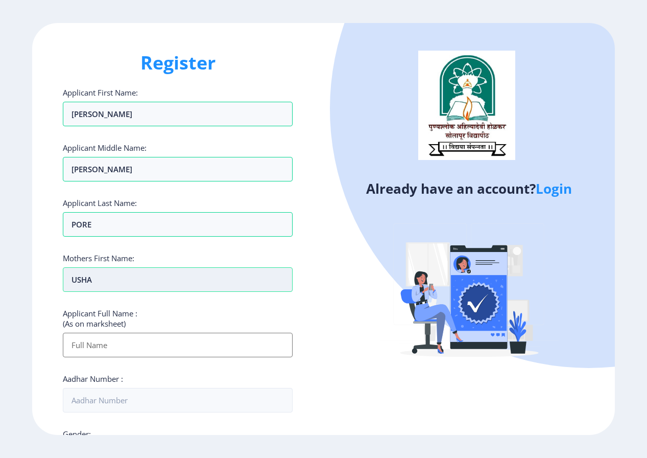
click at [144, 273] on input "USHA" at bounding box center [178, 279] width 230 height 25
click at [144, 338] on input "Applicant First Name:" at bounding box center [178, 345] width 230 height 25
type input "[PERSON_NAME] PORE"
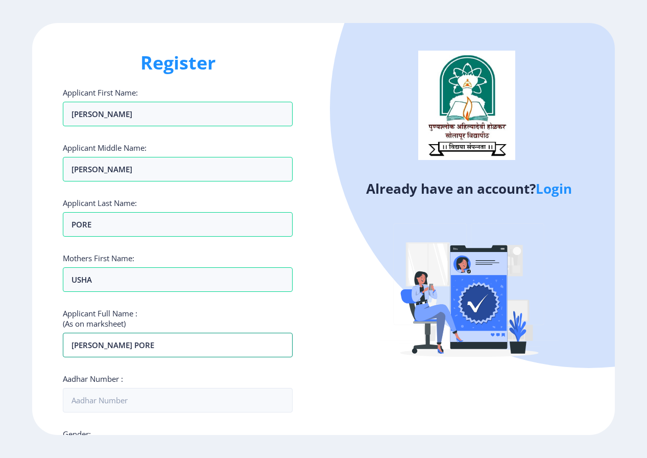
scroll to position [153, 0]
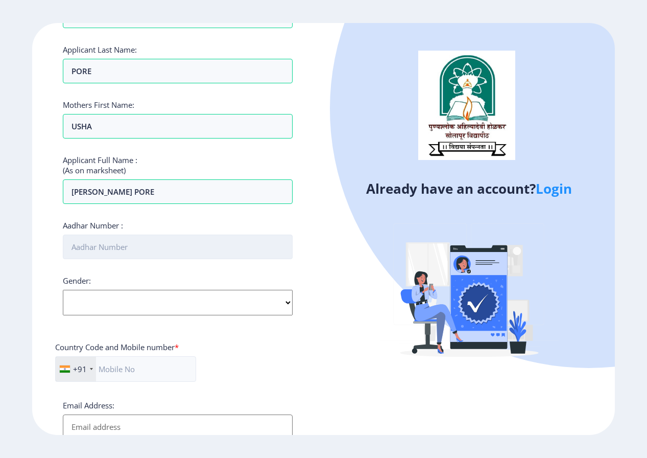
click at [130, 253] on input "Aadhar Number :" at bounding box center [178, 246] width 230 height 25
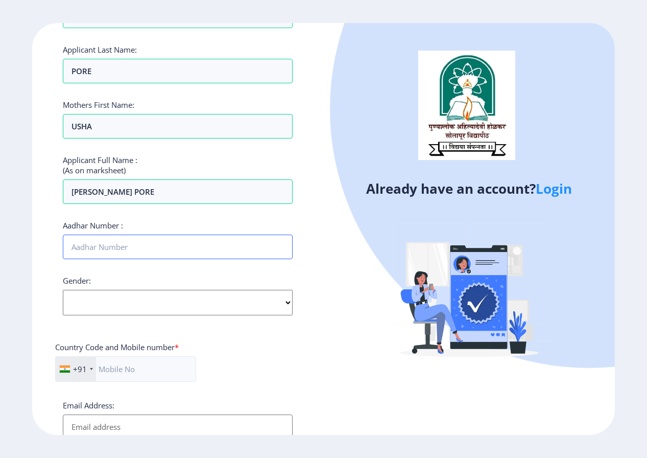
type input "764813838535"
click at [139, 296] on select "Select Gender [DEMOGRAPHIC_DATA] [DEMOGRAPHIC_DATA] Other" at bounding box center [178, 303] width 230 height 26
select select "[DEMOGRAPHIC_DATA]"
click at [63, 290] on select "Select Gender [DEMOGRAPHIC_DATA] [DEMOGRAPHIC_DATA] Other" at bounding box center [178, 303] width 230 height 26
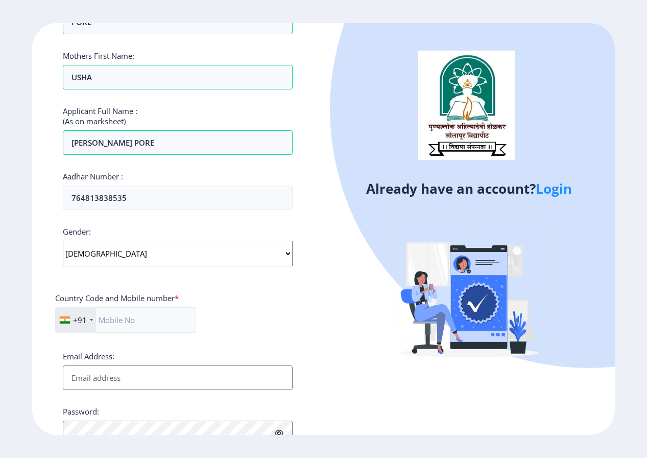
scroll to position [299, 0]
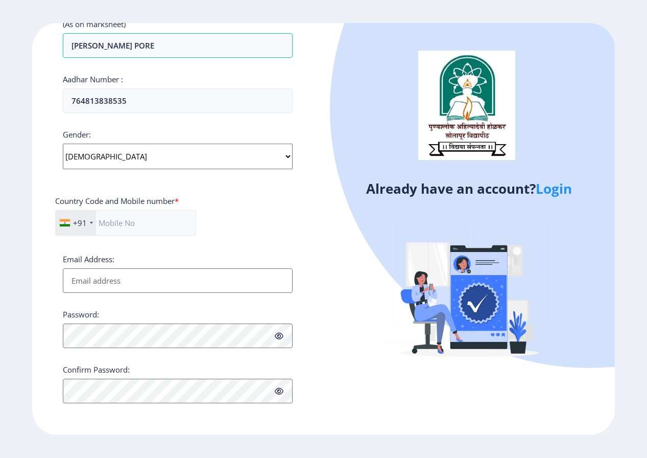
click at [154, 208] on div "Country Code and Mobile number *" at bounding box center [117, 203] width 124 height 14
click at [154, 216] on input "text" at bounding box center [125, 223] width 141 height 26
type input "8983772850"
click at [107, 272] on input "Email Address:" at bounding box center [178, 280] width 230 height 25
type input "[EMAIL_ADDRESS][DOMAIN_NAME]"
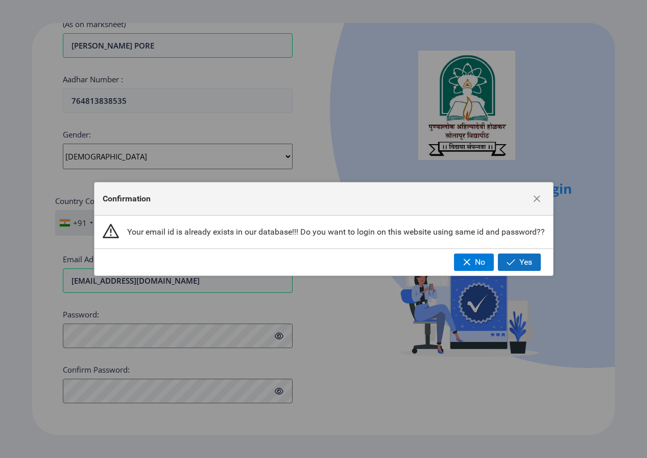
click at [531, 266] on span "Yes" at bounding box center [525, 261] width 13 height 9
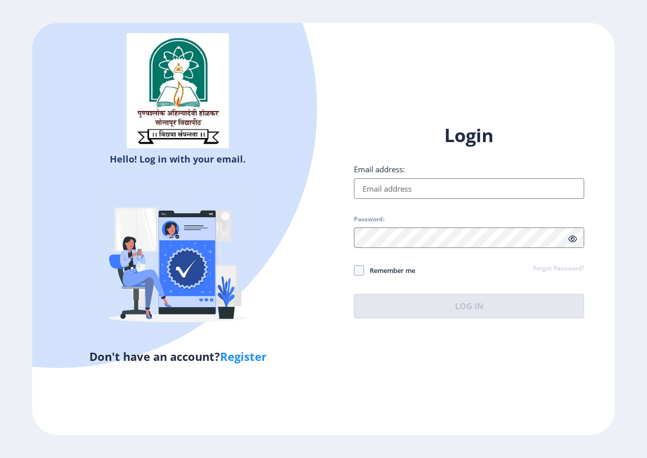
click at [415, 187] on input "Email address:" at bounding box center [469, 188] width 230 height 20
type input "[EMAIL_ADDRESS][DOMAIN_NAME]"
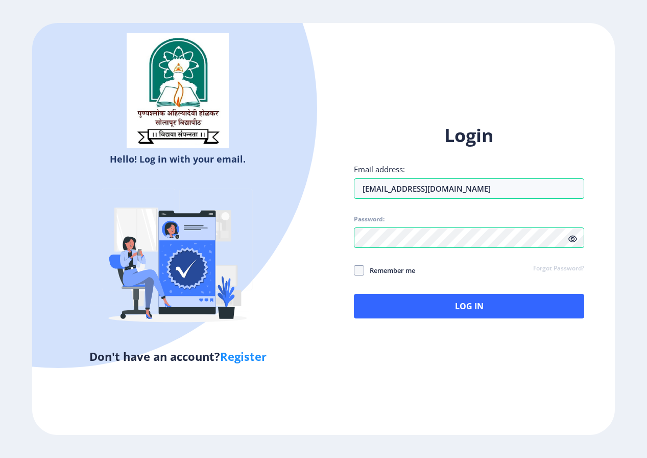
click at [572, 238] on icon at bounding box center [573, 239] width 9 height 8
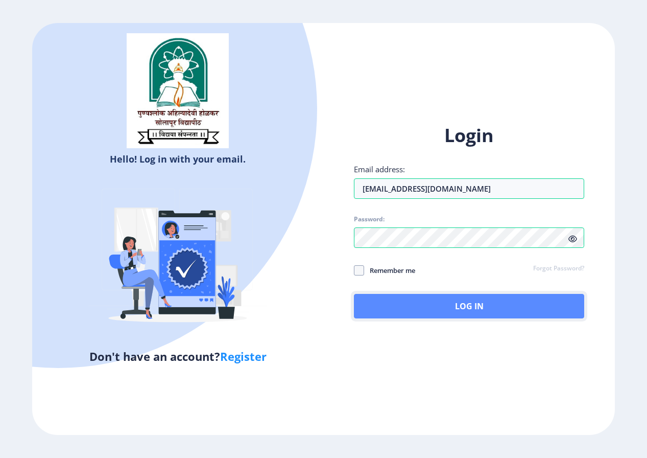
click at [417, 313] on button "Log In" at bounding box center [469, 306] width 230 height 25
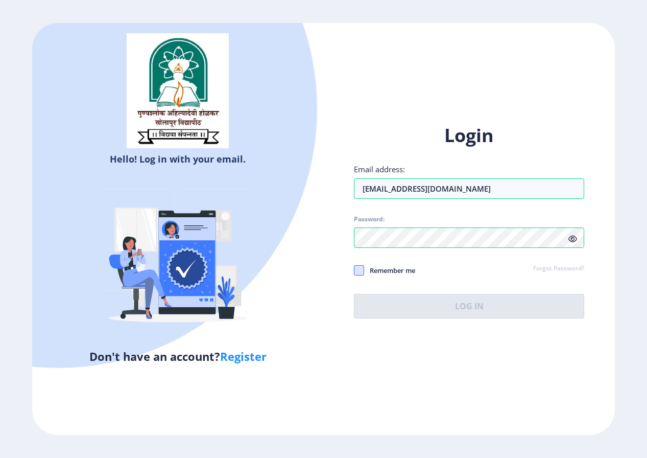
click at [360, 267] on span at bounding box center [359, 270] width 10 height 10
click at [355, 270] on input "Remember me" at bounding box center [354, 270] width 1 height 1
checkbox input "true"
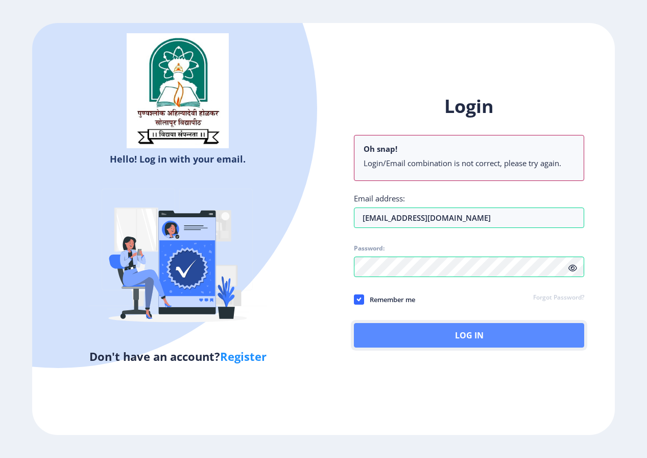
click at [471, 338] on button "Log In" at bounding box center [469, 335] width 230 height 25
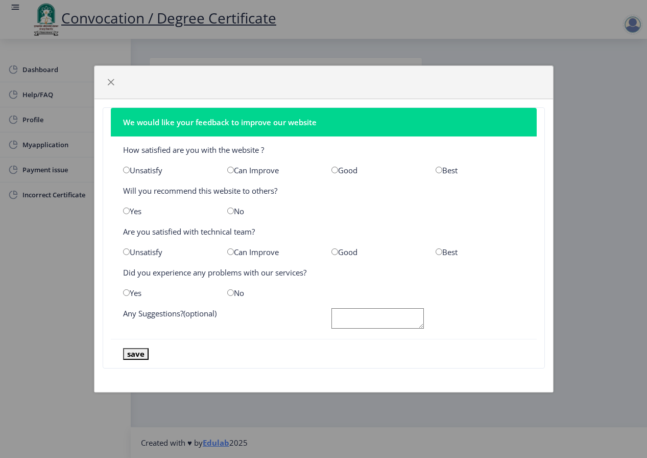
click at [441, 171] on input "radio" at bounding box center [439, 170] width 7 height 7
radio input "true"
click at [234, 210] on div "No" at bounding box center [272, 211] width 104 height 10
click at [233, 209] on div "No" at bounding box center [272, 211] width 104 height 10
click at [230, 212] on input "radio" at bounding box center [230, 210] width 7 height 7
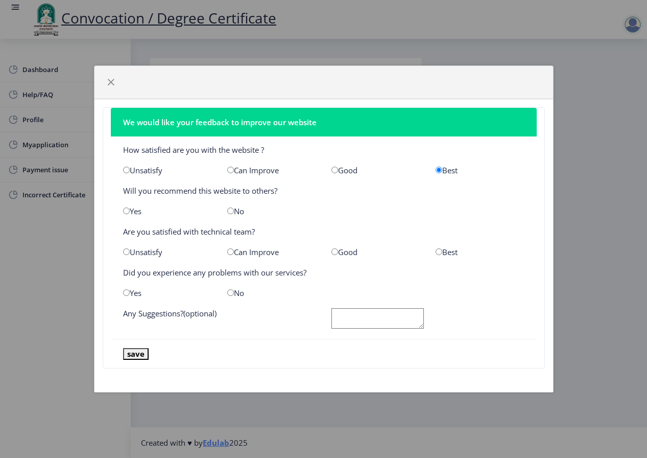
radio input "true"
click at [446, 253] on div "Best" at bounding box center [480, 252] width 104 height 10
click at [440, 251] on input "radio" at bounding box center [439, 251] width 7 height 7
radio input "true"
click at [332, 249] on input "radio" at bounding box center [335, 251] width 7 height 7
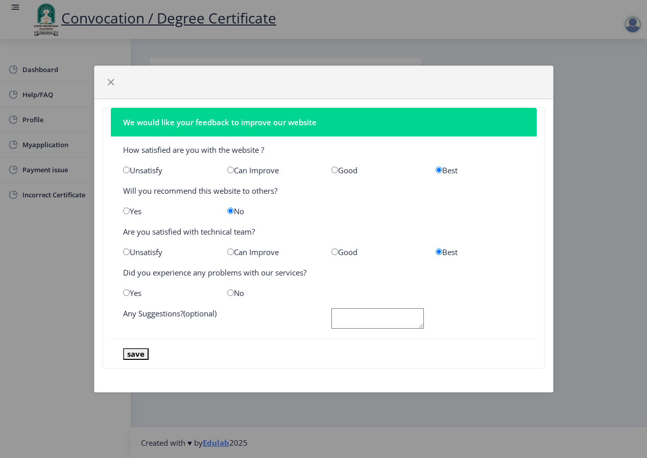
radio input "true"
click at [227, 293] on input "radio" at bounding box center [230, 292] width 7 height 7
radio input "true"
click at [361, 324] on textarea at bounding box center [378, 318] width 92 height 21
type textarea "L"
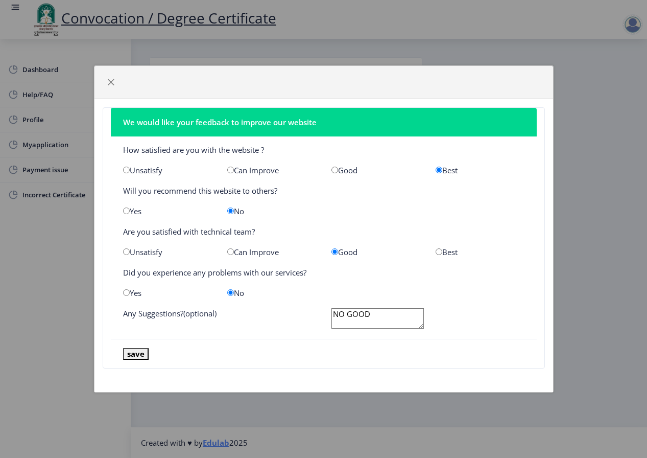
type textarea "NO GOOD"
click at [130, 353] on button "save" at bounding box center [136, 354] width 26 height 12
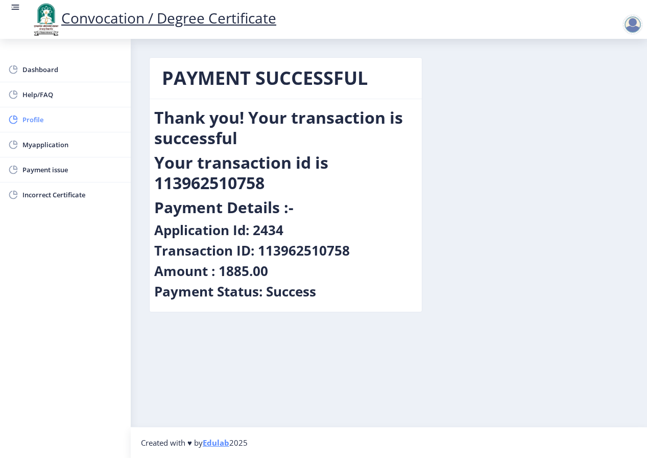
click at [33, 120] on span "Profile" at bounding box center [72, 119] width 100 height 12
select select
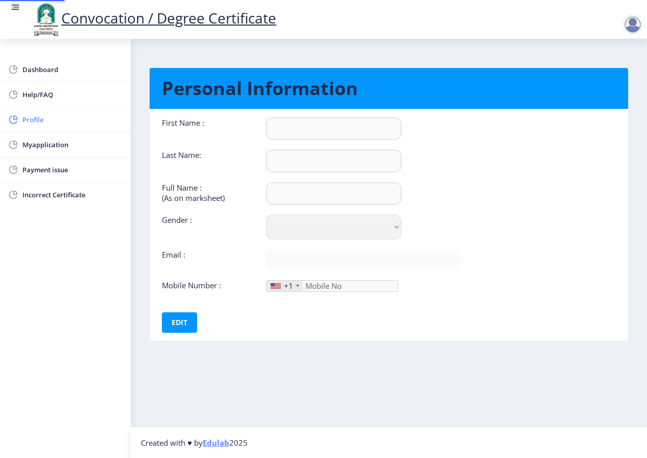
type input "[PERSON_NAME]"
type input "PORE"
type input "[PERSON_NAME] PORE"
select select "[DEMOGRAPHIC_DATA]"
type input "[EMAIL_ADDRESS][DOMAIN_NAME]"
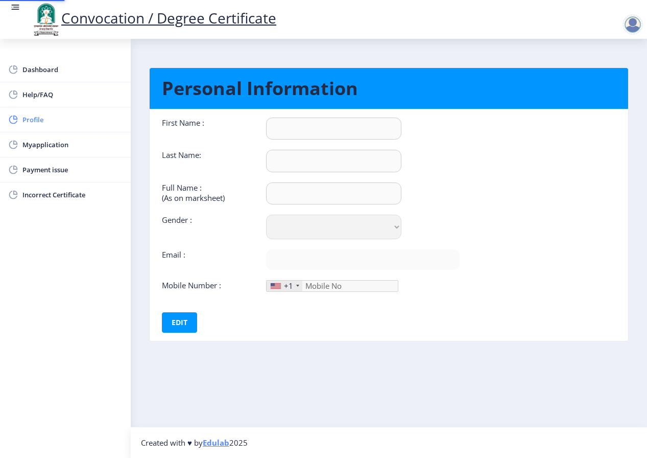
type input "8983772850"
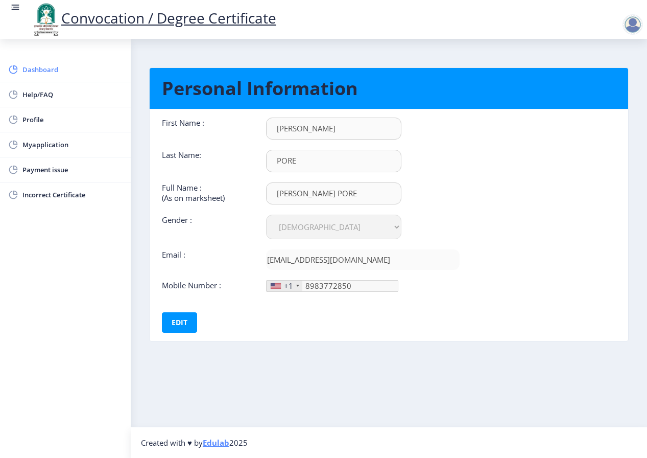
click at [34, 67] on span "Dashboard" at bounding box center [72, 69] width 100 height 12
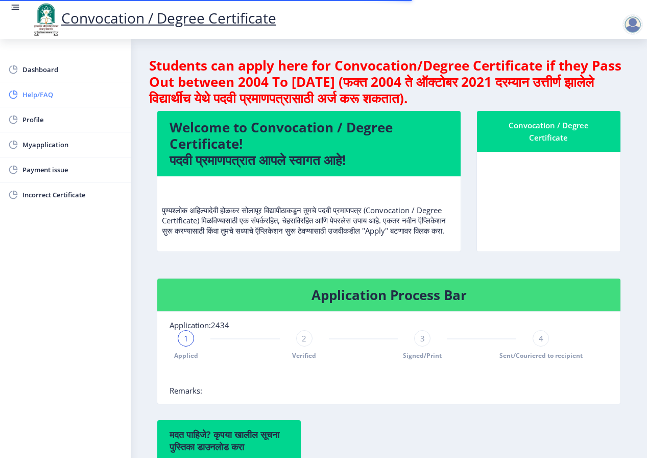
click at [39, 93] on span "Help/FAQ" at bounding box center [72, 94] width 100 height 12
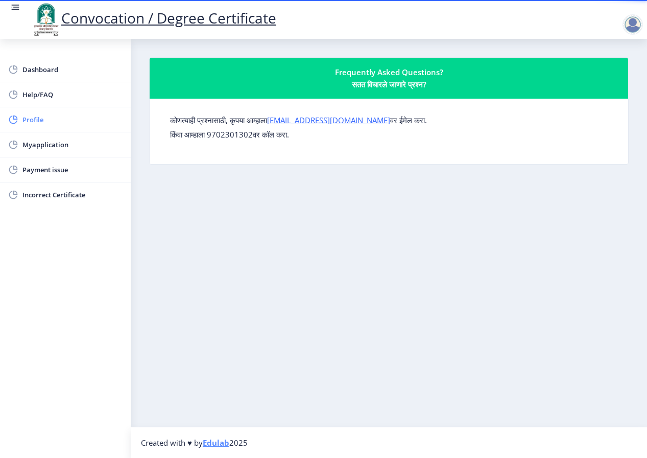
click at [34, 118] on span "Profile" at bounding box center [72, 119] width 100 height 12
select select "[DEMOGRAPHIC_DATA]"
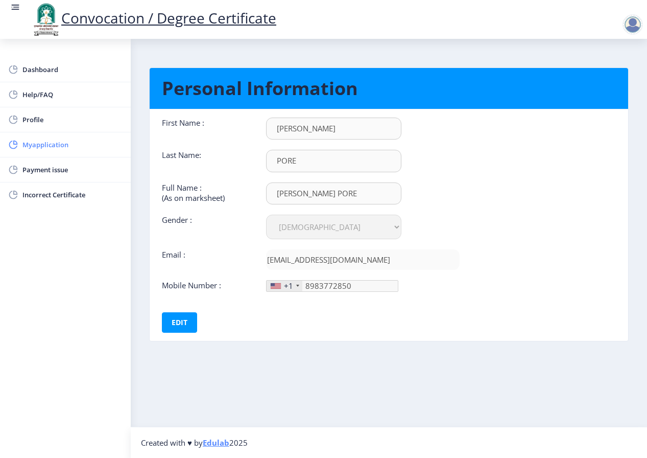
click at [34, 144] on span "Myapplication" at bounding box center [72, 144] width 100 height 12
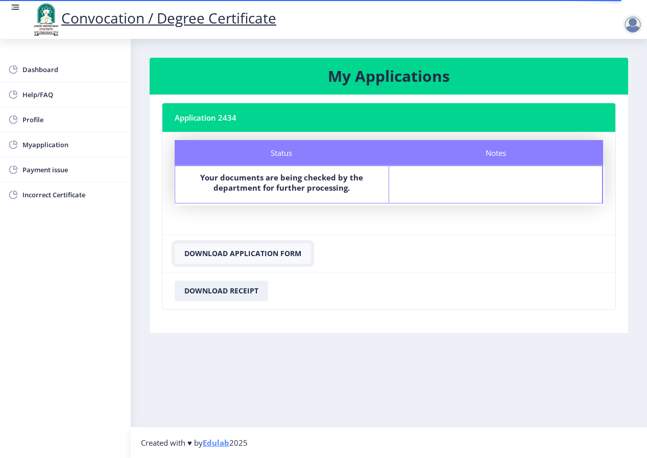
click at [229, 255] on button "Download Application Form" at bounding box center [243, 253] width 136 height 20
click at [216, 291] on button "Download Receipt" at bounding box center [221, 290] width 93 height 20
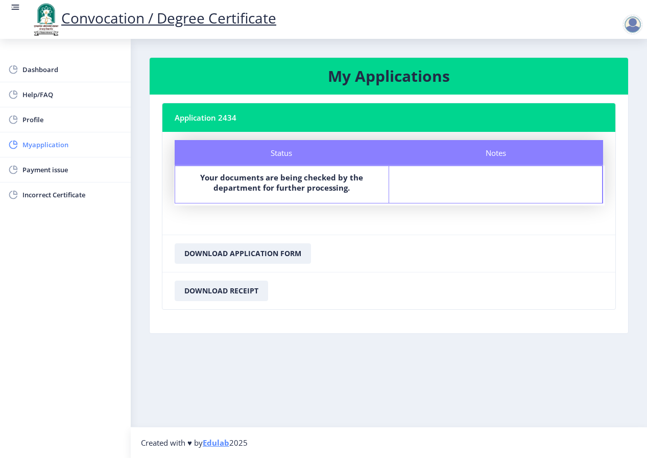
click at [32, 143] on span "Myapplication" at bounding box center [72, 144] width 100 height 12
click at [42, 196] on span "Incorrect Certificate" at bounding box center [72, 194] width 100 height 12
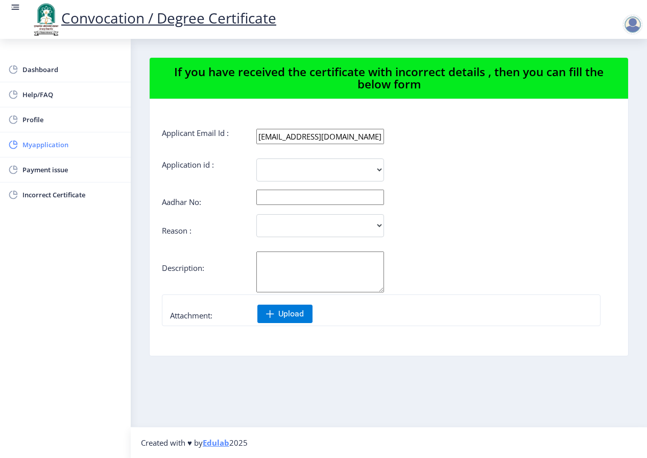
click at [40, 145] on span "Myapplication" at bounding box center [72, 144] width 100 height 12
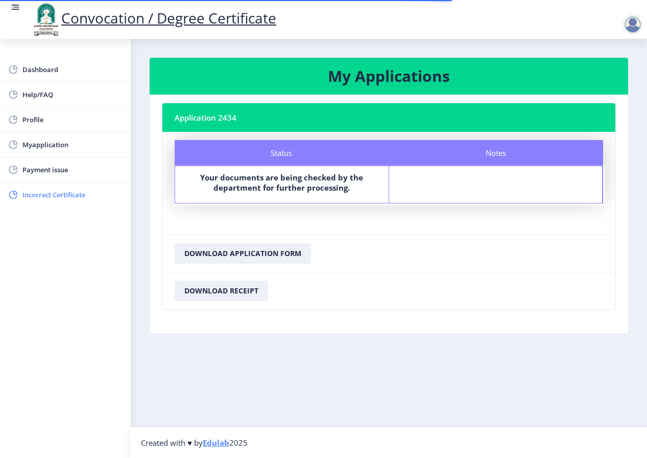
click at [42, 198] on span "Incorrect Certificate" at bounding box center [72, 194] width 100 height 12
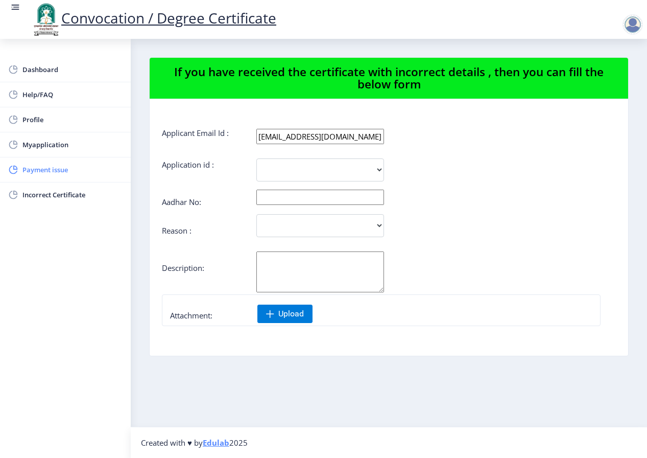
click at [56, 172] on span "Payment issue" at bounding box center [72, 169] width 100 height 12
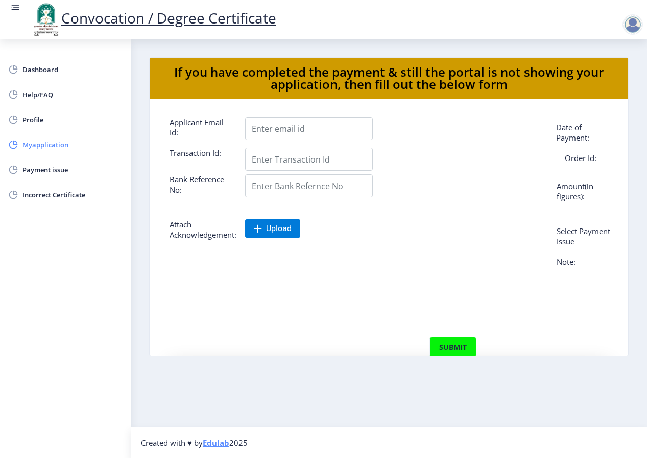
click at [43, 143] on span "Myapplication" at bounding box center [72, 144] width 100 height 12
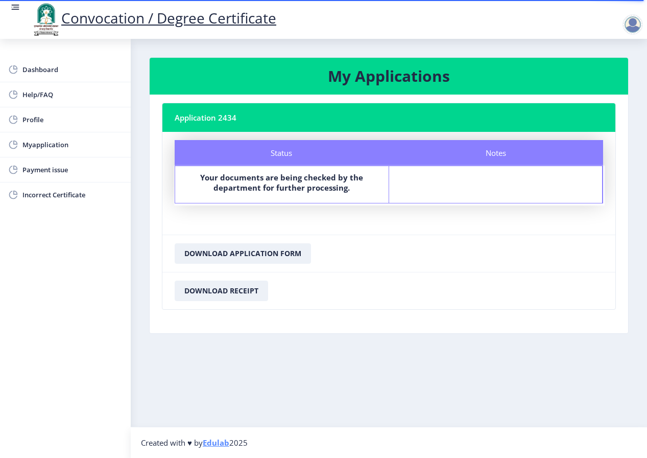
click at [632, 22] on div at bounding box center [633, 24] width 20 height 20
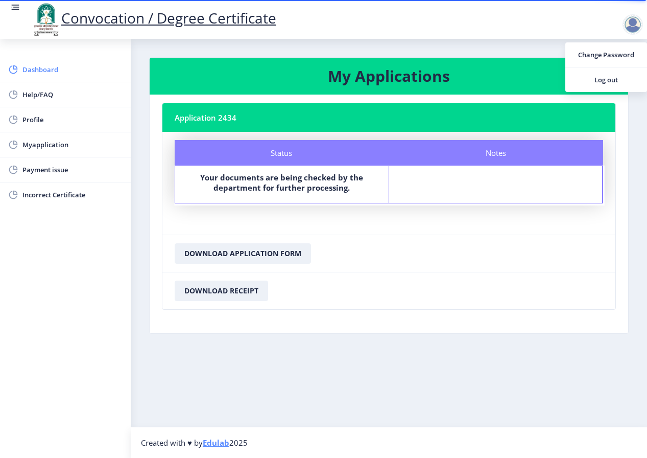
click at [37, 70] on span "Dashboard" at bounding box center [72, 69] width 100 height 12
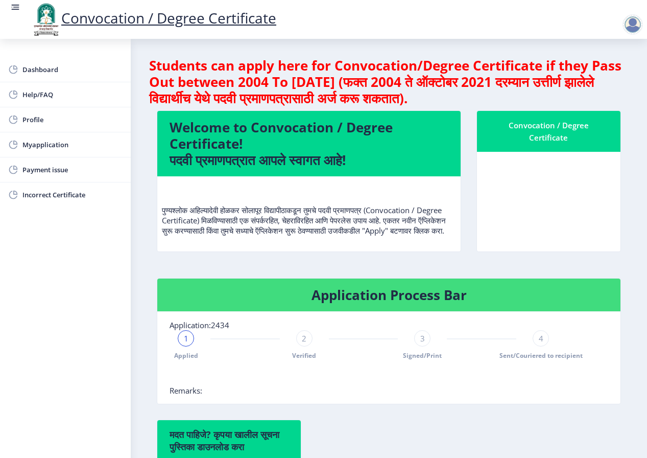
click at [633, 23] on div at bounding box center [633, 24] width 20 height 20
click at [603, 81] on span "Log out" at bounding box center [606, 80] width 65 height 12
